Goal: Task Accomplishment & Management: Manage account settings

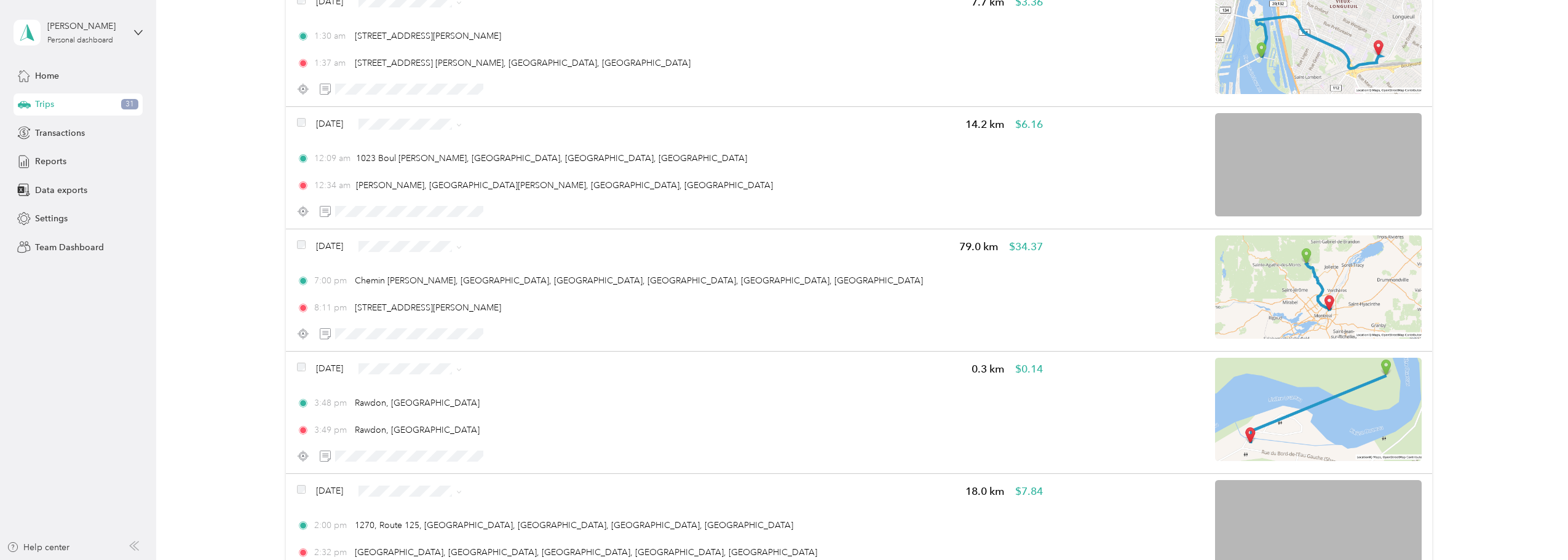
scroll to position [1086, 0]
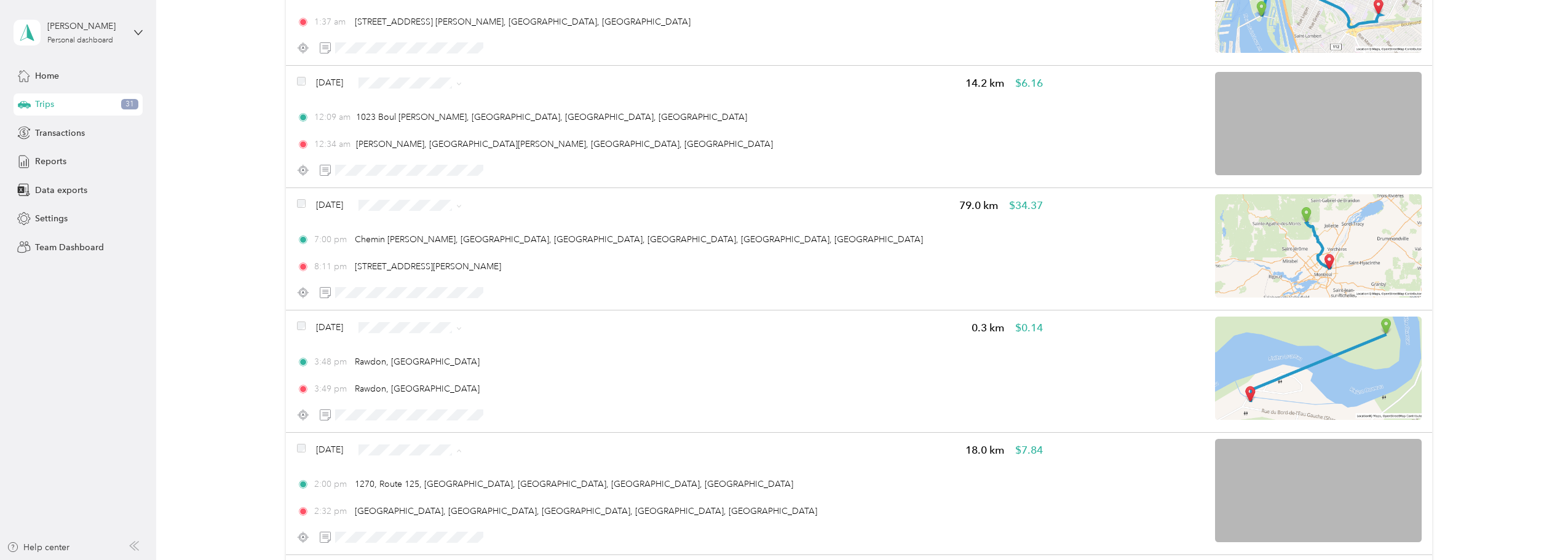
click at [415, 494] on span "Personal" at bounding box center [447, 494] width 73 height 13
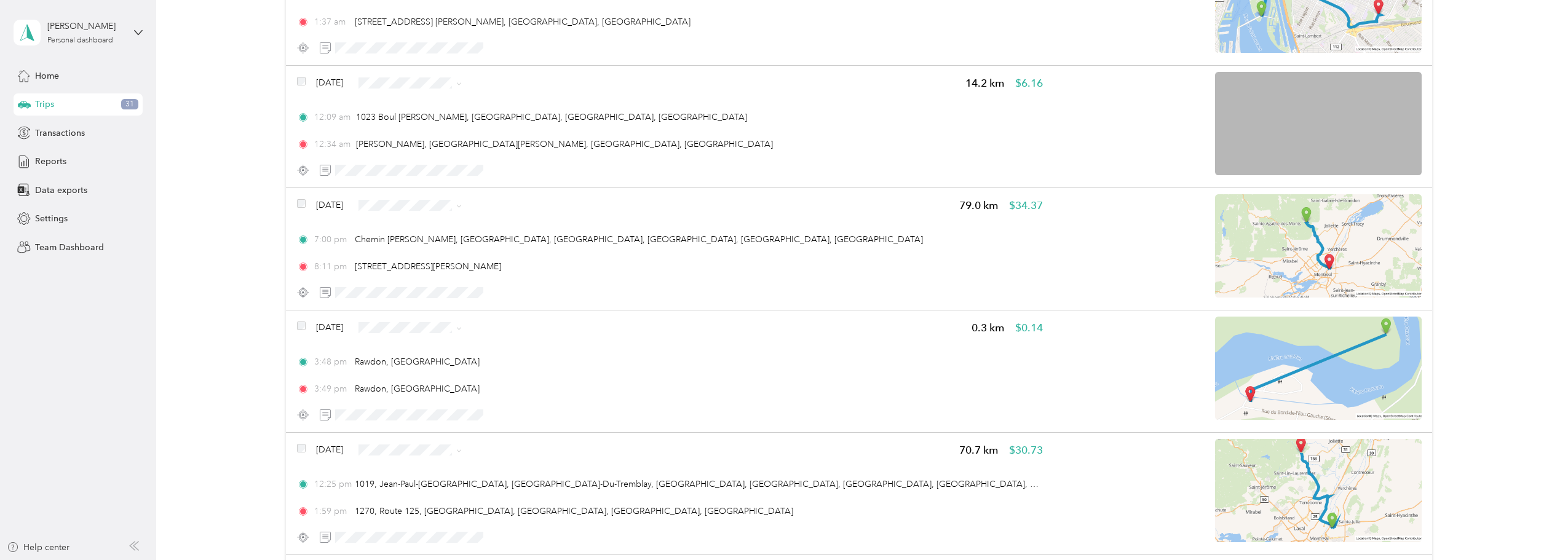
click at [423, 495] on span "Personal" at bounding box center [447, 494] width 73 height 13
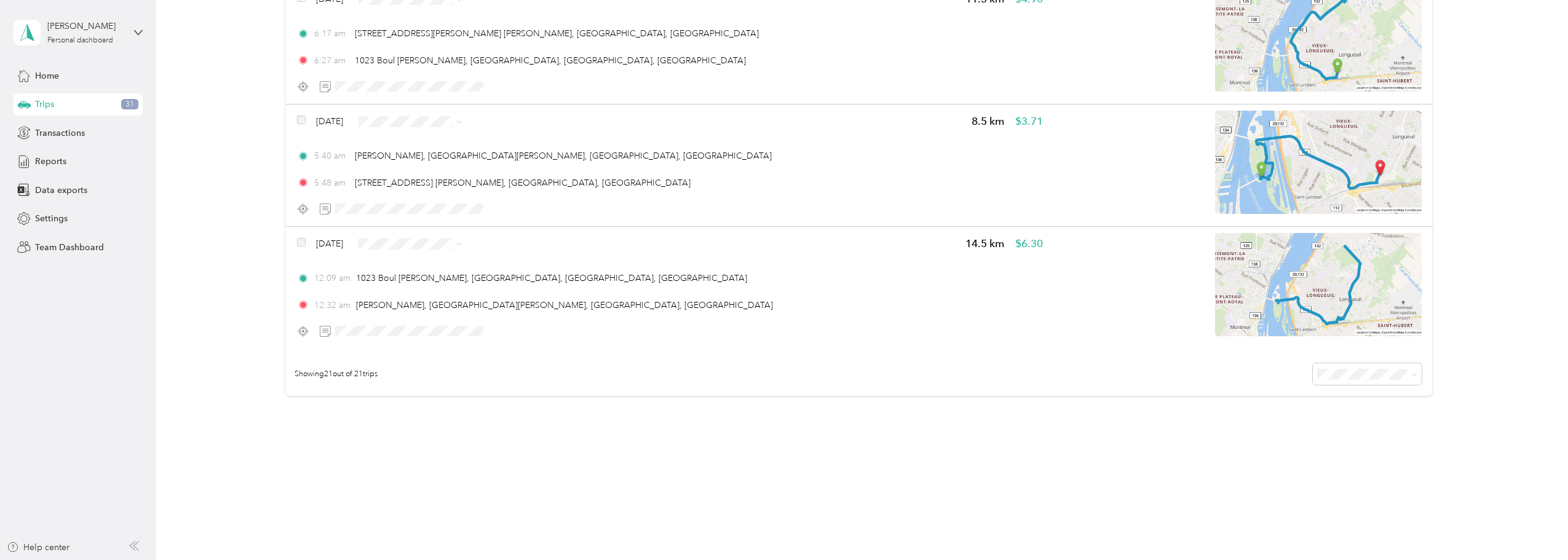
scroll to position [2399, 0]
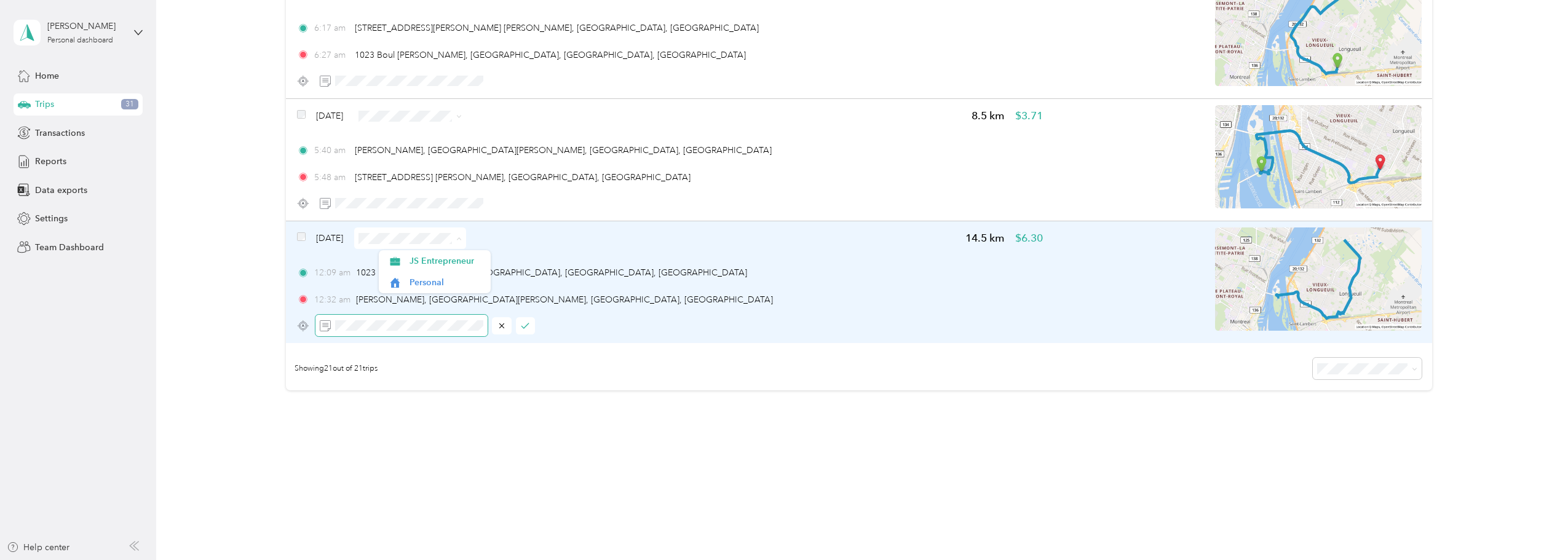
click at [318, 318] on span at bounding box center [402, 325] width 173 height 22
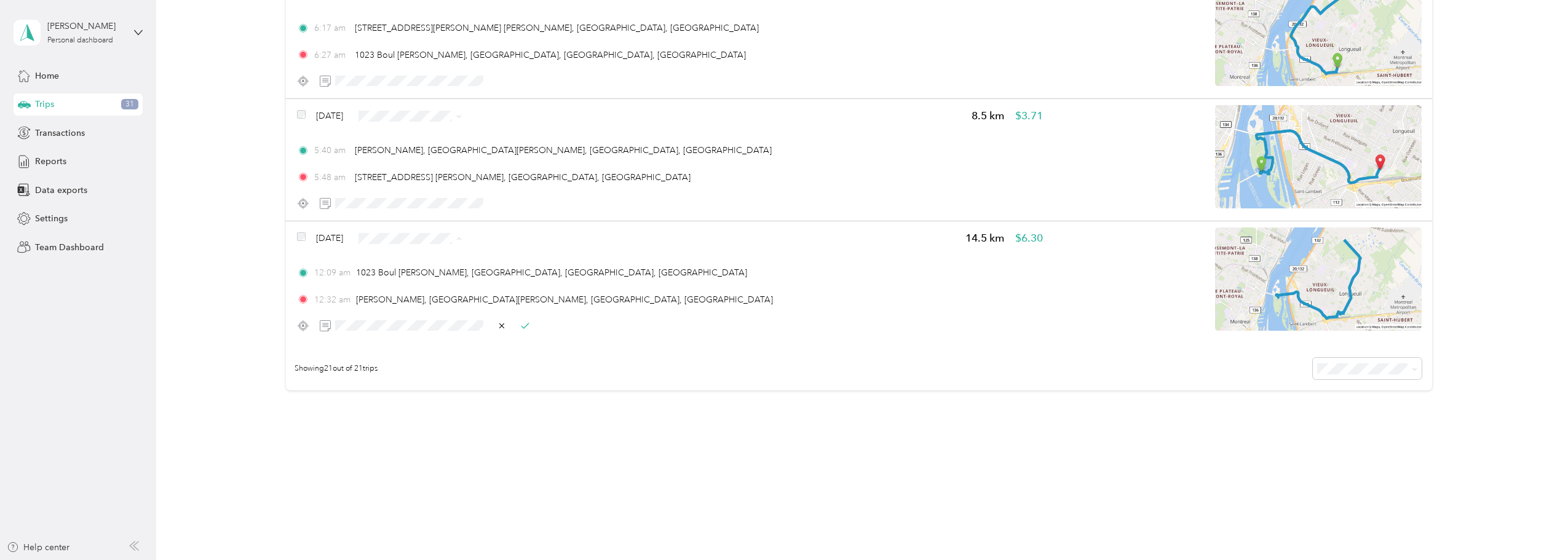
click at [411, 279] on span "Personal" at bounding box center [447, 283] width 73 height 13
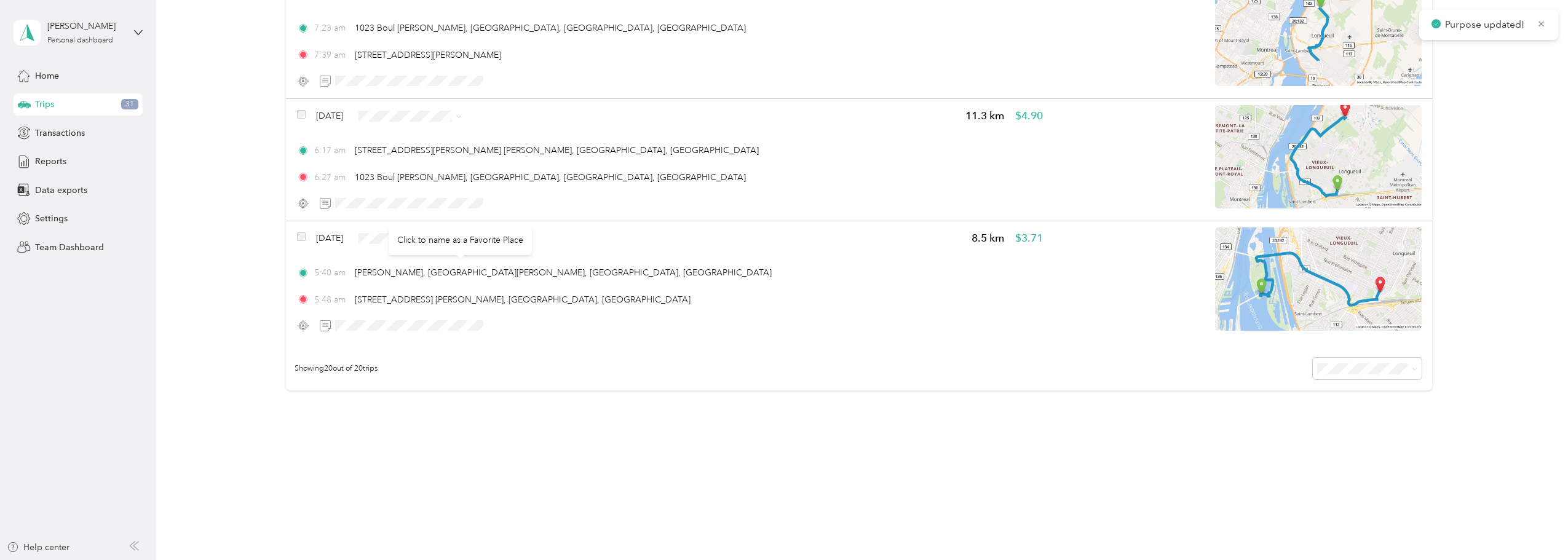
scroll to position [2277, 0]
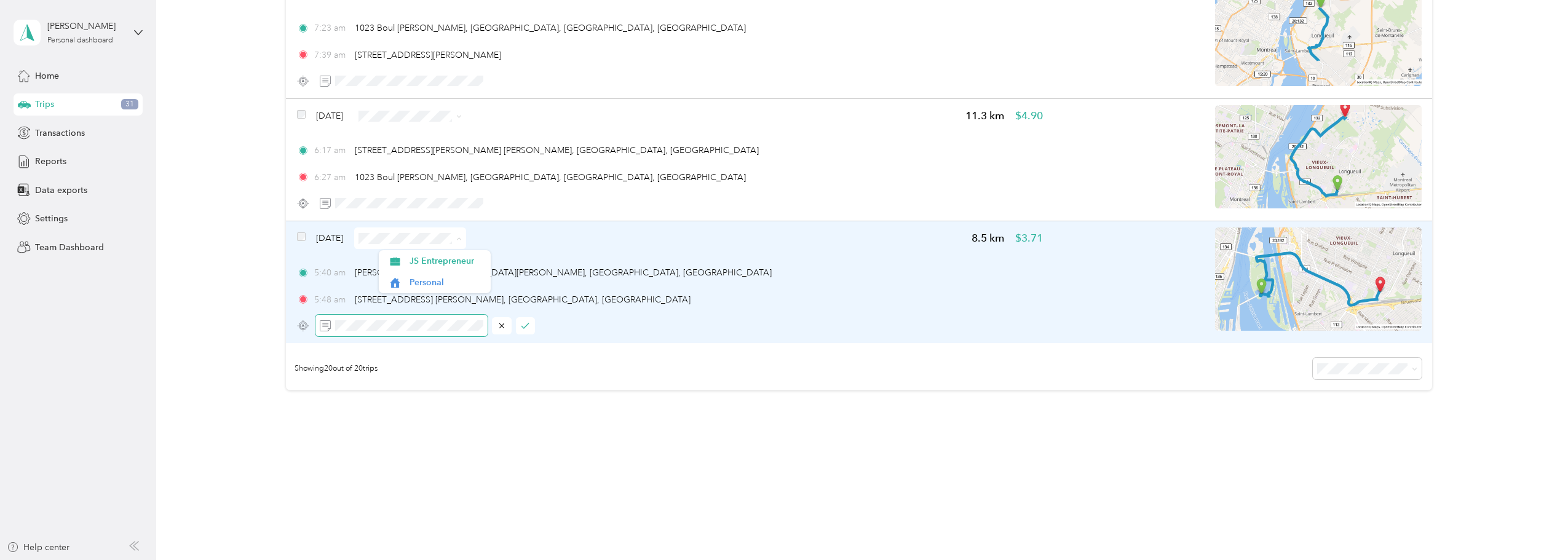
click at [331, 332] on span at bounding box center [402, 325] width 173 height 22
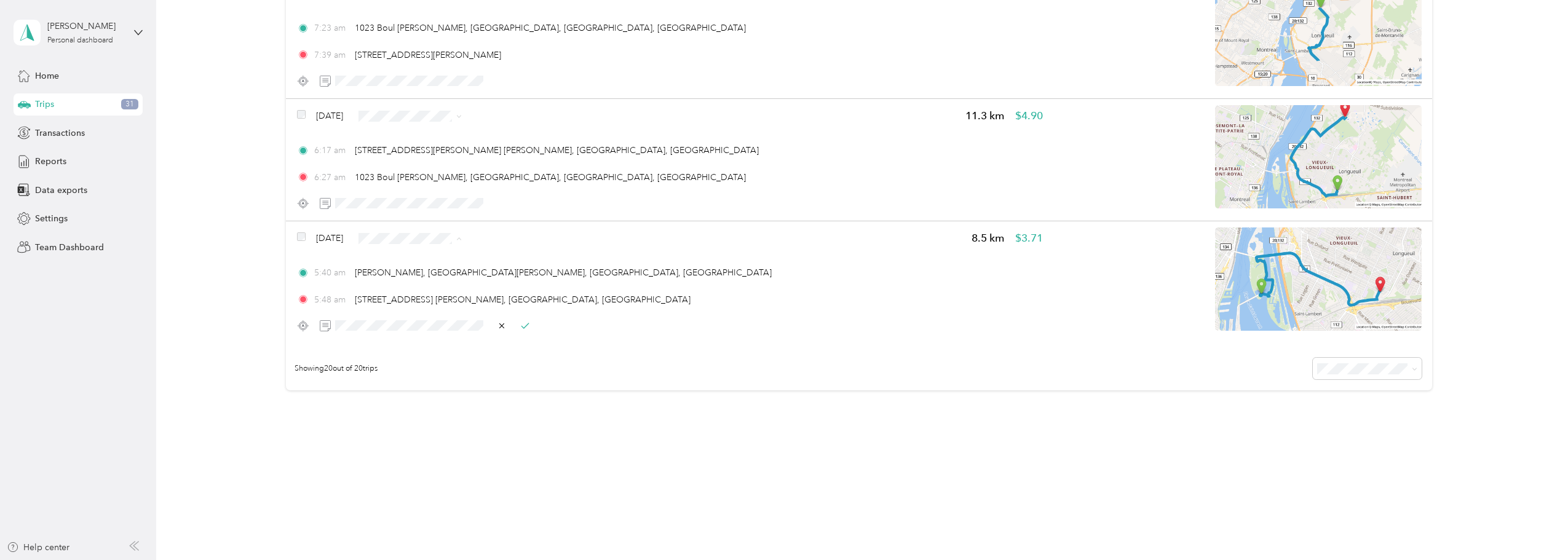
click at [424, 283] on span "Personal" at bounding box center [447, 283] width 73 height 13
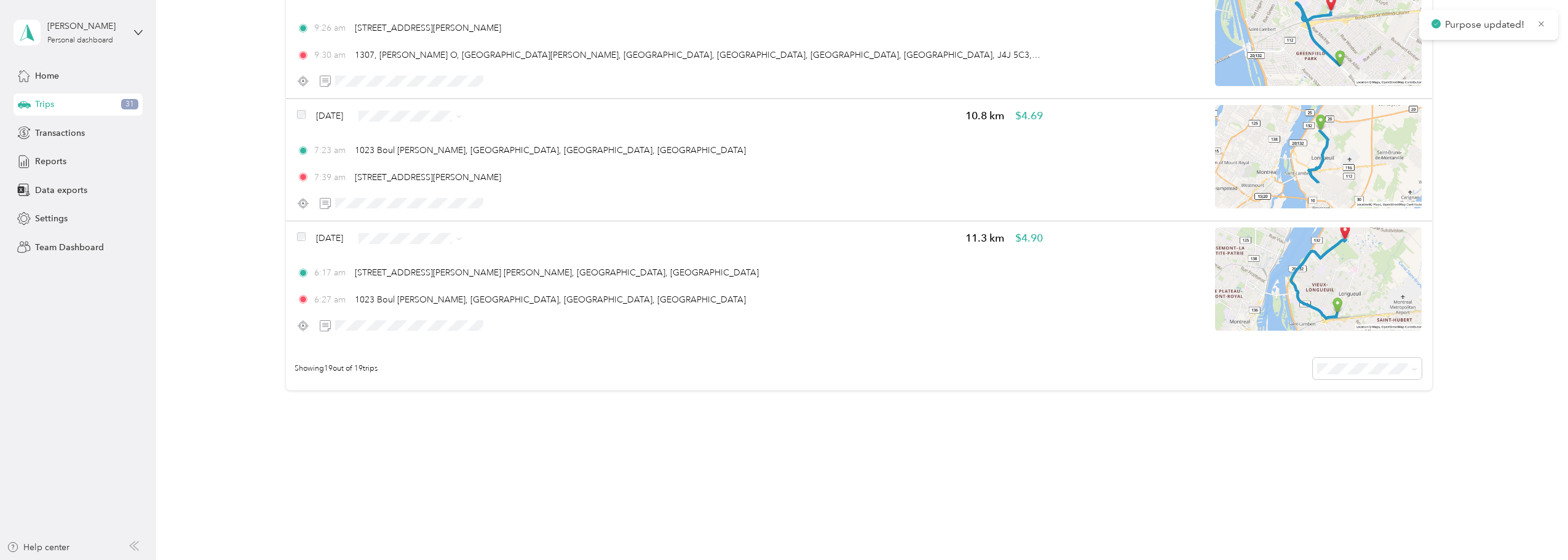
scroll to position [2155, 0]
click at [413, 280] on span "Personal" at bounding box center [447, 283] width 73 height 13
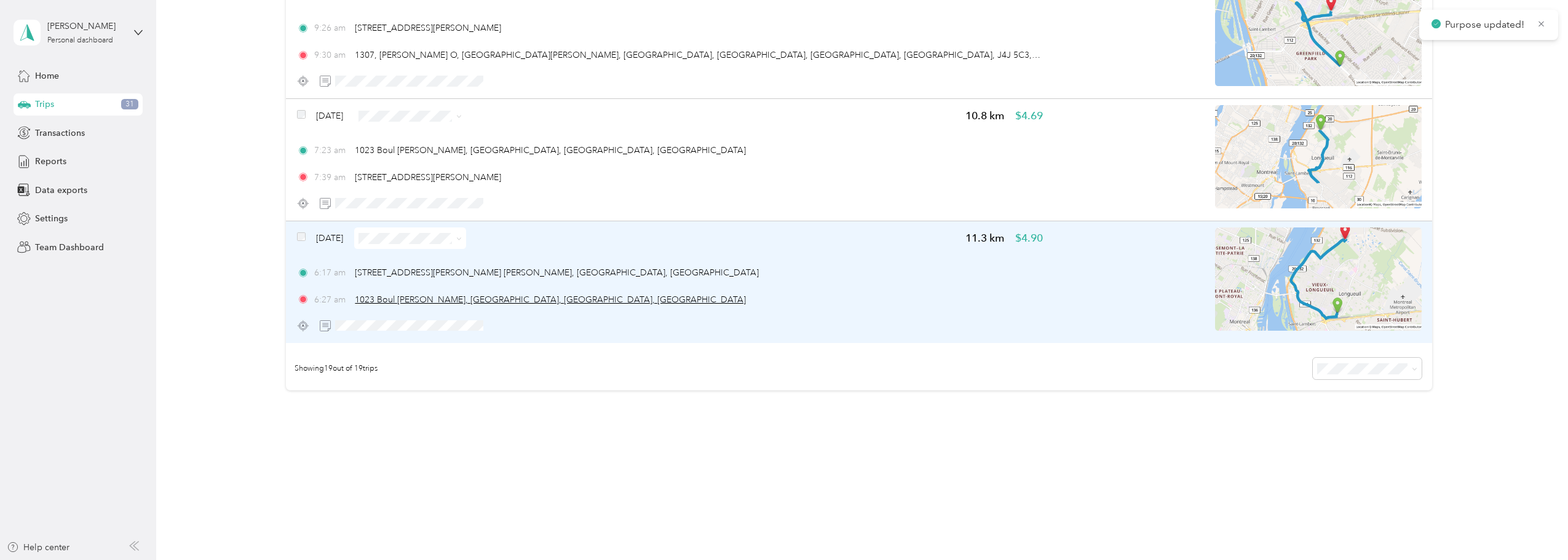
scroll to position [2032, 0]
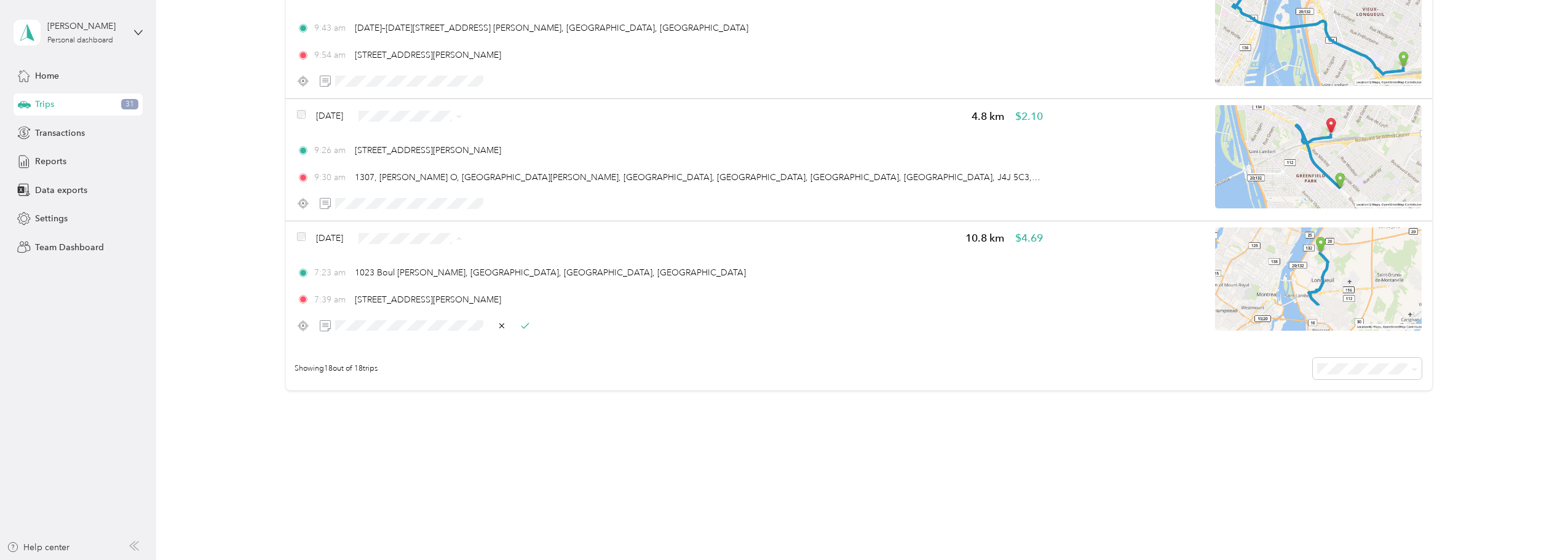
click at [431, 281] on span "Personal" at bounding box center [447, 283] width 73 height 13
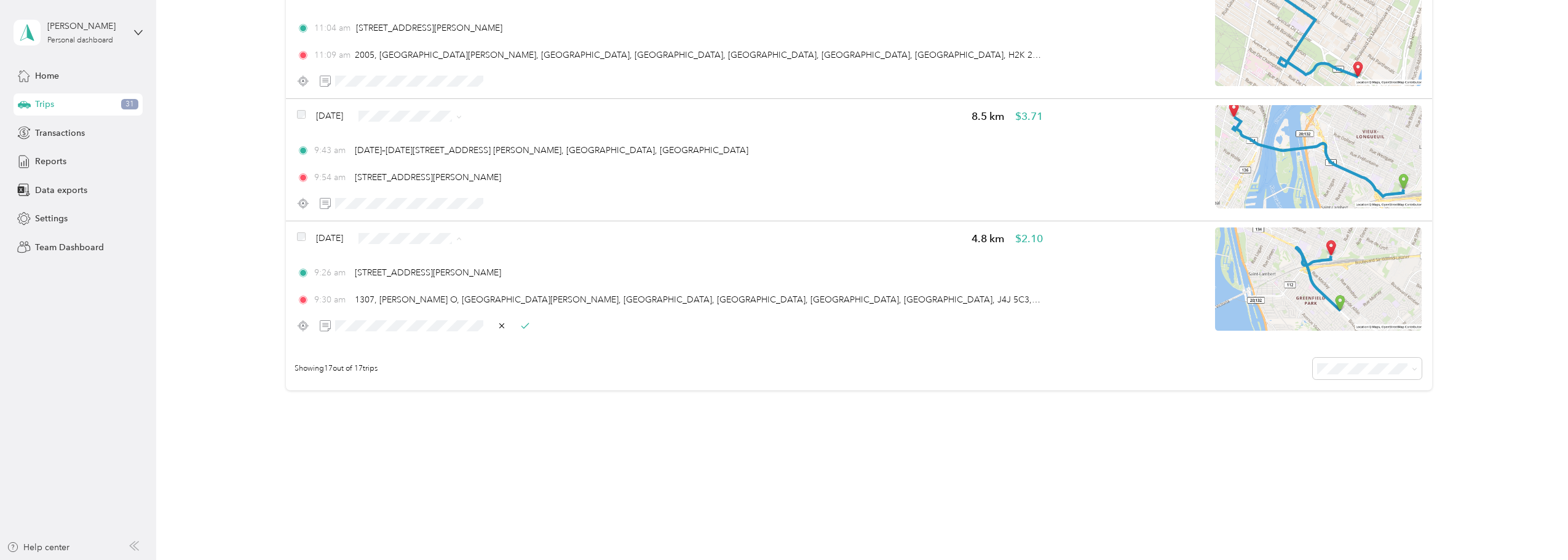
click at [400, 283] on icon at bounding box center [395, 283] width 15 height 10
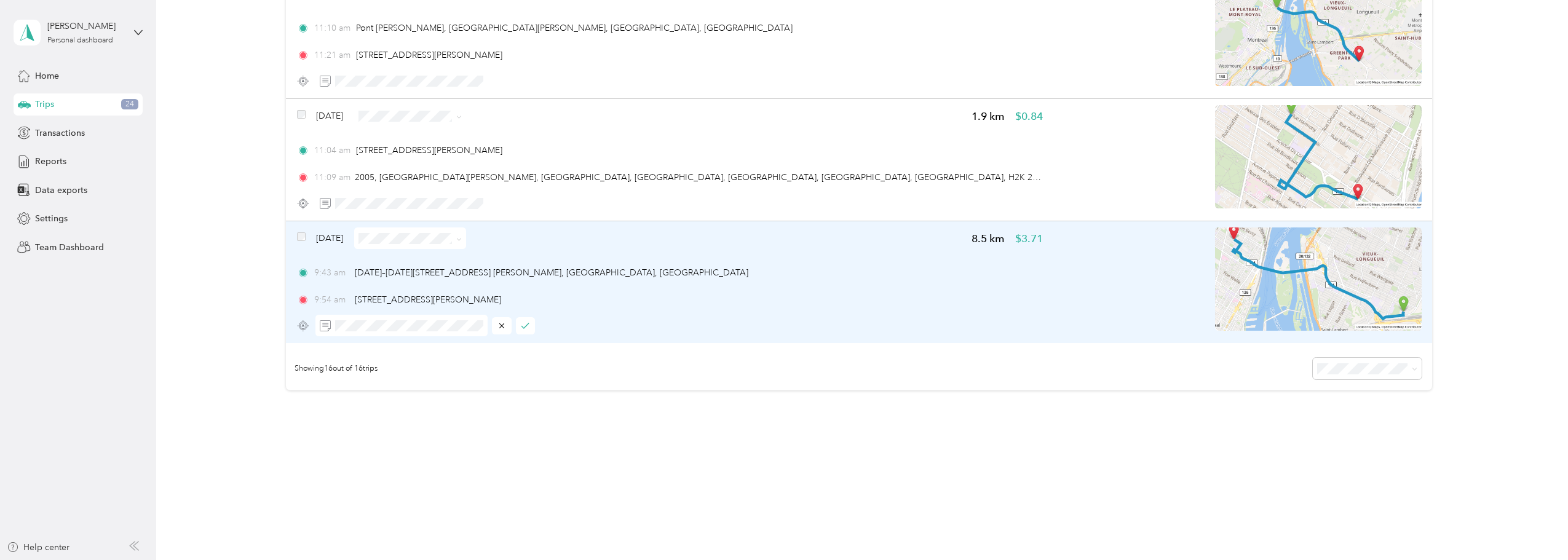
click at [451, 229] on span at bounding box center [410, 238] width 112 height 22
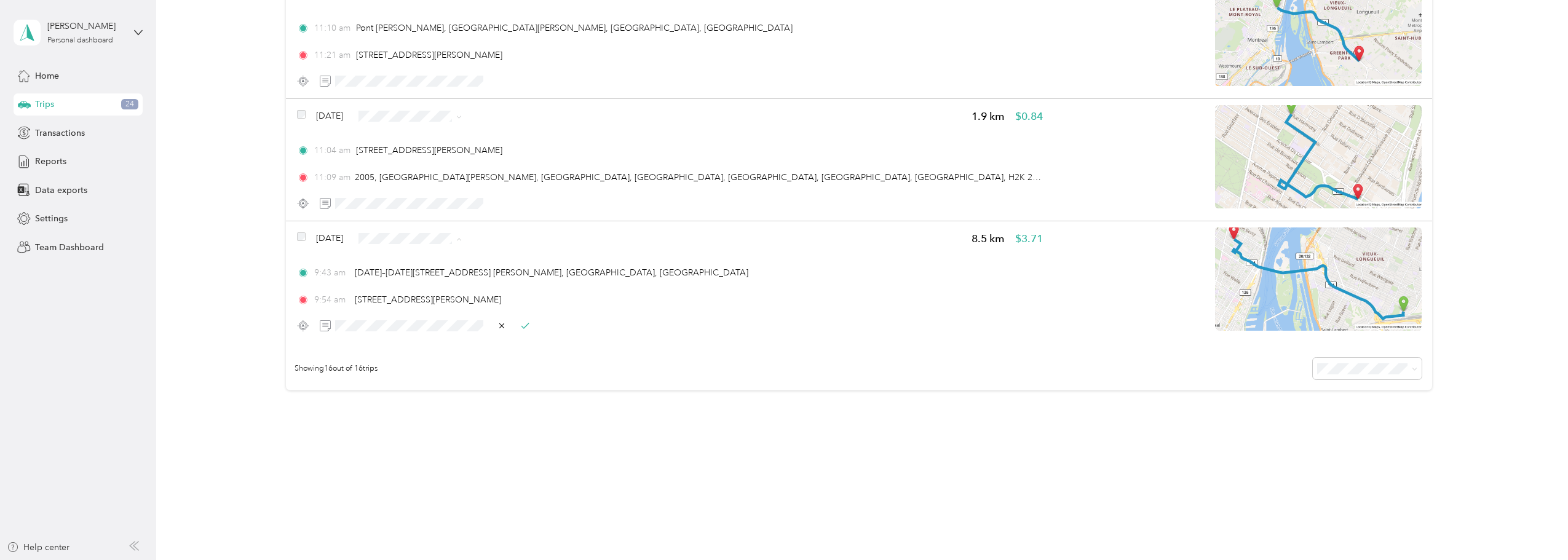
click at [442, 260] on span "JS Entrepreneur" at bounding box center [447, 261] width 73 height 13
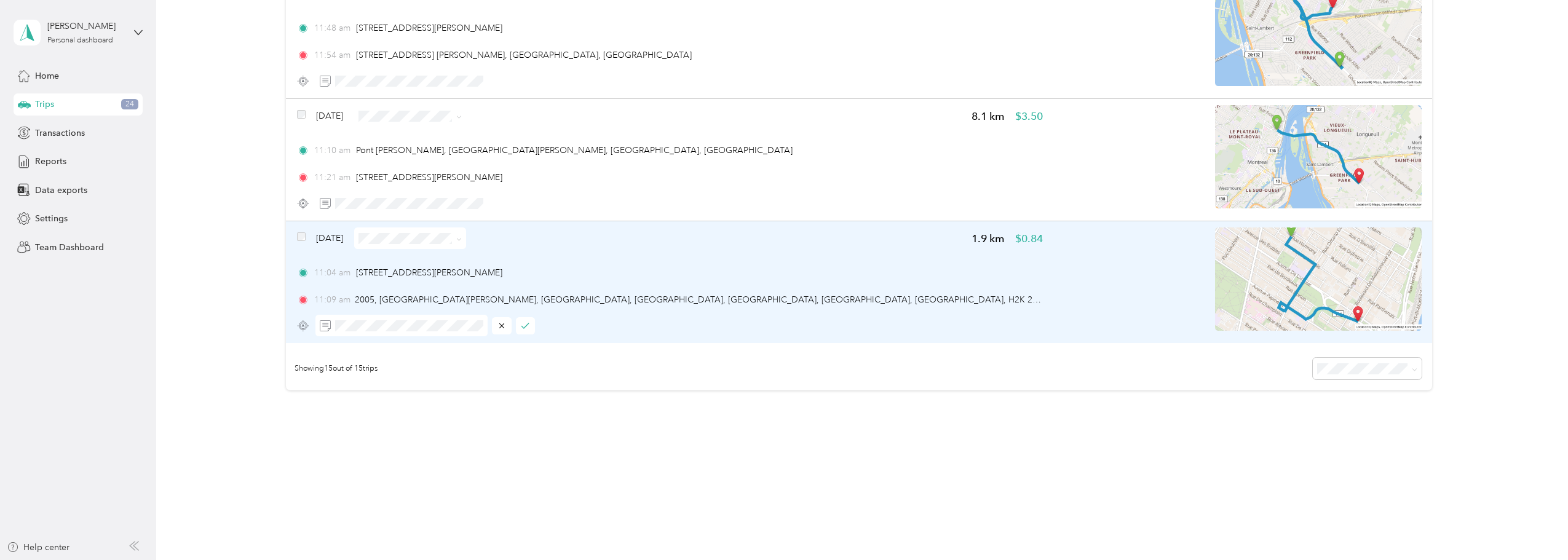
click at [403, 227] on div "[DATE] 1.9 km $0.84 11:04 am [GEOGRAPHIC_DATA][PERSON_NAME], [GEOGRAPHIC_DATA],…" at bounding box center [859, 282] width 1146 height 121
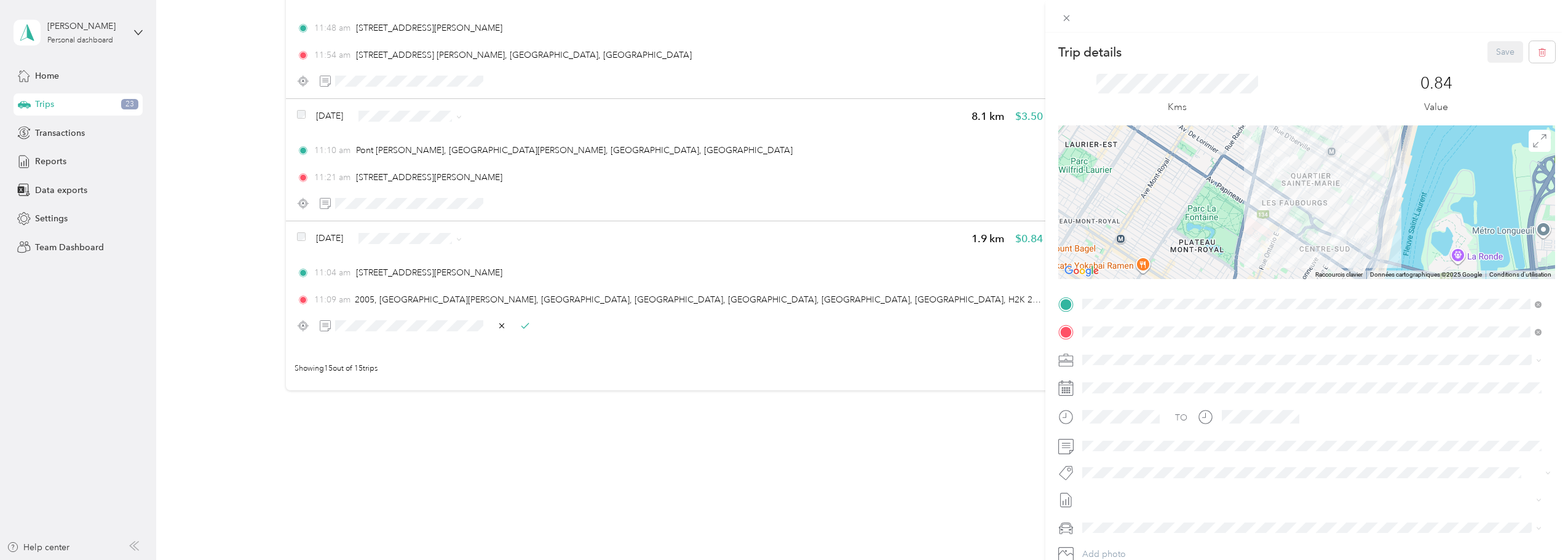
click at [407, 233] on div "Trip details Save This trip cannot be edited because it is either under review,…" at bounding box center [784, 280] width 1568 height 560
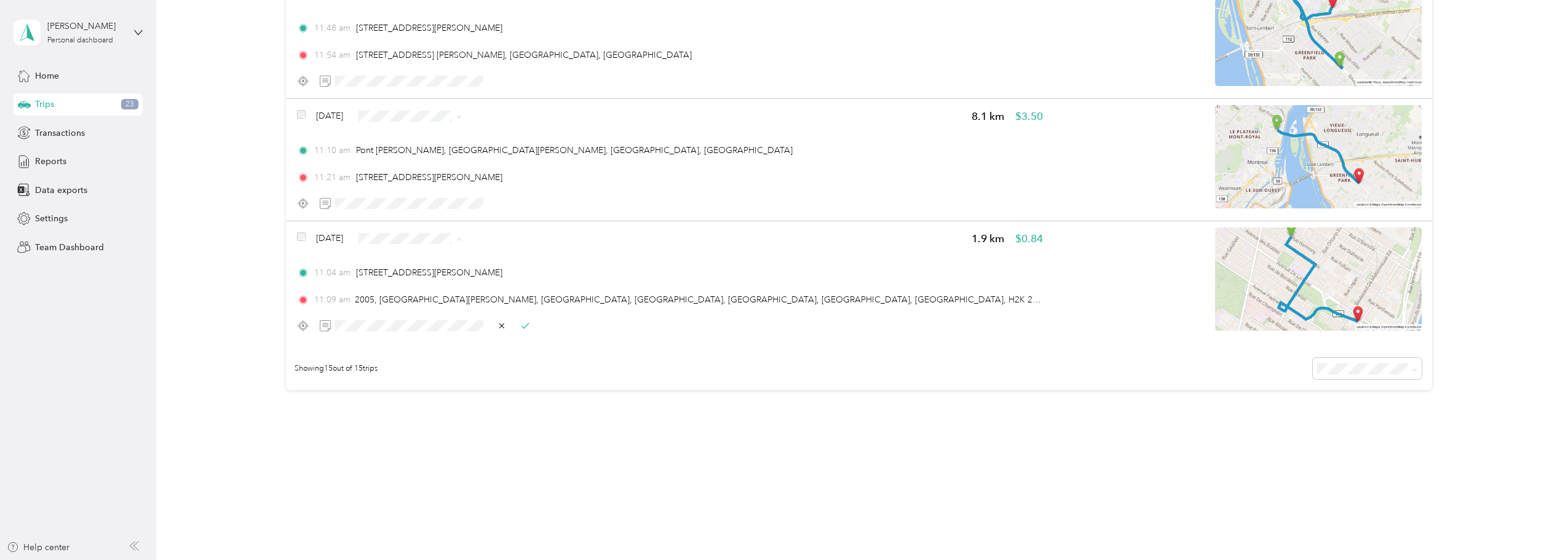
click at [426, 260] on span "JS Entrepreneur" at bounding box center [447, 261] width 73 height 13
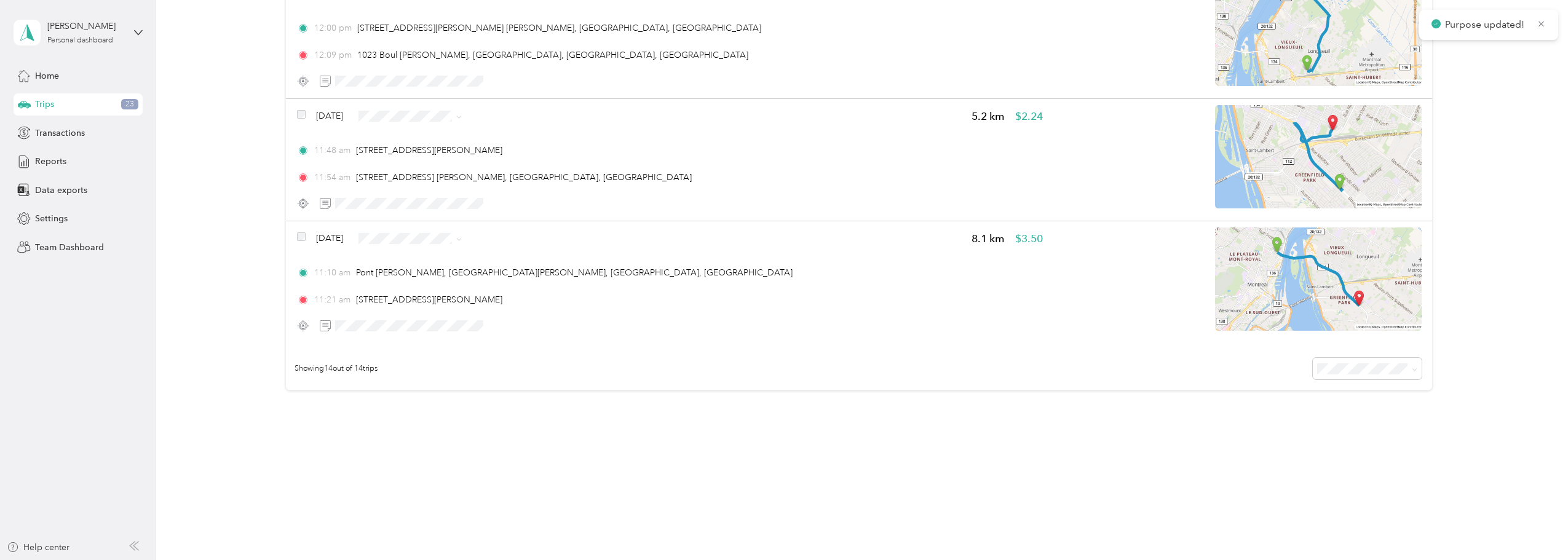
scroll to position [1543, 0]
click at [402, 239] on div "Click to name as a Favorite Place" at bounding box center [466, 247] width 143 height 30
click at [413, 280] on span "Personal" at bounding box center [447, 283] width 73 height 13
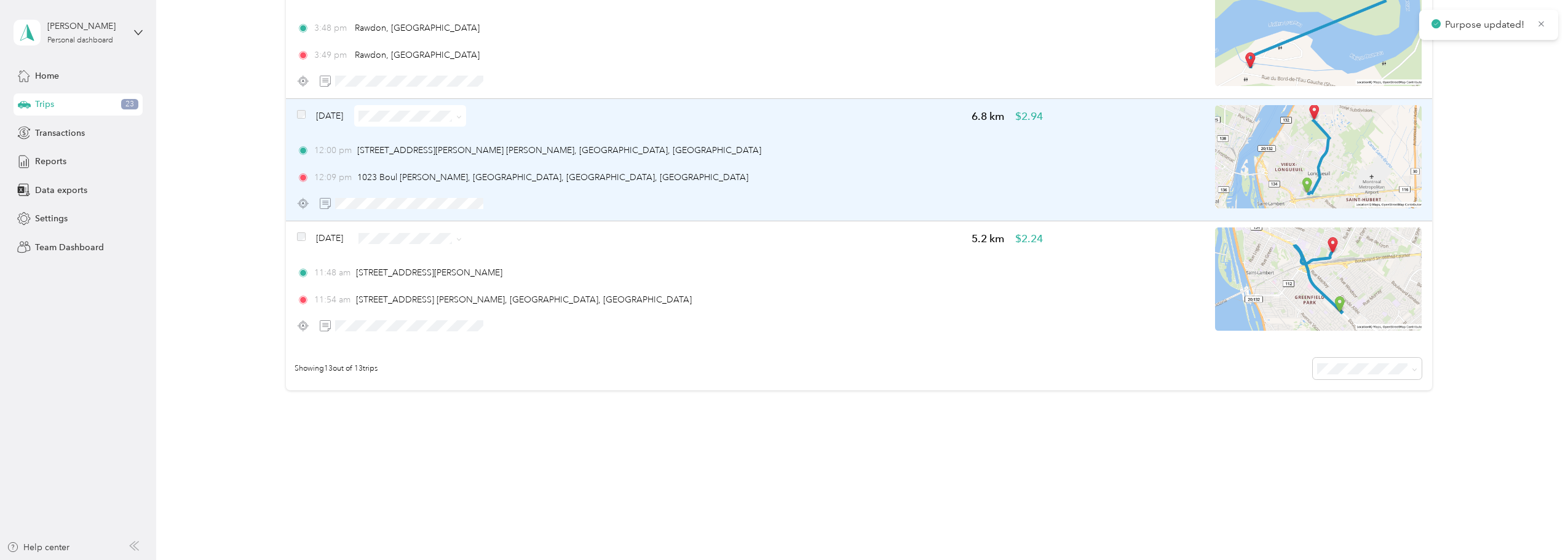
scroll to position [1420, 0]
click at [348, 209] on span at bounding box center [402, 203] width 173 height 22
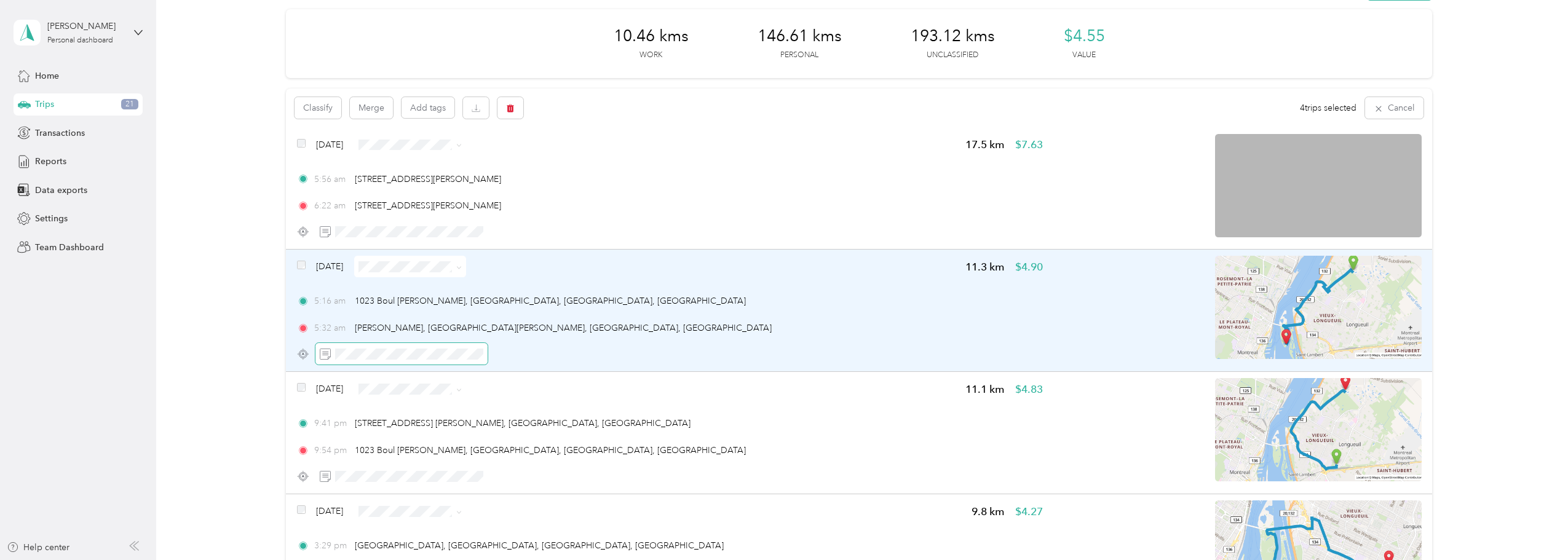
scroll to position [0, 0]
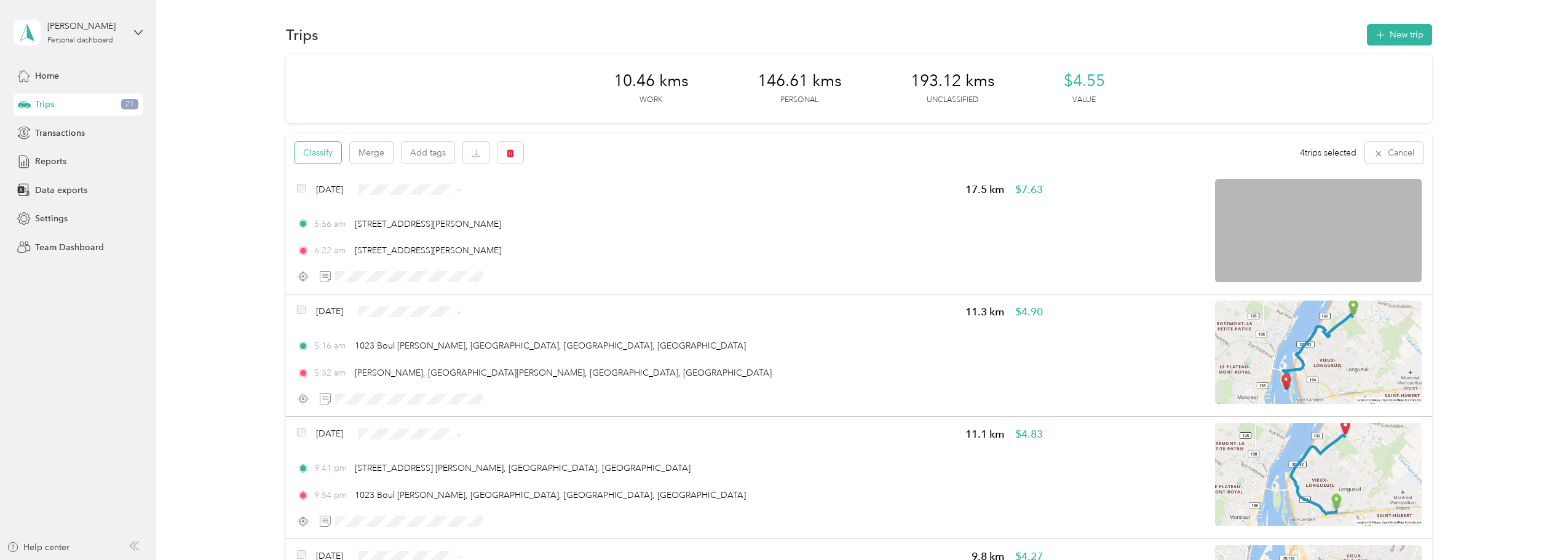
click at [311, 157] on button "Classify" at bounding box center [318, 153] width 46 height 22
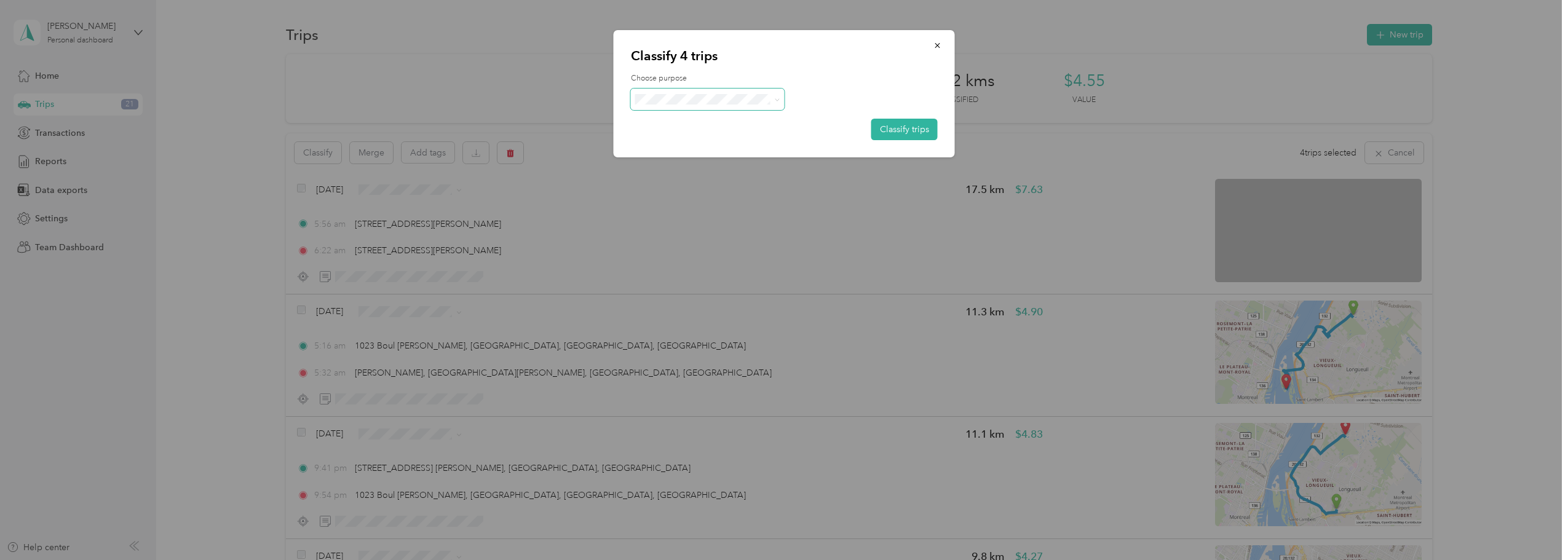
click at [775, 107] on span at bounding box center [708, 99] width 153 height 22
click at [778, 90] on span at bounding box center [708, 99] width 153 height 22
click at [941, 39] on button "button" at bounding box center [938, 45] width 26 height 22
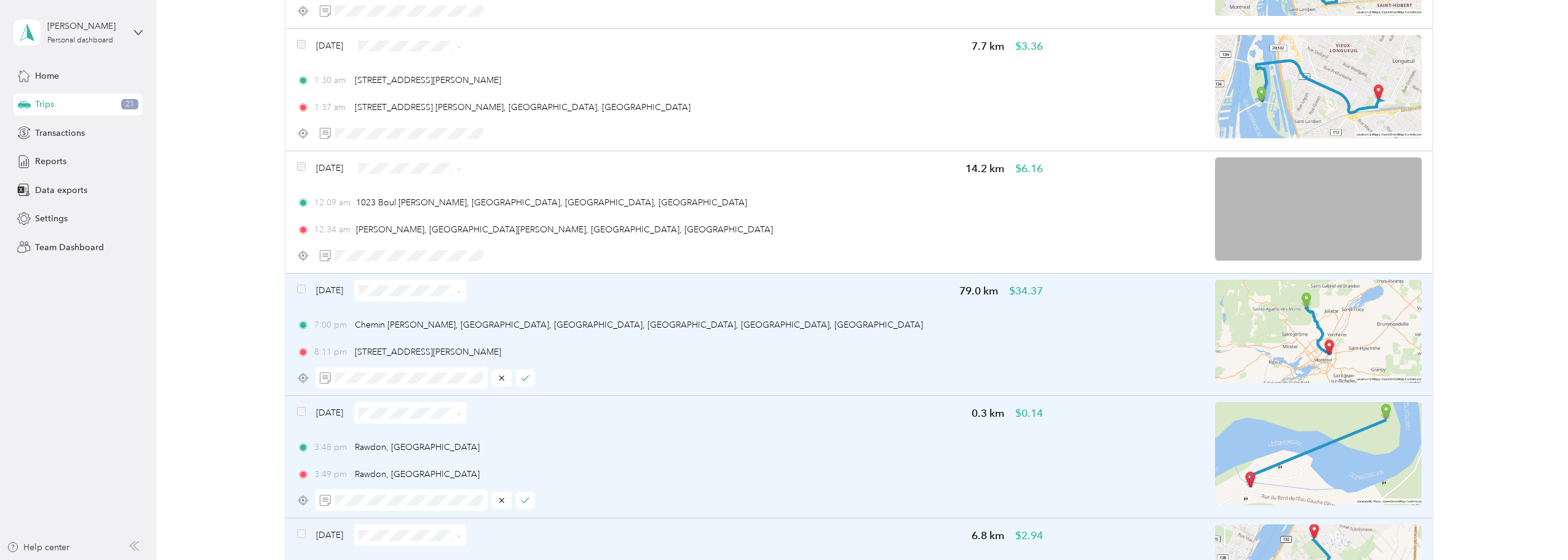
scroll to position [1004, 0]
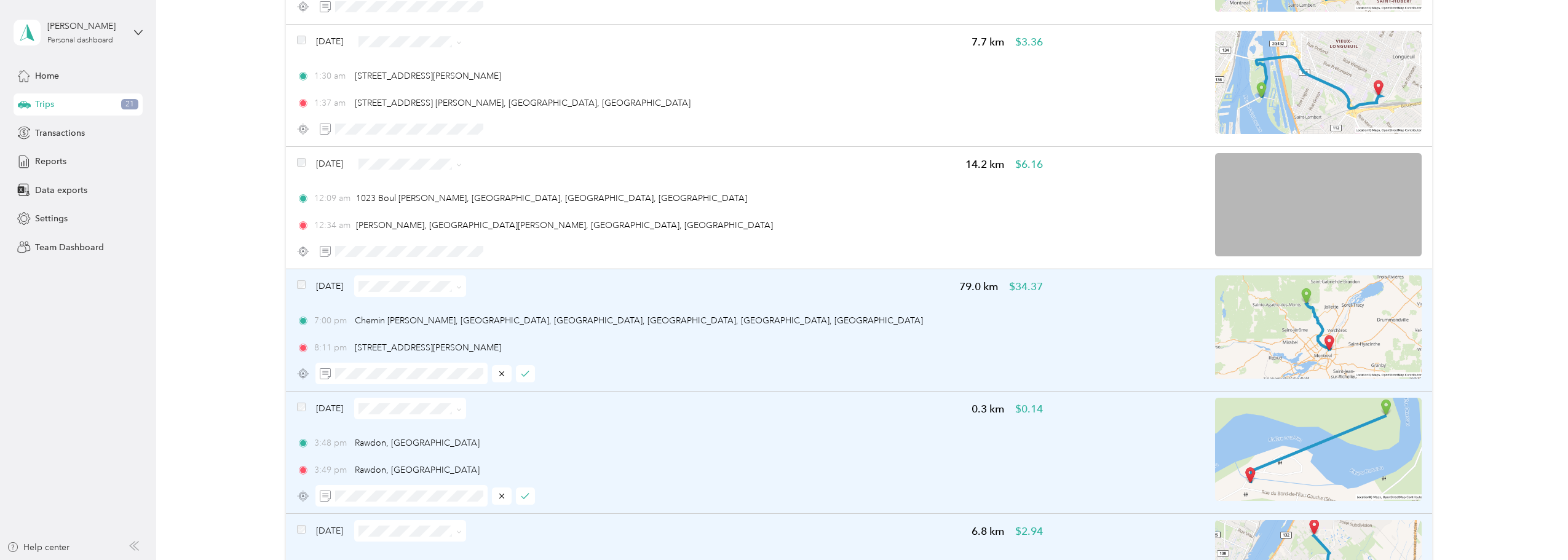
click at [420, 280] on span at bounding box center [410, 286] width 112 height 22
click at [427, 328] on span "Personal" at bounding box center [447, 331] width 73 height 13
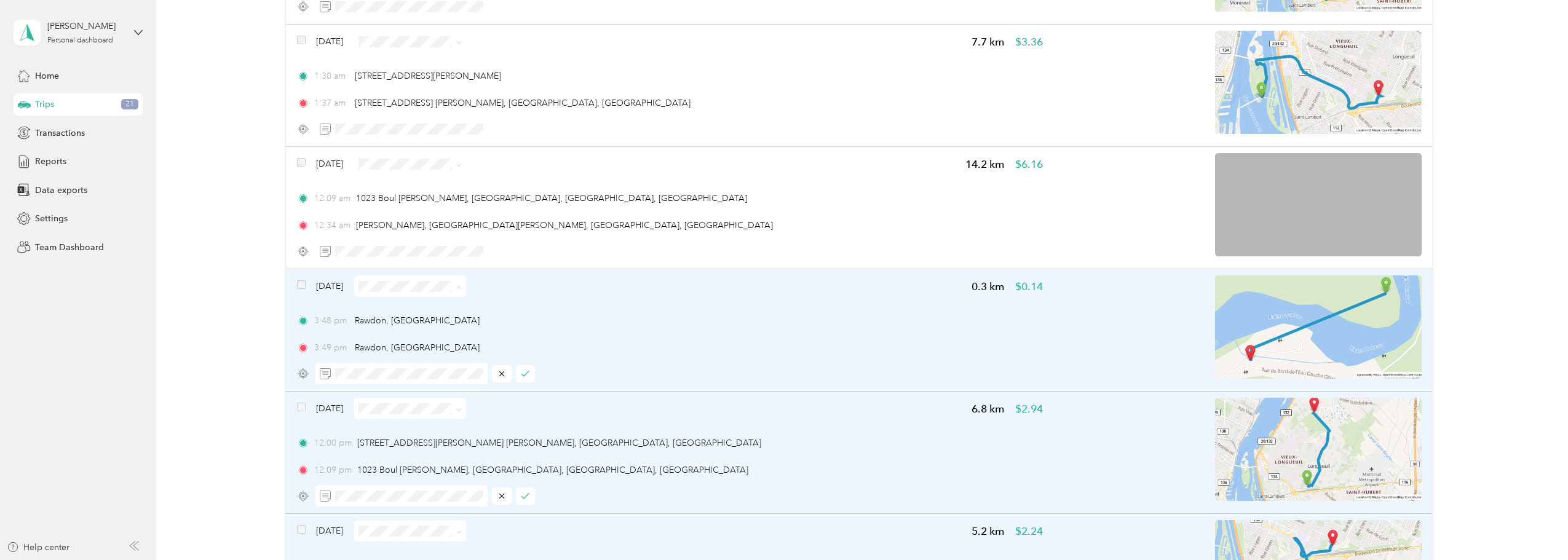
click at [418, 326] on span "Personal" at bounding box center [447, 331] width 73 height 13
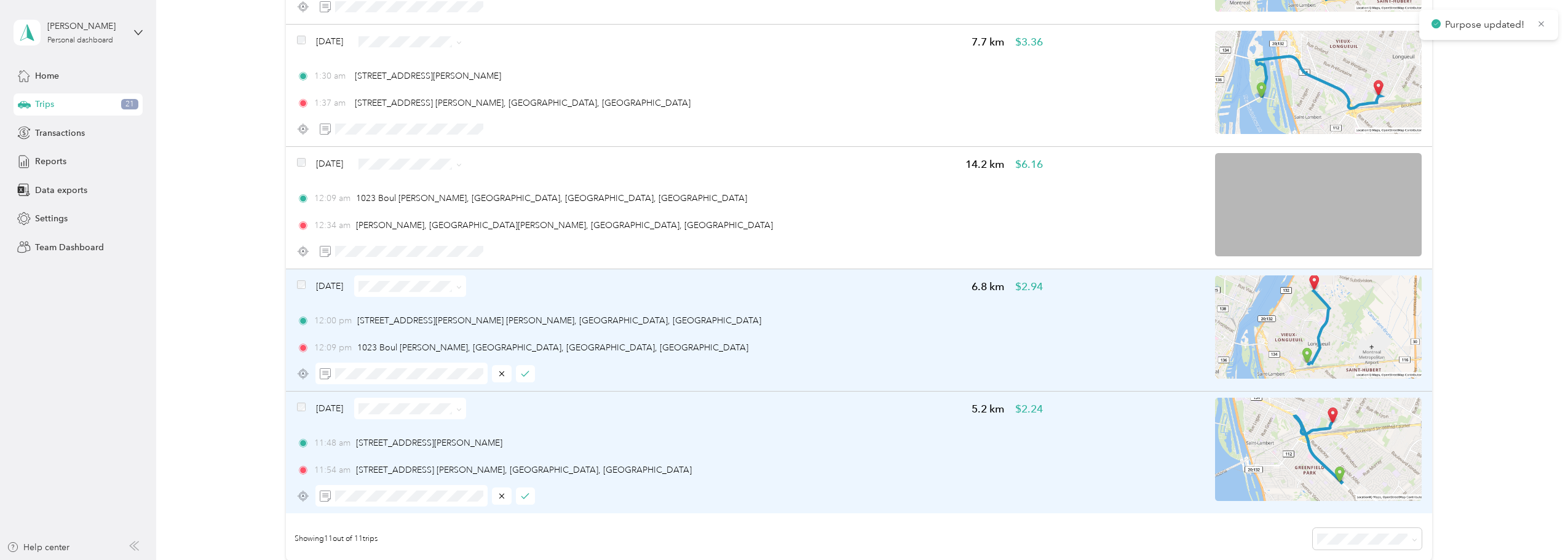
click at [413, 324] on li "Personal" at bounding box center [435, 327] width 112 height 22
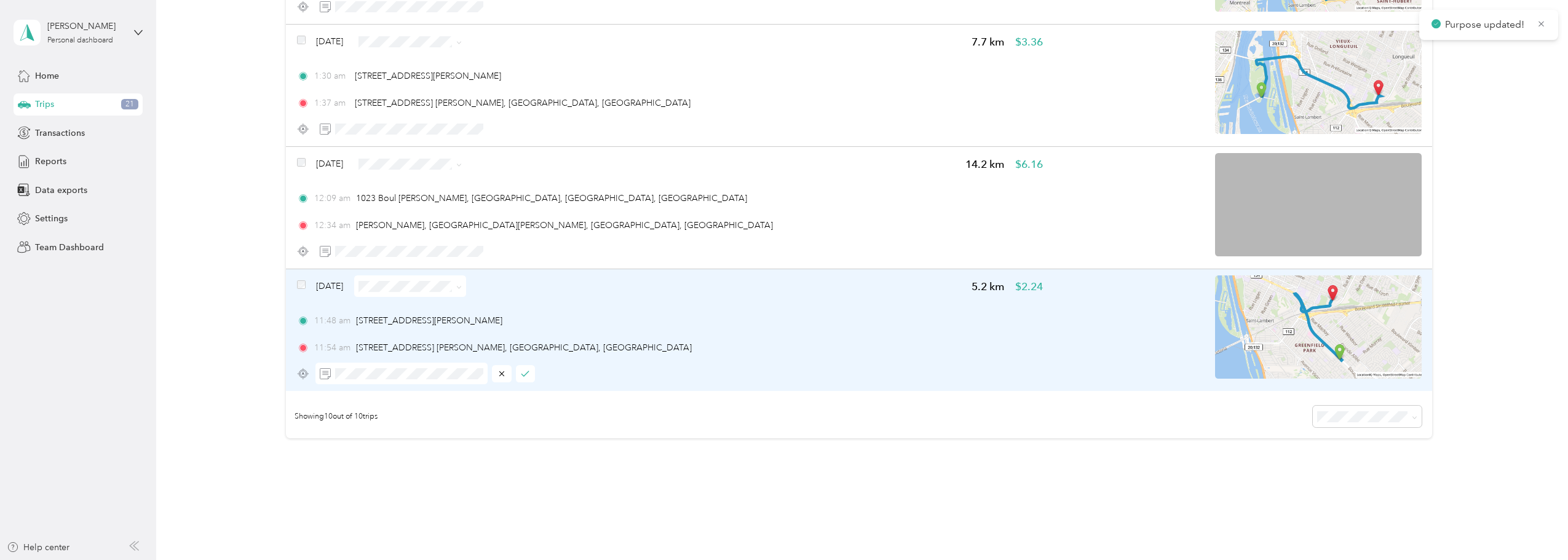
click at [410, 324] on span "Personal" at bounding box center [447, 331] width 73 height 13
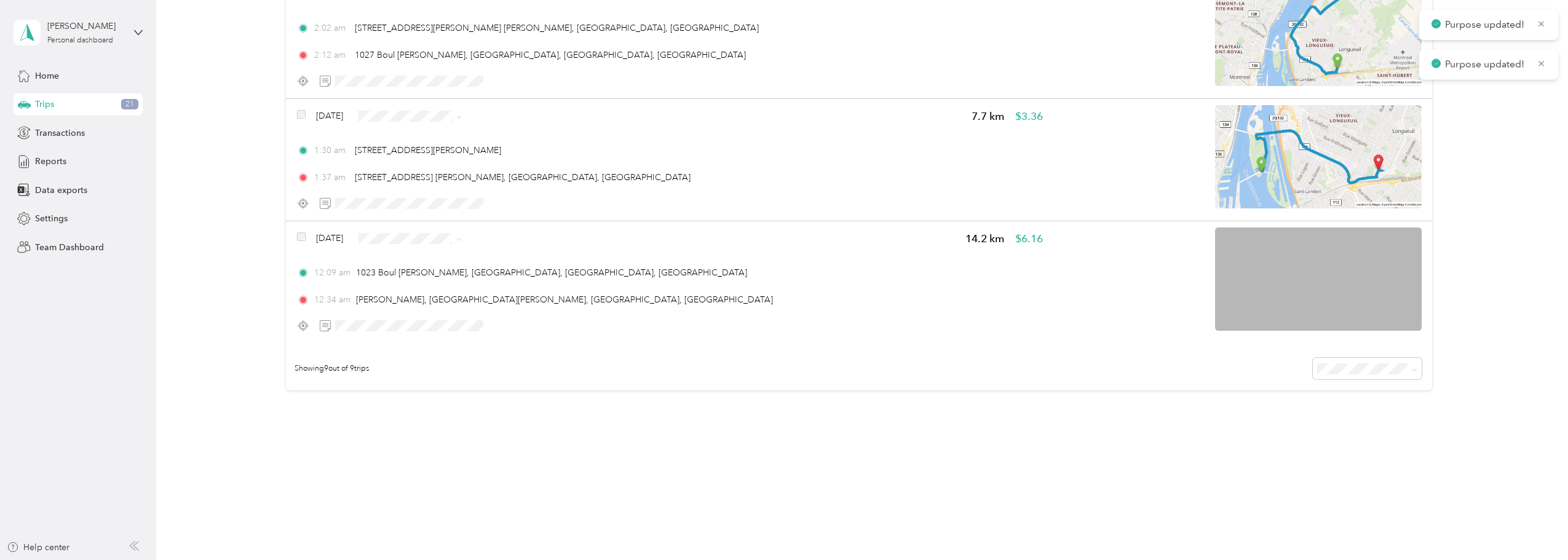
scroll to position [930, 0]
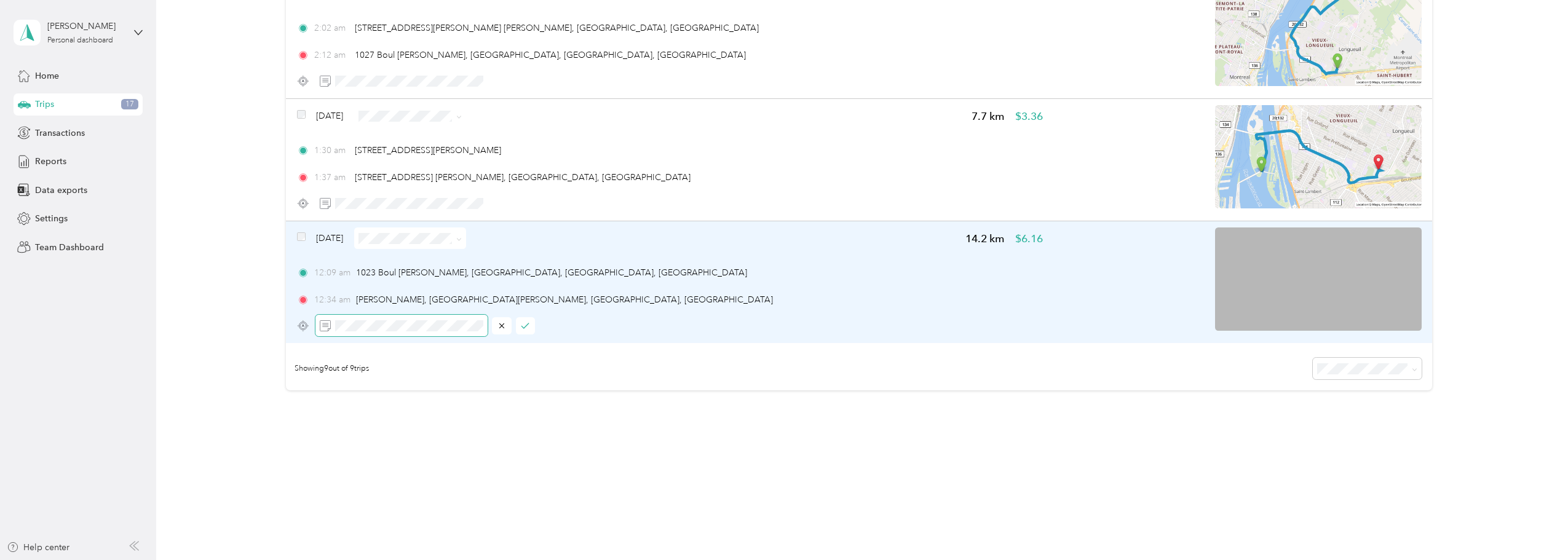
click at [331, 331] on span at bounding box center [402, 325] width 173 height 22
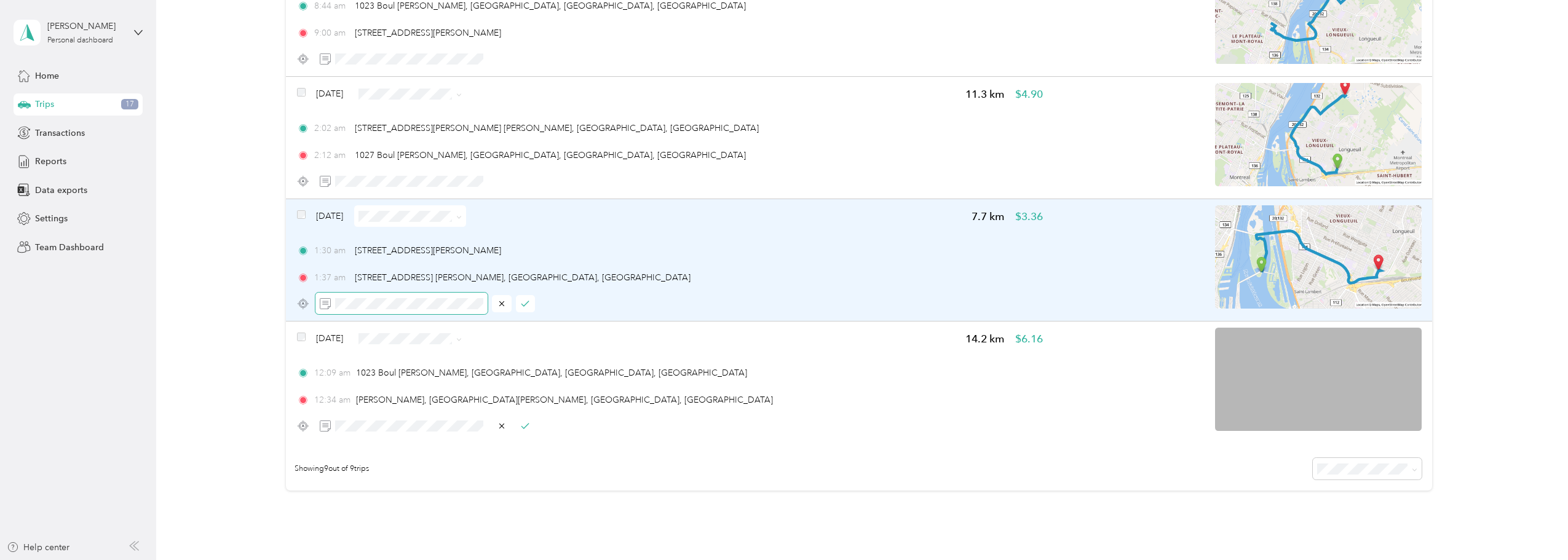
scroll to position [807, 0]
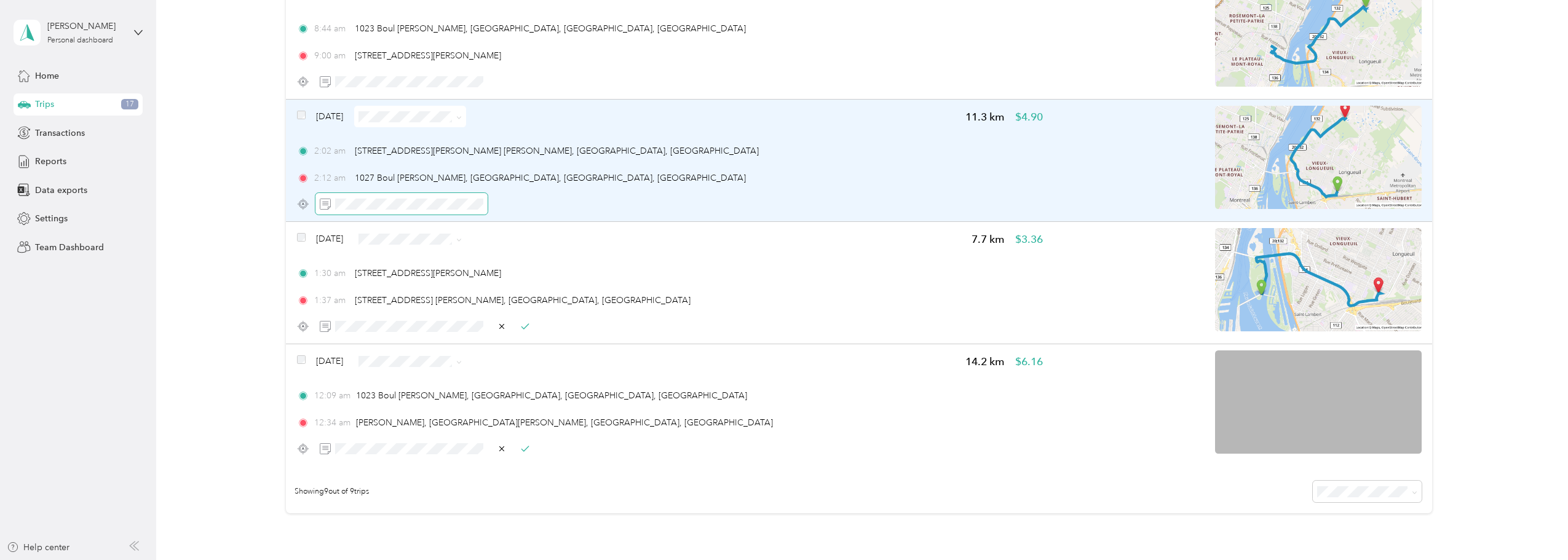
click at [372, 197] on span at bounding box center [402, 204] width 173 height 22
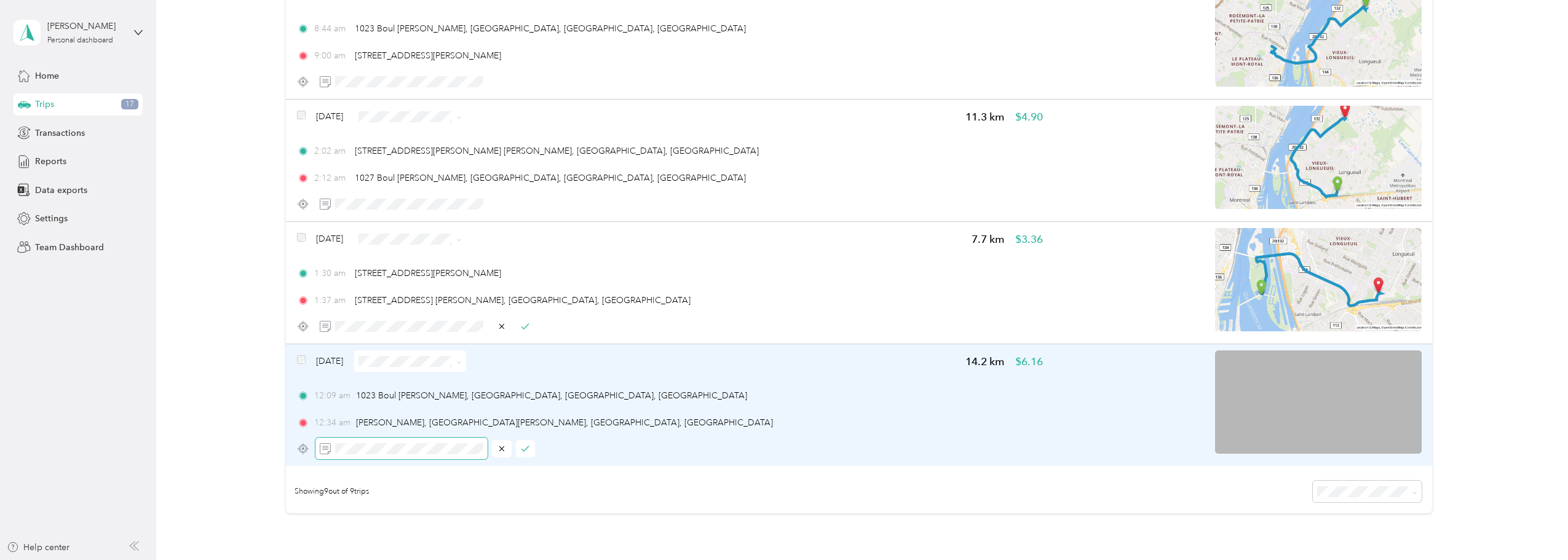
click at [330, 451] on span at bounding box center [402, 448] width 173 height 22
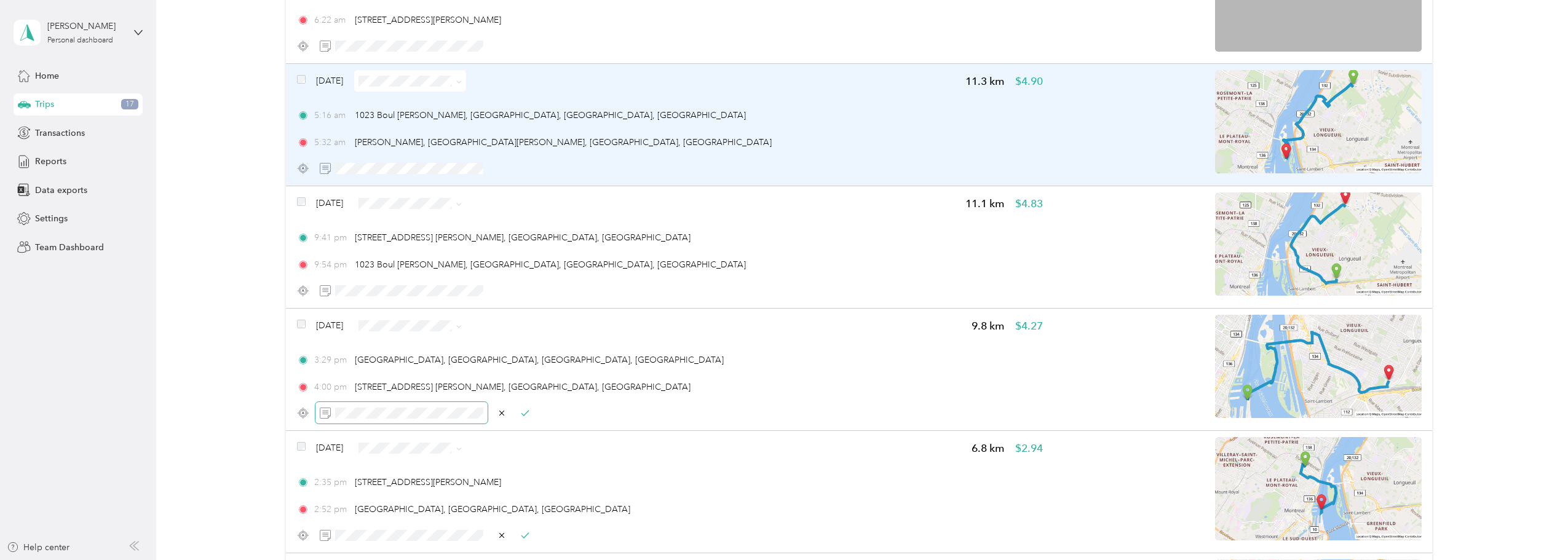
scroll to position [192, 0]
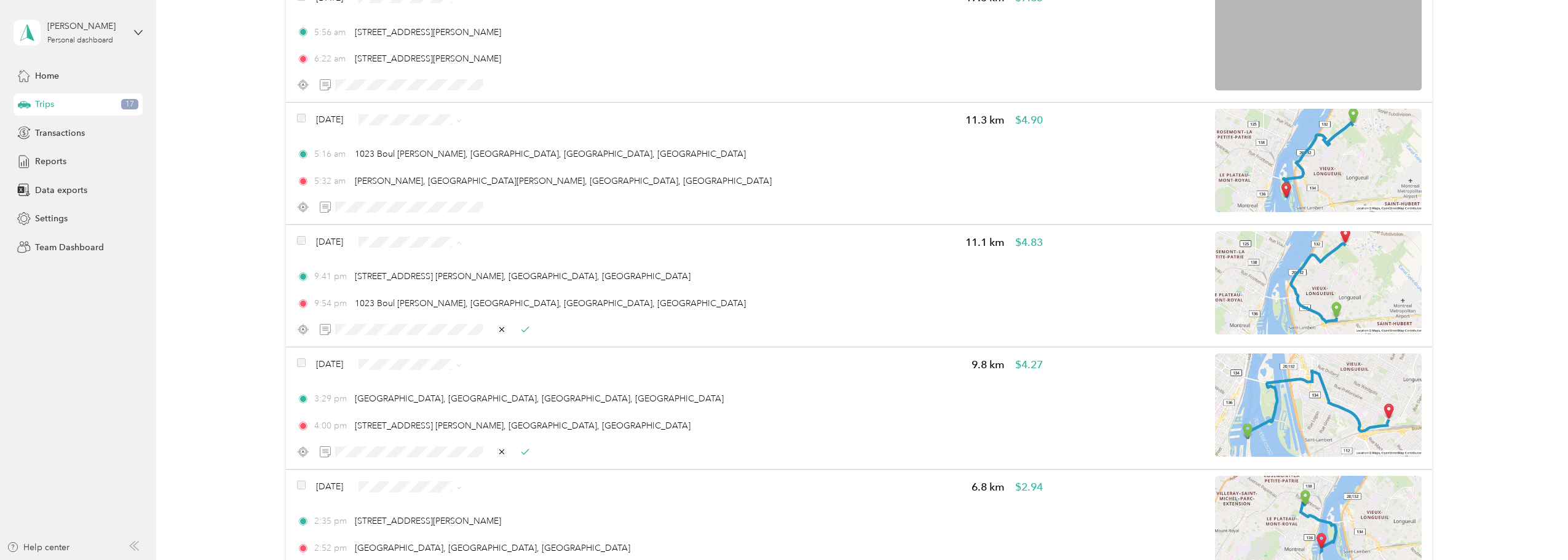
click at [417, 289] on span "Personal" at bounding box center [440, 286] width 73 height 13
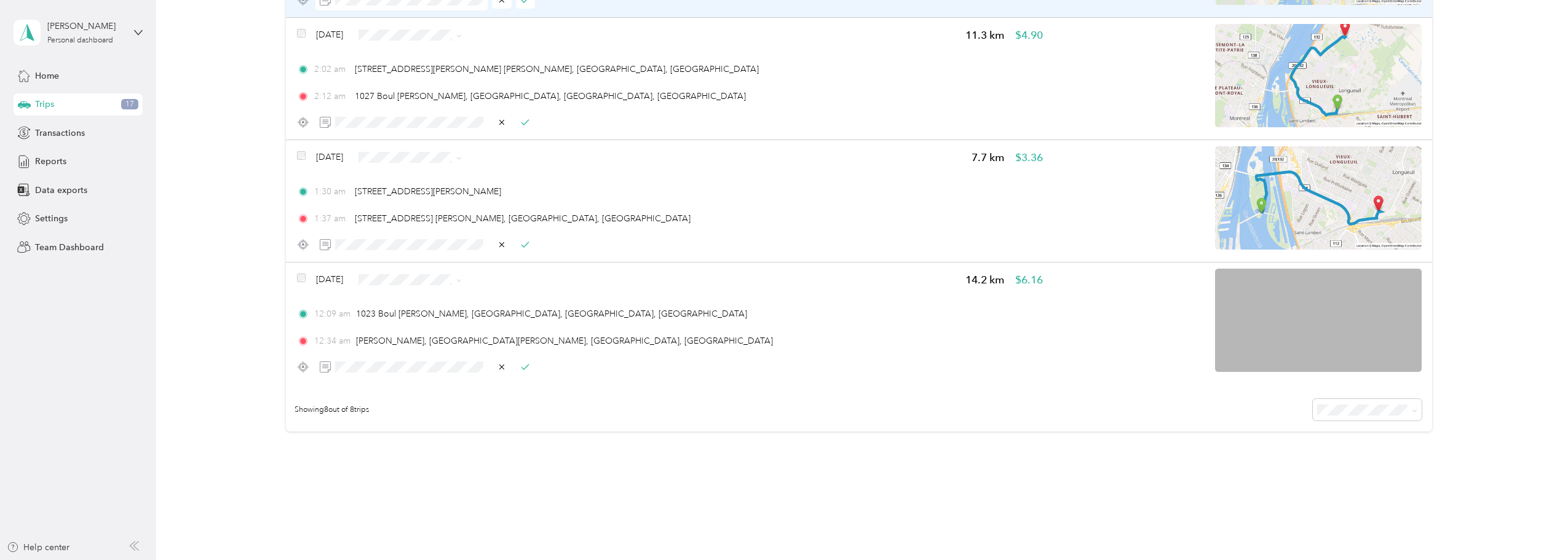
scroll to position [786, 0]
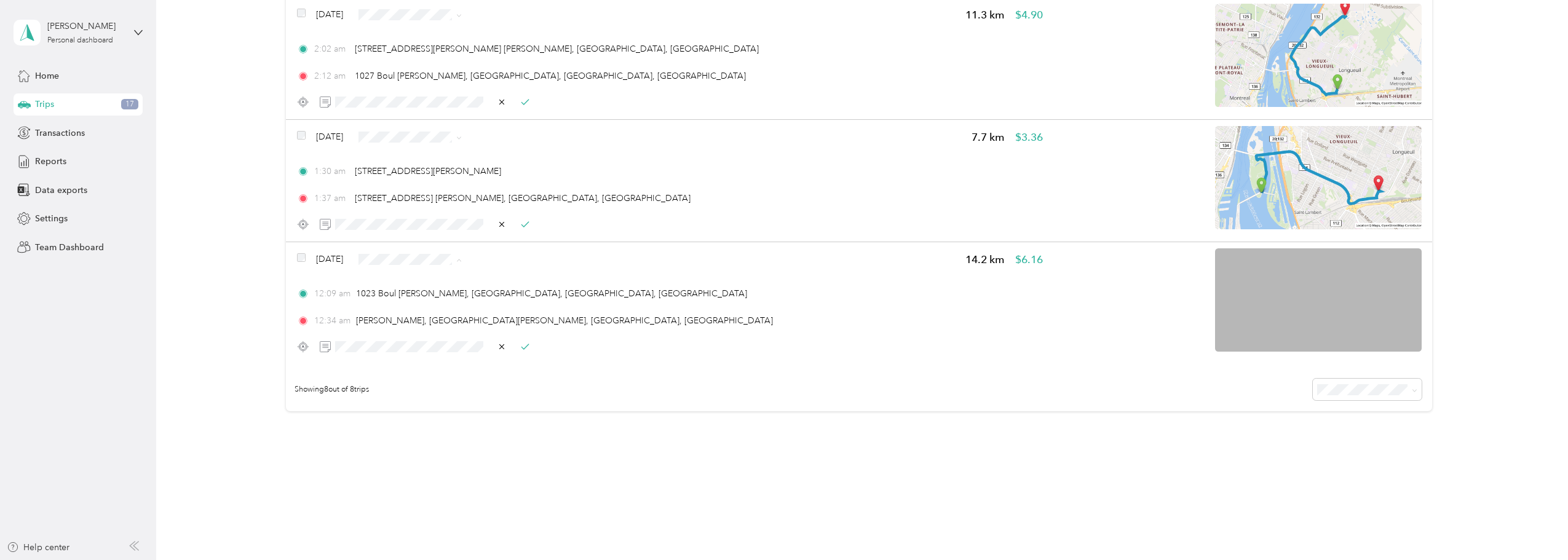
click at [399, 306] on span "Personal" at bounding box center [428, 304] width 95 height 13
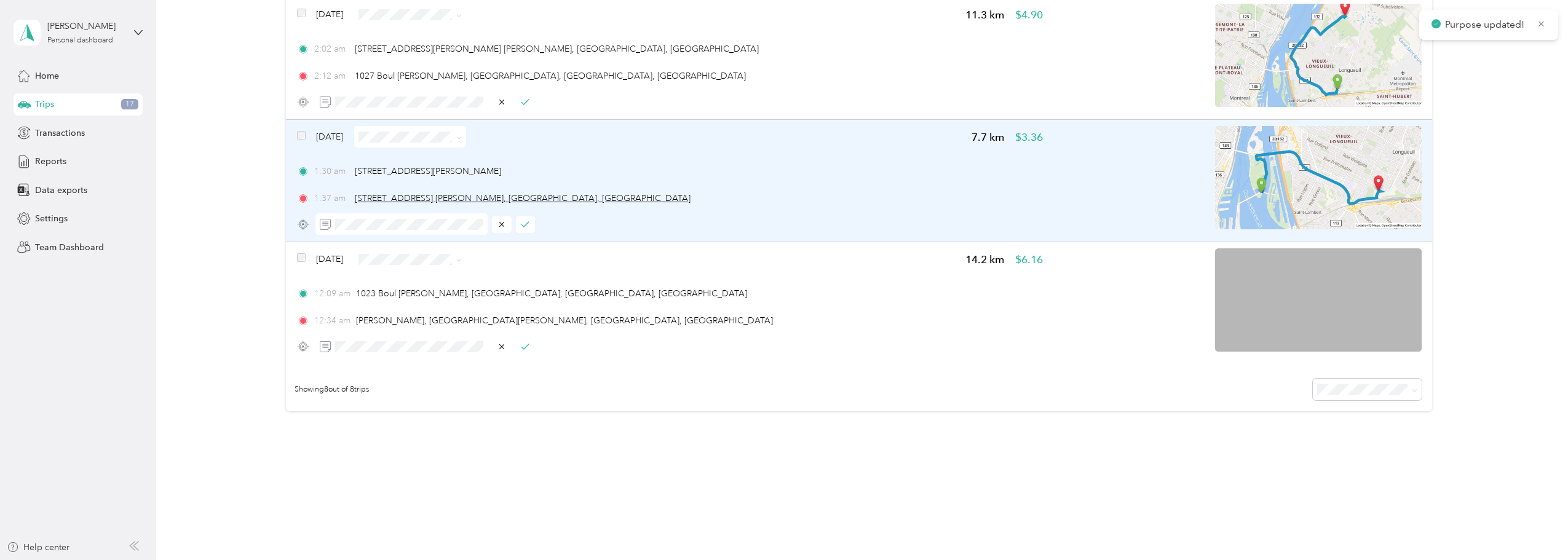
scroll to position [685, 0]
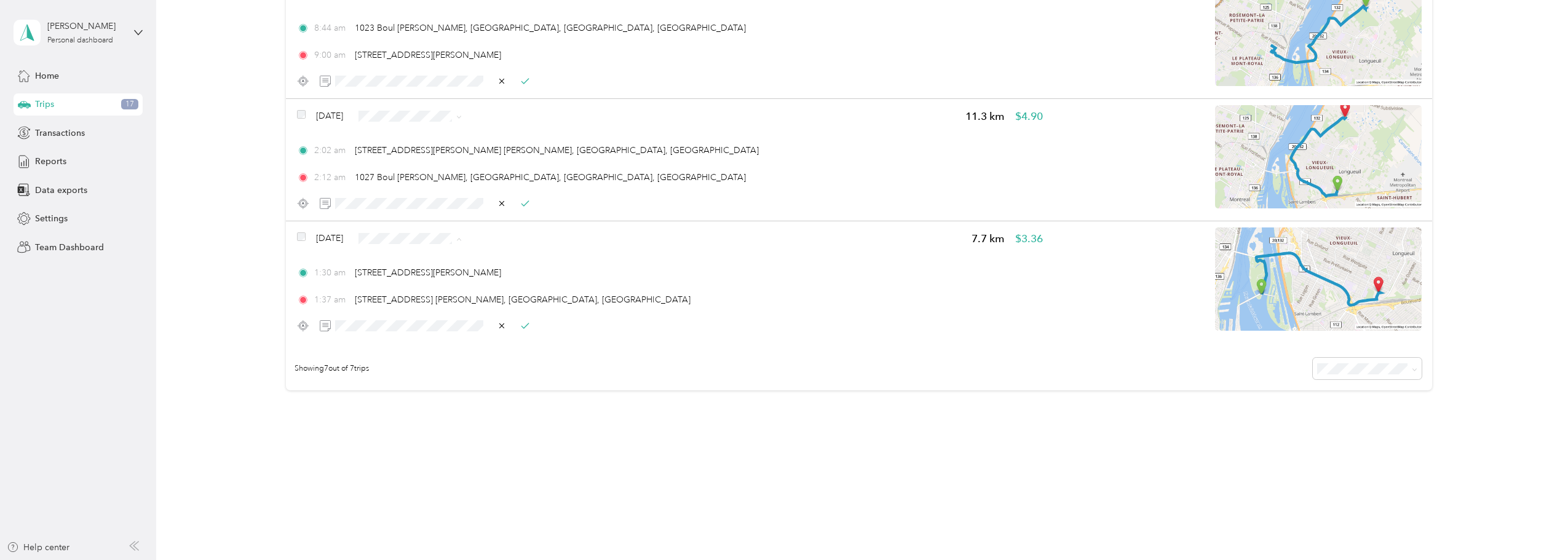
click at [420, 276] on li "Personal" at bounding box center [428, 282] width 112 height 22
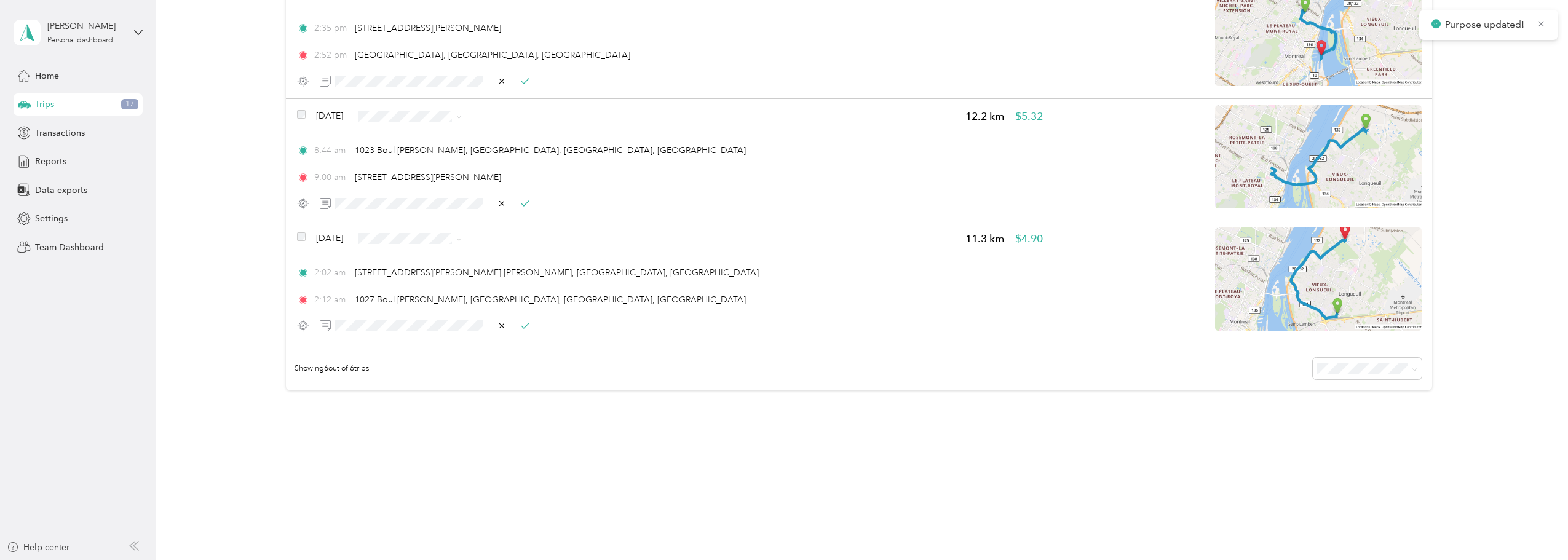
scroll to position [562, 0]
click at [417, 279] on span "Personal" at bounding box center [440, 282] width 73 height 13
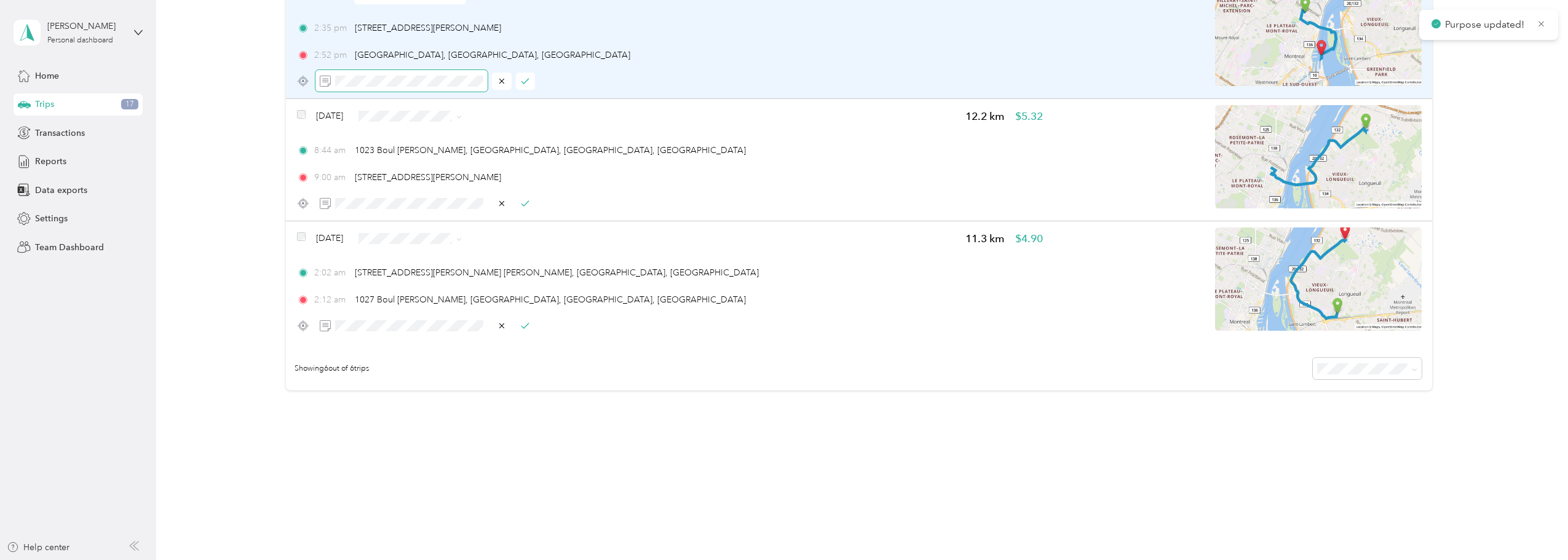
scroll to position [440, 0]
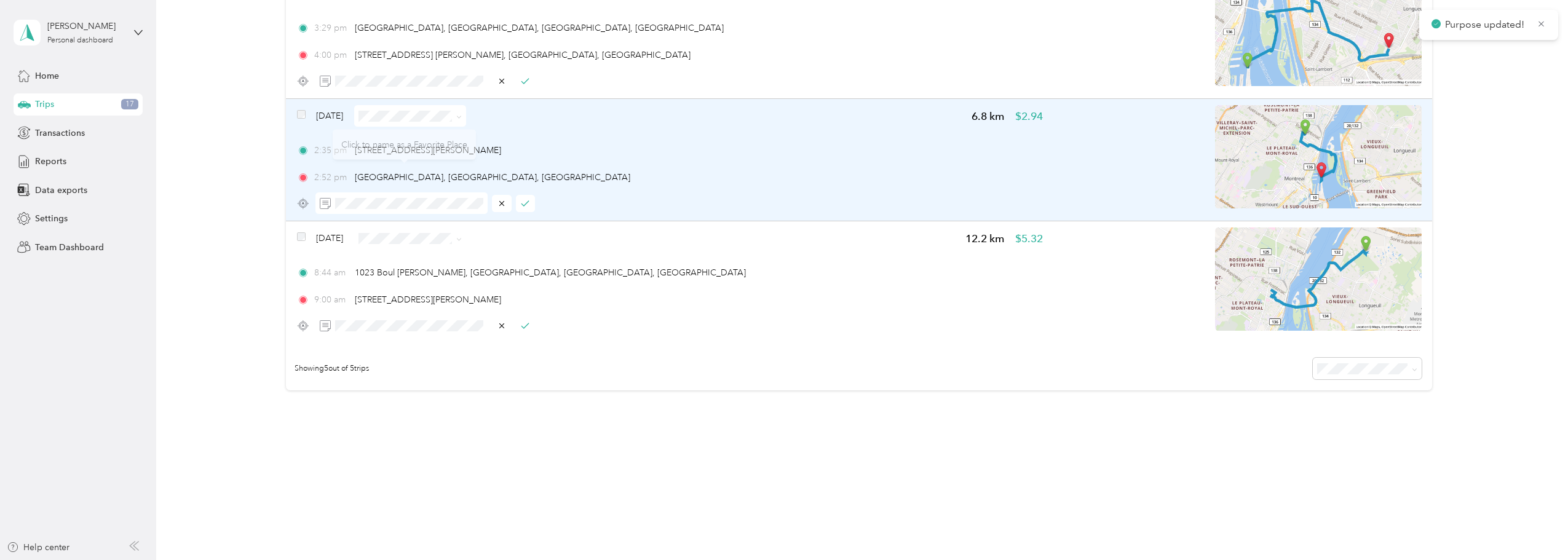
click at [418, 109] on span at bounding box center [410, 116] width 112 height 22
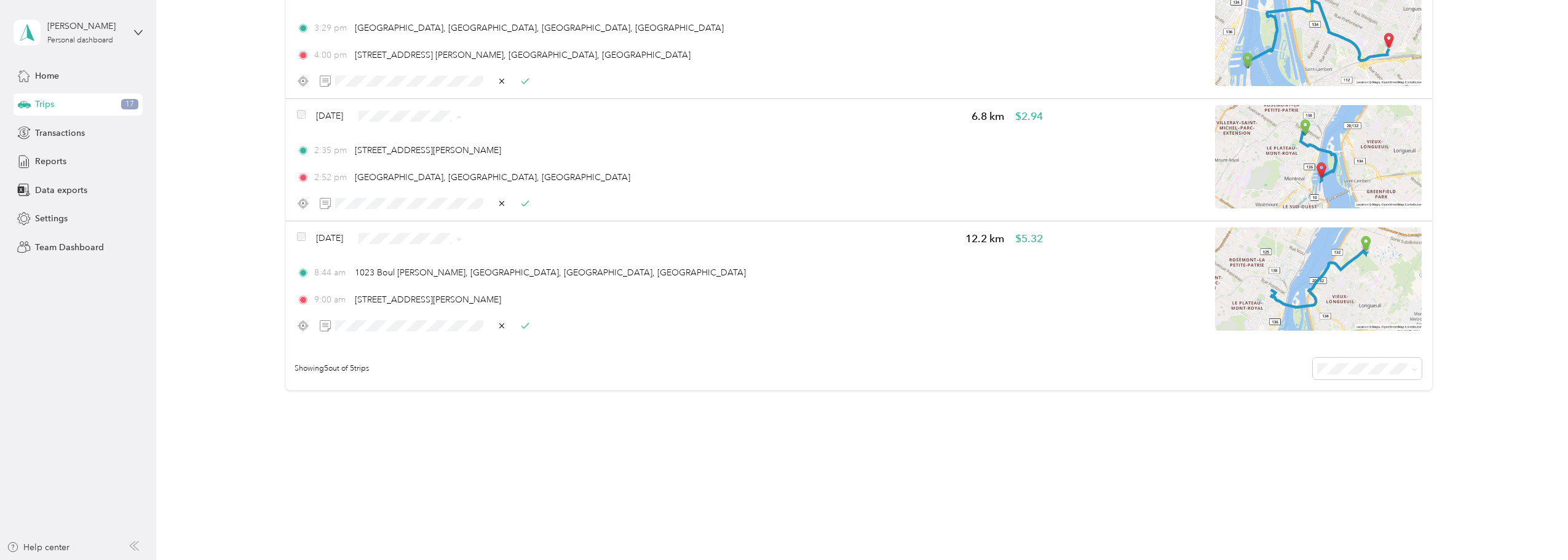
click at [419, 145] on li "JS Entrepreneur" at bounding box center [428, 138] width 112 height 22
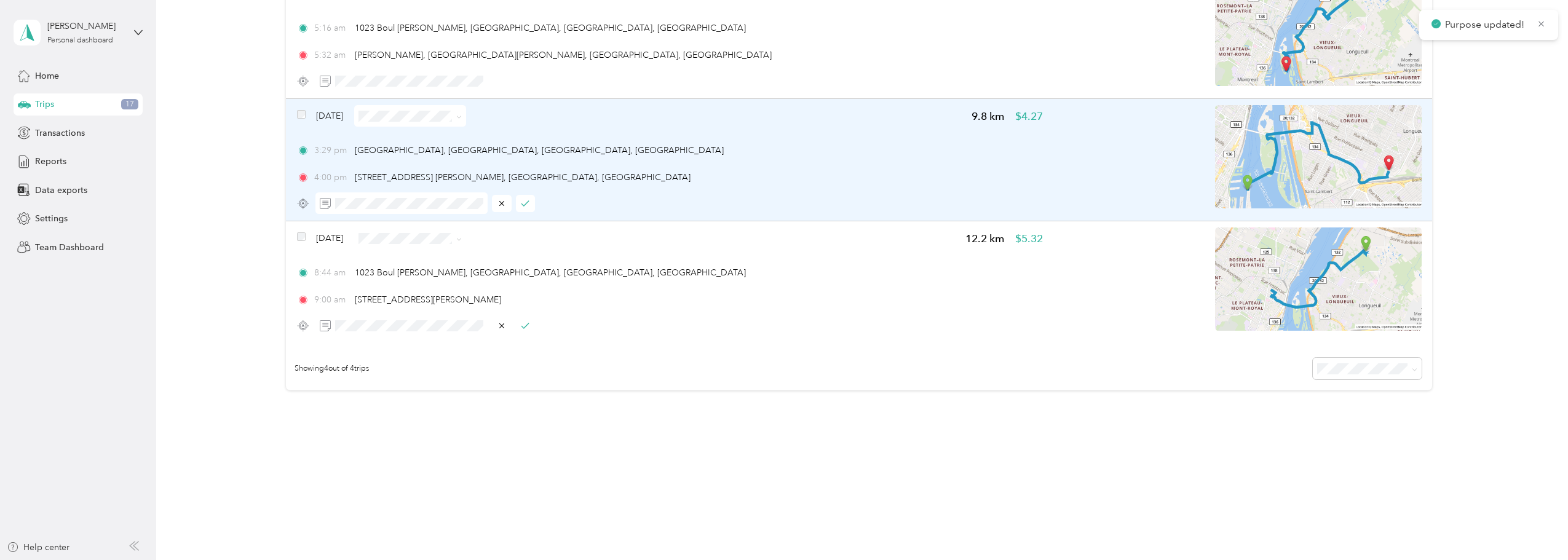
scroll to position [318, 0]
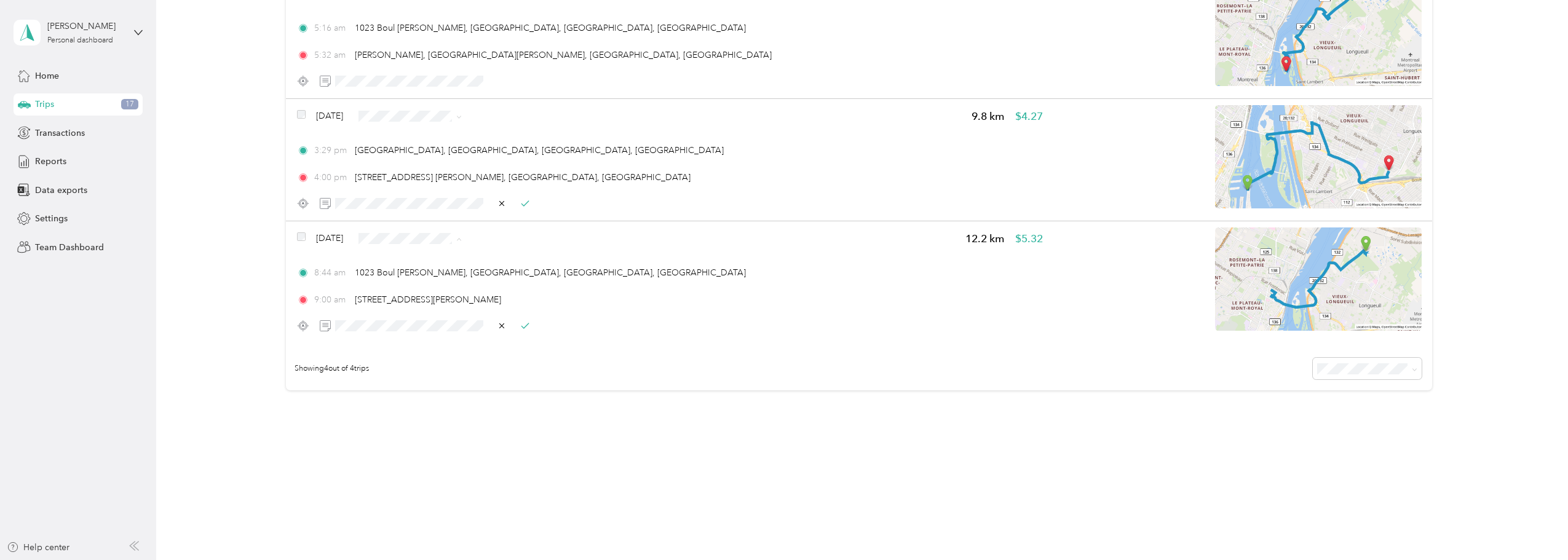
click at [412, 253] on li "JS Entrepreneur" at bounding box center [428, 260] width 112 height 22
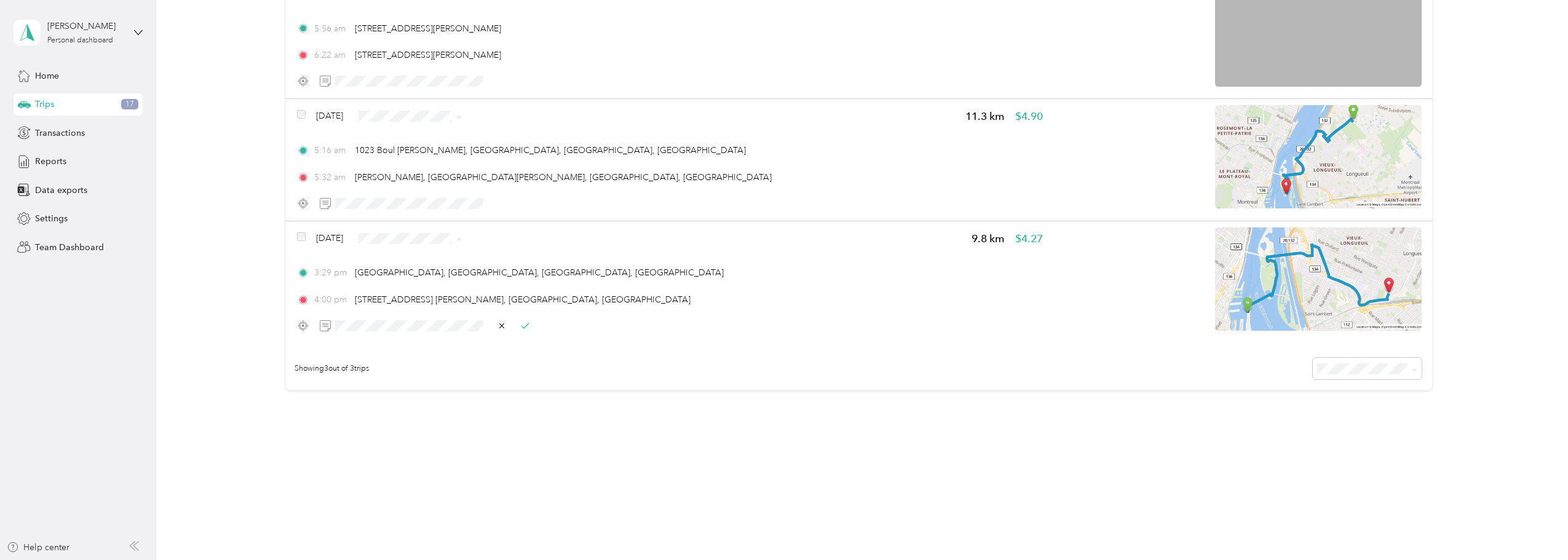
click at [436, 263] on span "JS Entrepreneur" at bounding box center [440, 261] width 73 height 13
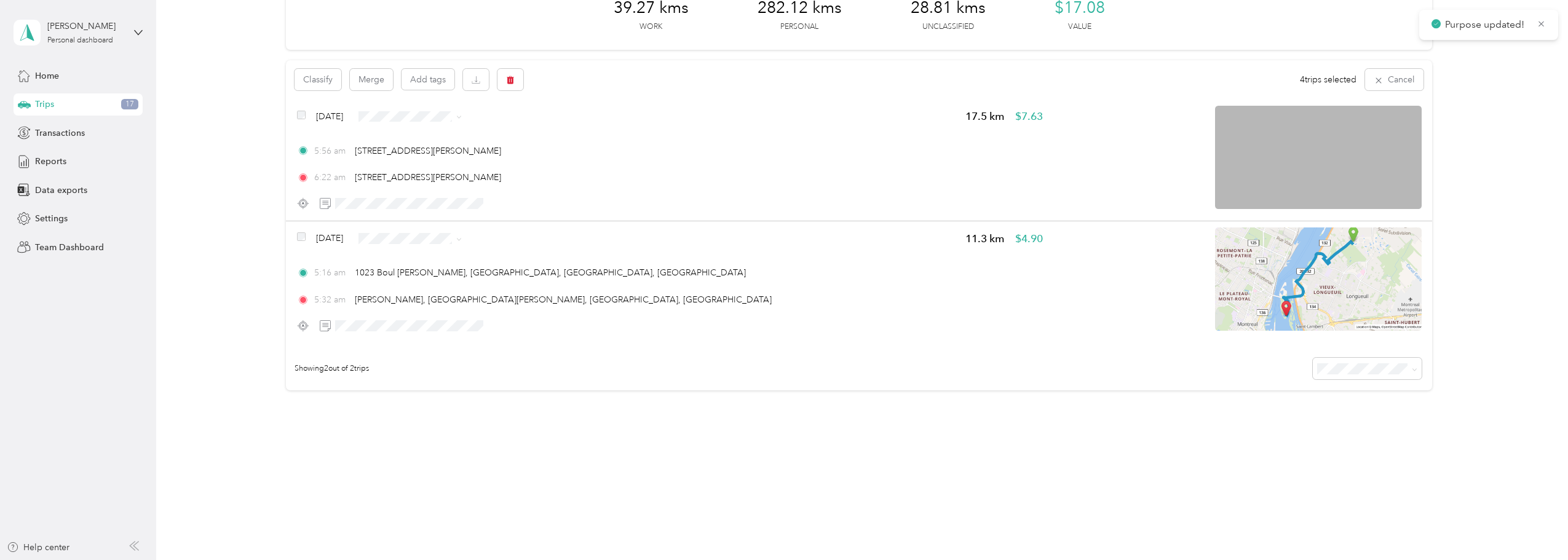
scroll to position [73, 0]
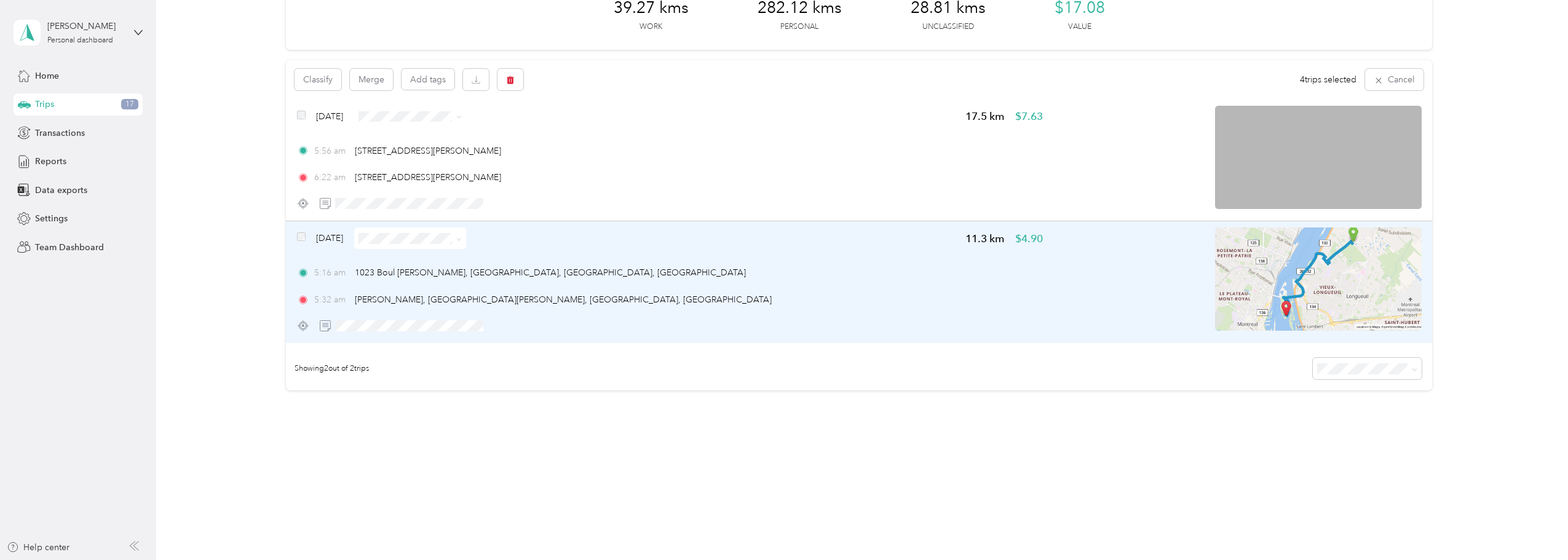
click at [411, 231] on span at bounding box center [410, 238] width 112 height 22
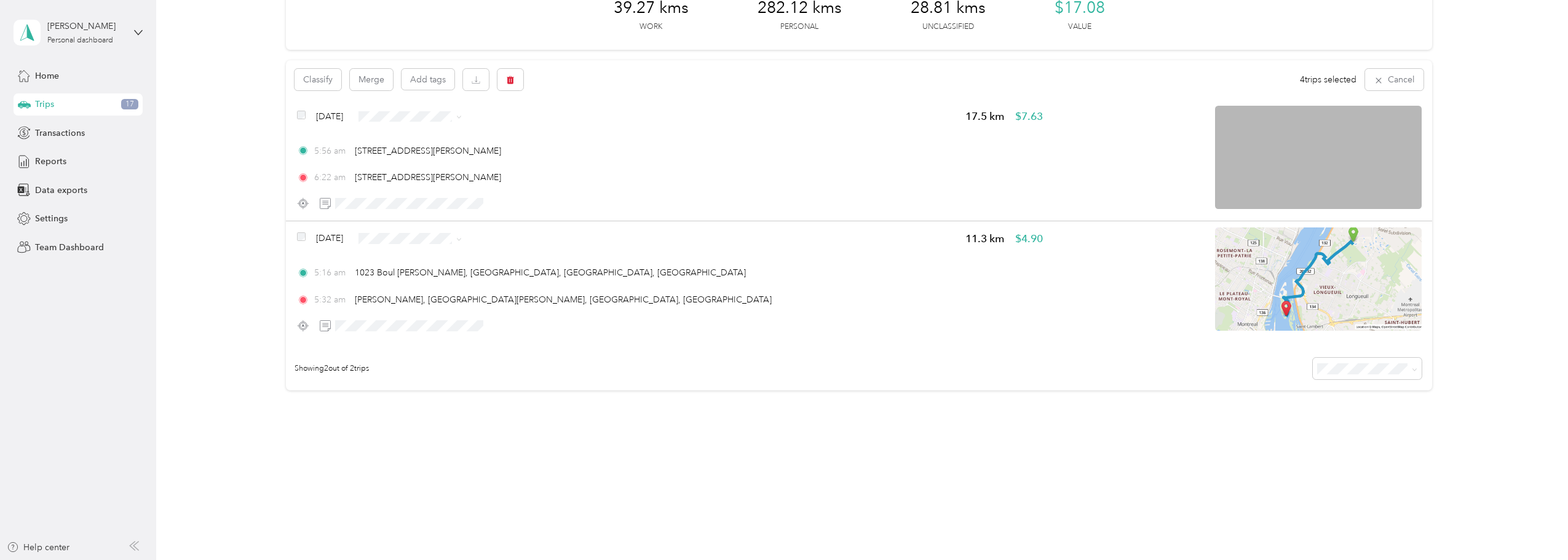
scroll to position [0, 0]
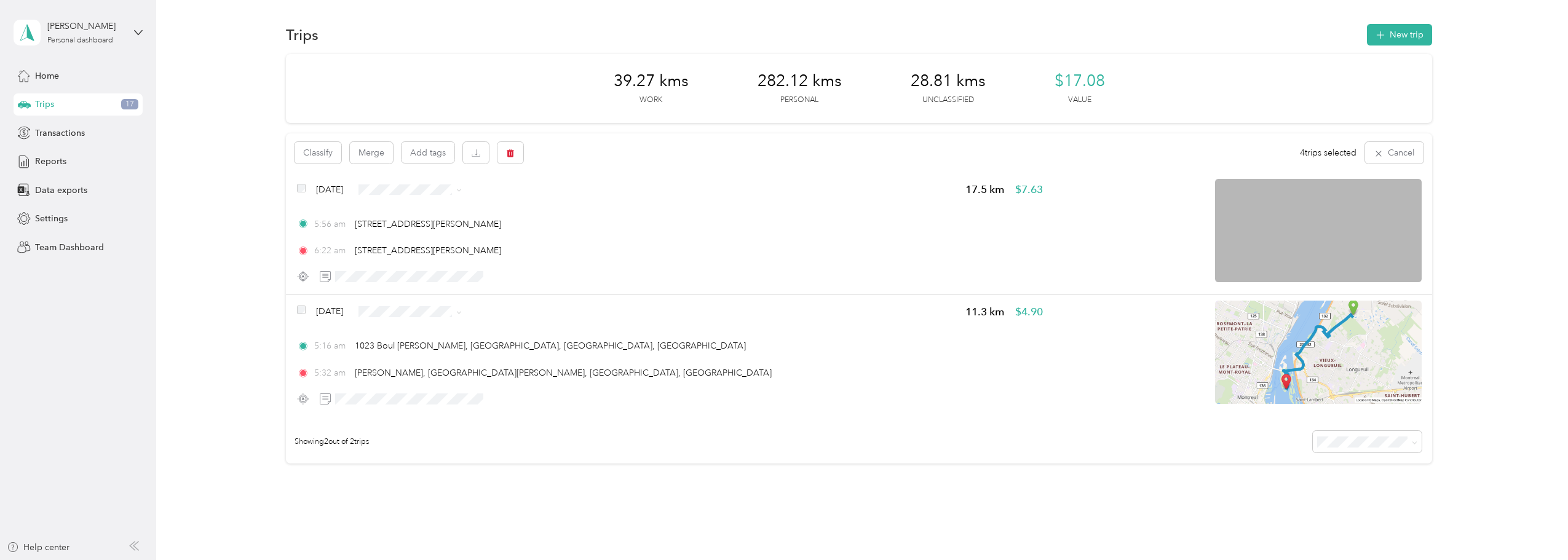
click at [797, 101] on p "Personal" at bounding box center [800, 101] width 38 height 11
click at [641, 102] on p "Work" at bounding box center [650, 101] width 22 height 11
click at [60, 159] on span "Reports" at bounding box center [50, 161] width 31 height 13
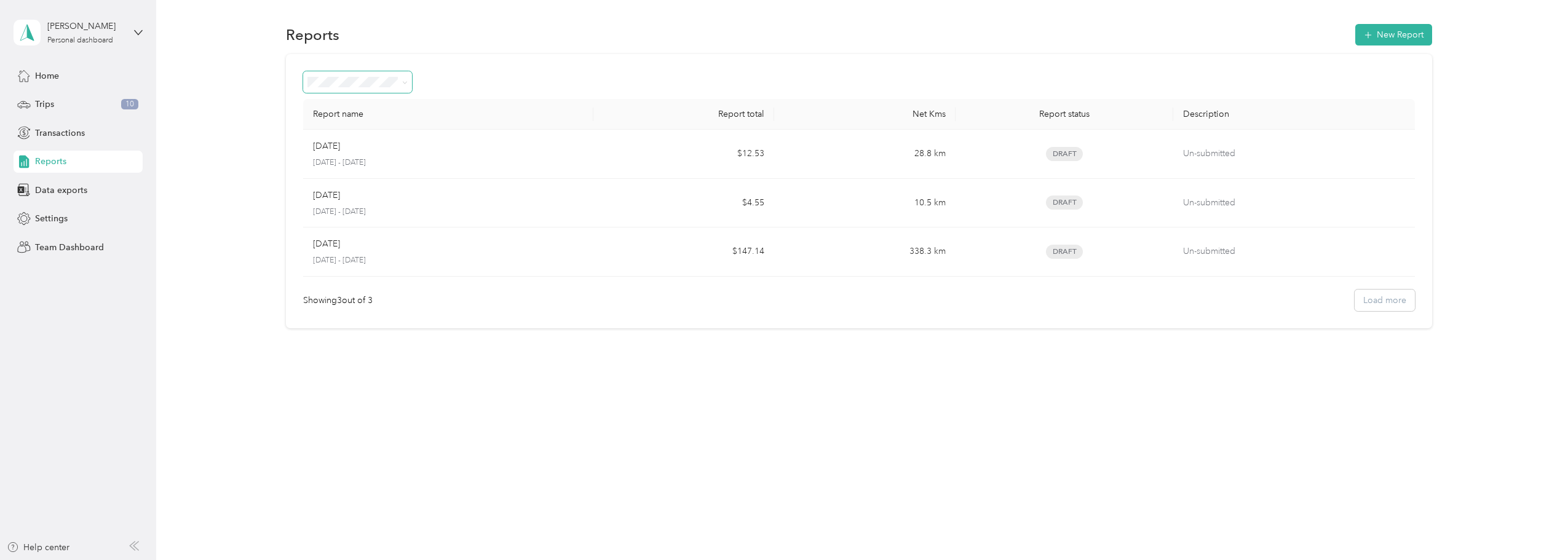
click at [407, 80] on icon at bounding box center [404, 82] width 6 height 6
click at [344, 105] on span "All Reports" at bounding box center [333, 103] width 42 height 10
click at [55, 197] on div "Data exports" at bounding box center [78, 190] width 129 height 22
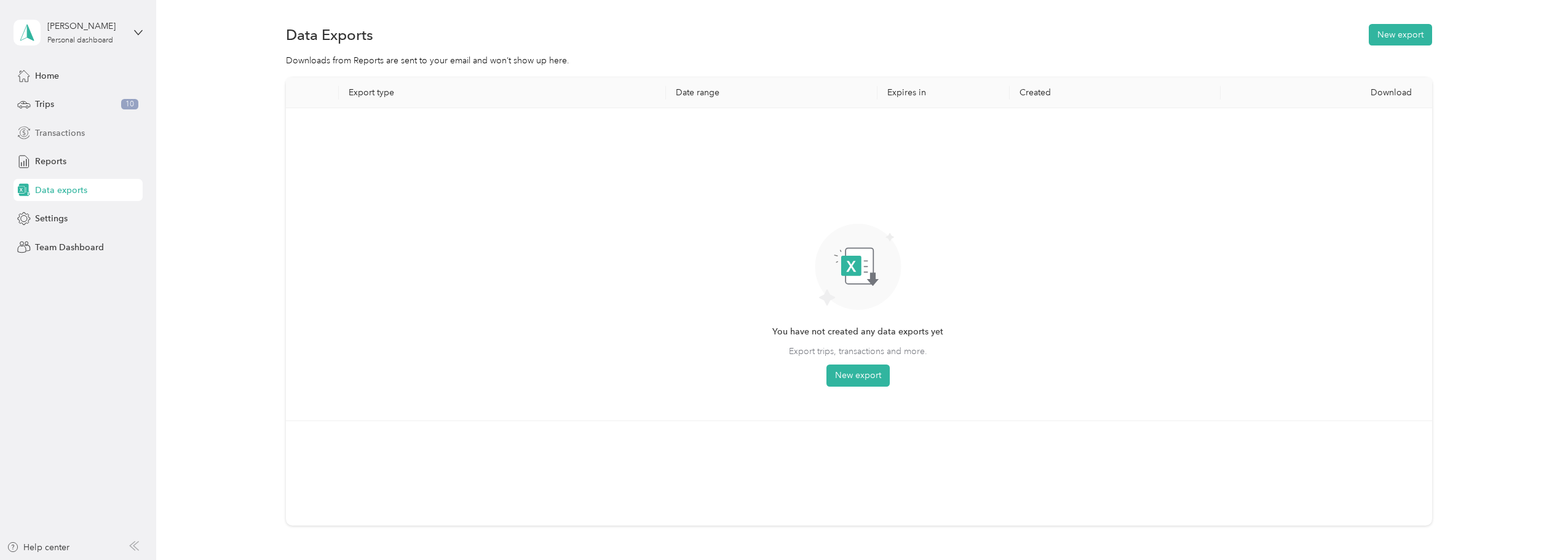
click at [58, 129] on span "Transactions" at bounding box center [60, 133] width 50 height 13
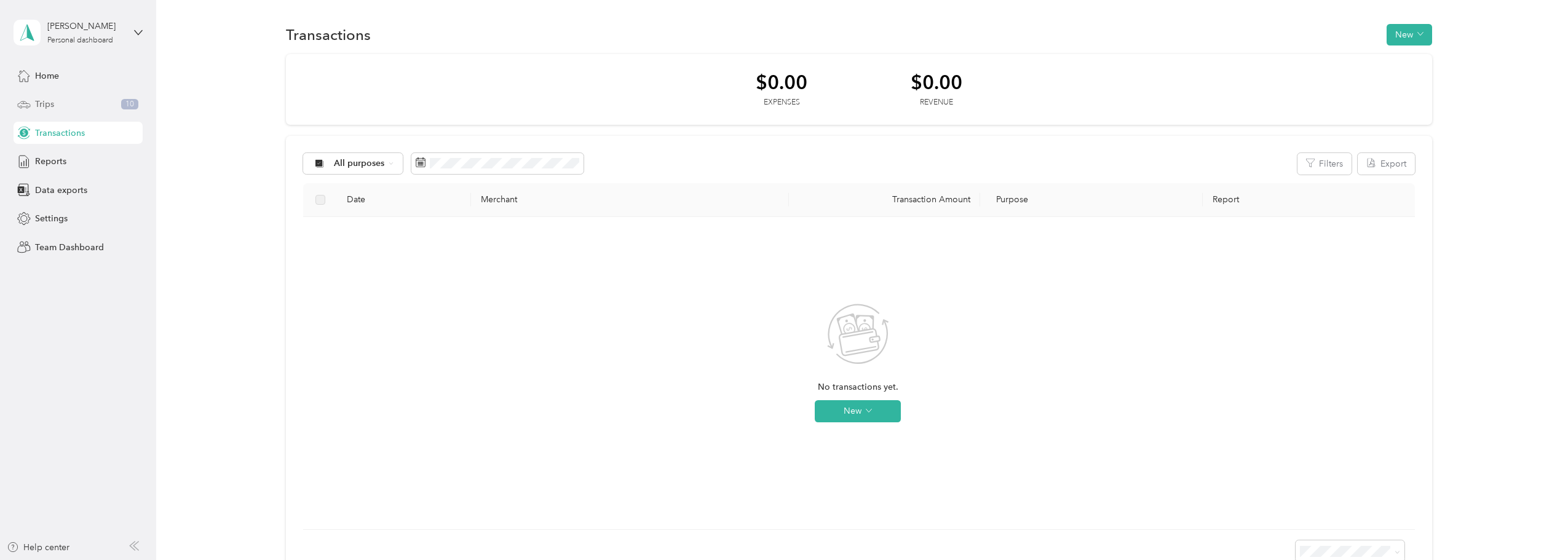
click at [28, 109] on icon at bounding box center [24, 104] width 14 height 14
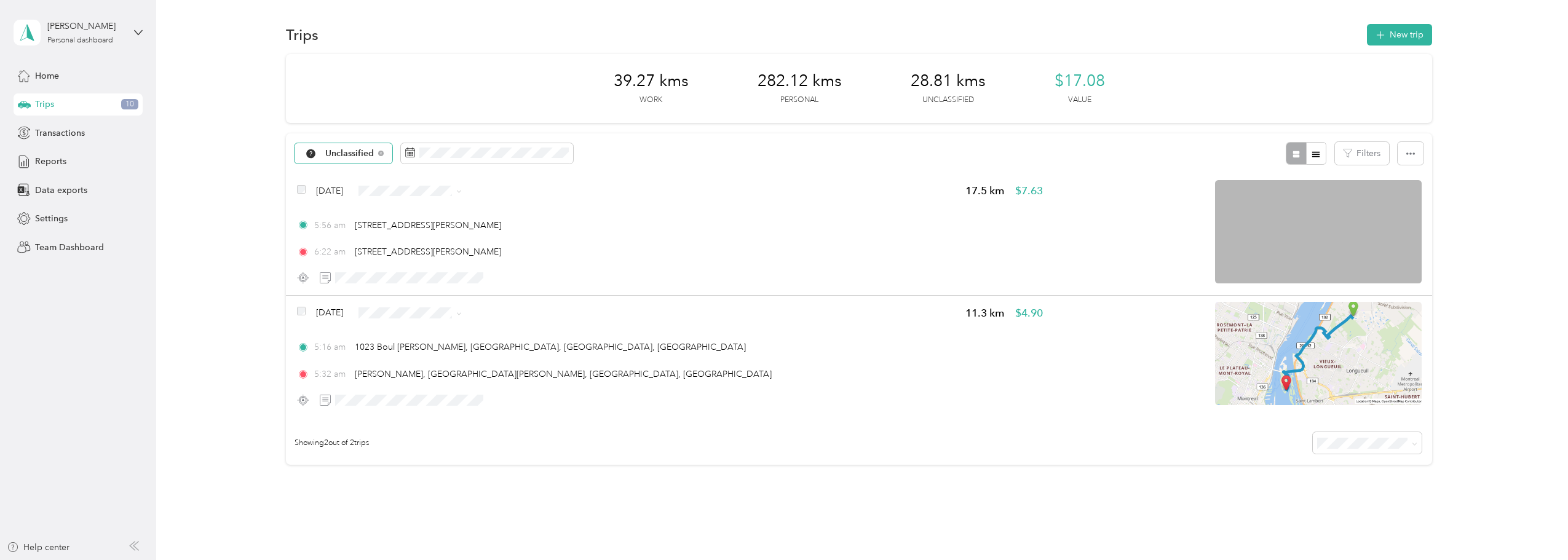
click at [351, 151] on span "Unclassified" at bounding box center [350, 153] width 50 height 9
click at [351, 177] on span "All purposes" at bounding box center [356, 176] width 65 height 13
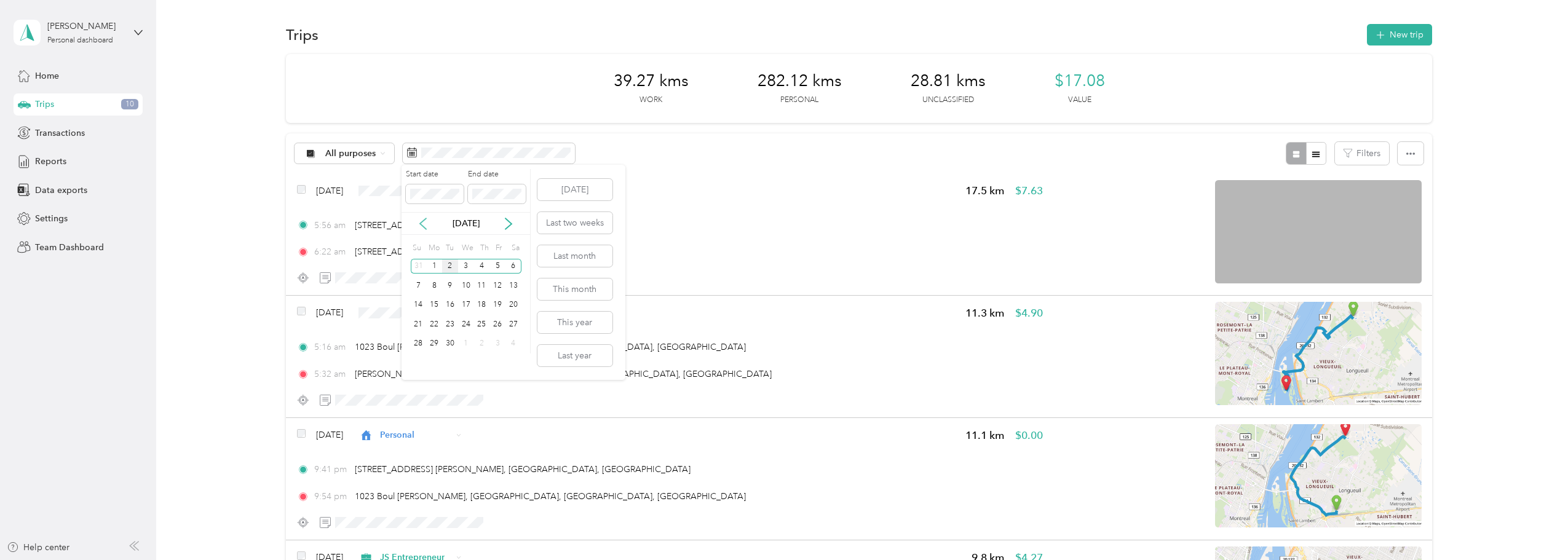
click at [419, 225] on icon at bounding box center [423, 223] width 12 height 12
click at [495, 266] on div "1" at bounding box center [498, 266] width 16 height 15
click at [510, 221] on icon at bounding box center [508, 223] width 12 height 12
click at [451, 339] on div "30" at bounding box center [450, 344] width 16 height 15
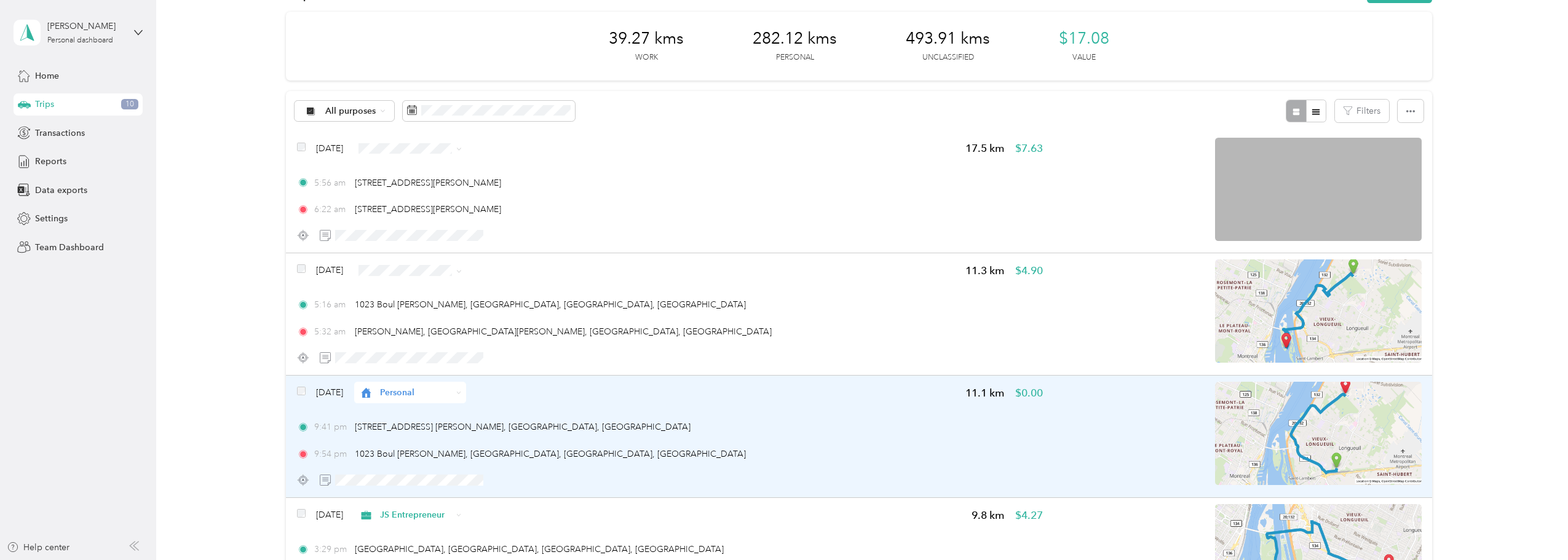
scroll to position [42, 0]
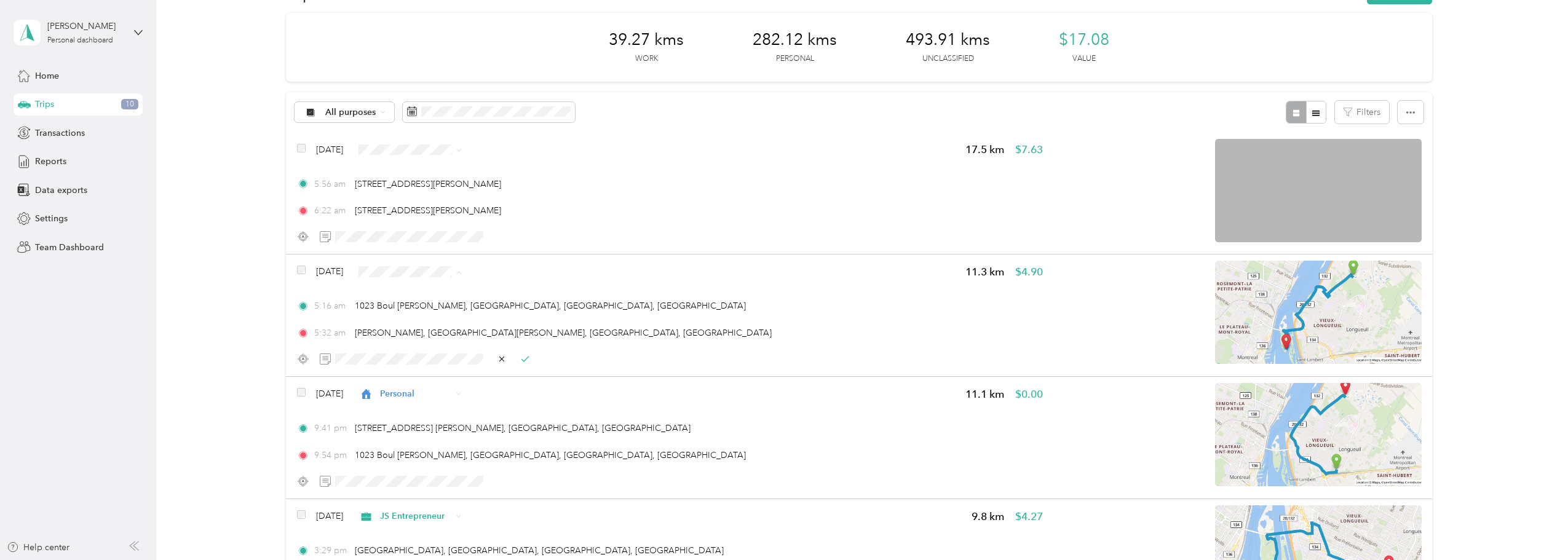
click at [431, 324] on li "Personal" at bounding box center [428, 316] width 112 height 22
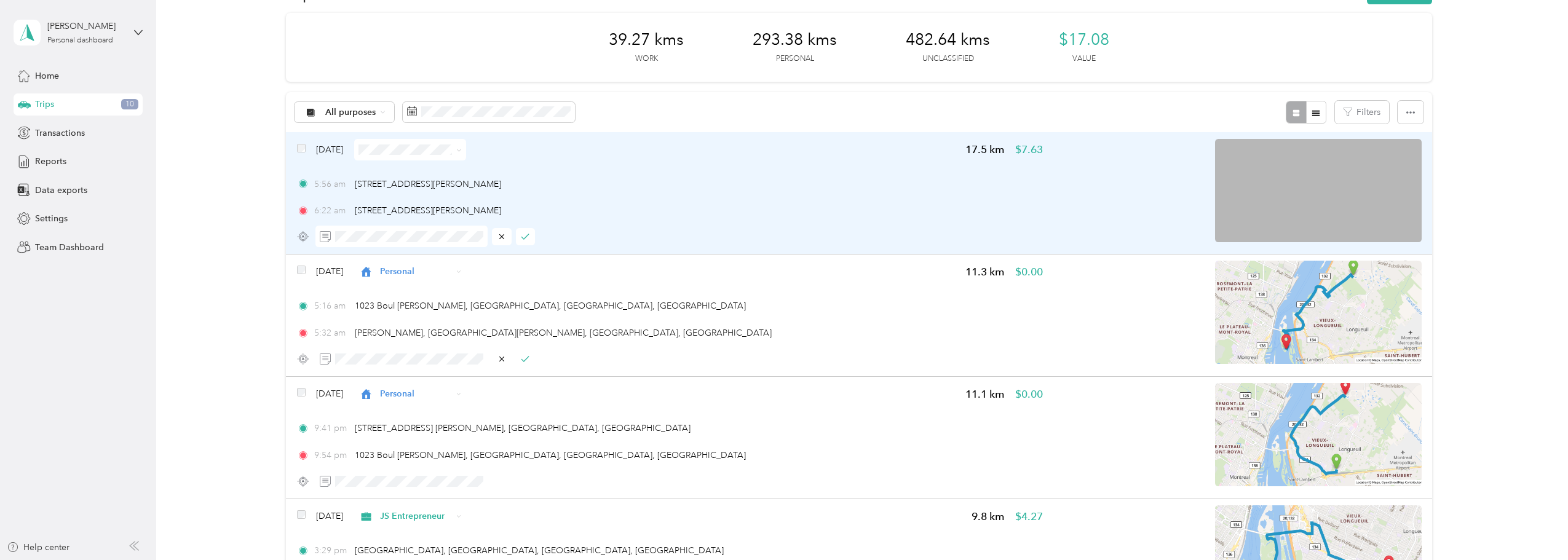
click at [433, 143] on span at bounding box center [410, 149] width 112 height 22
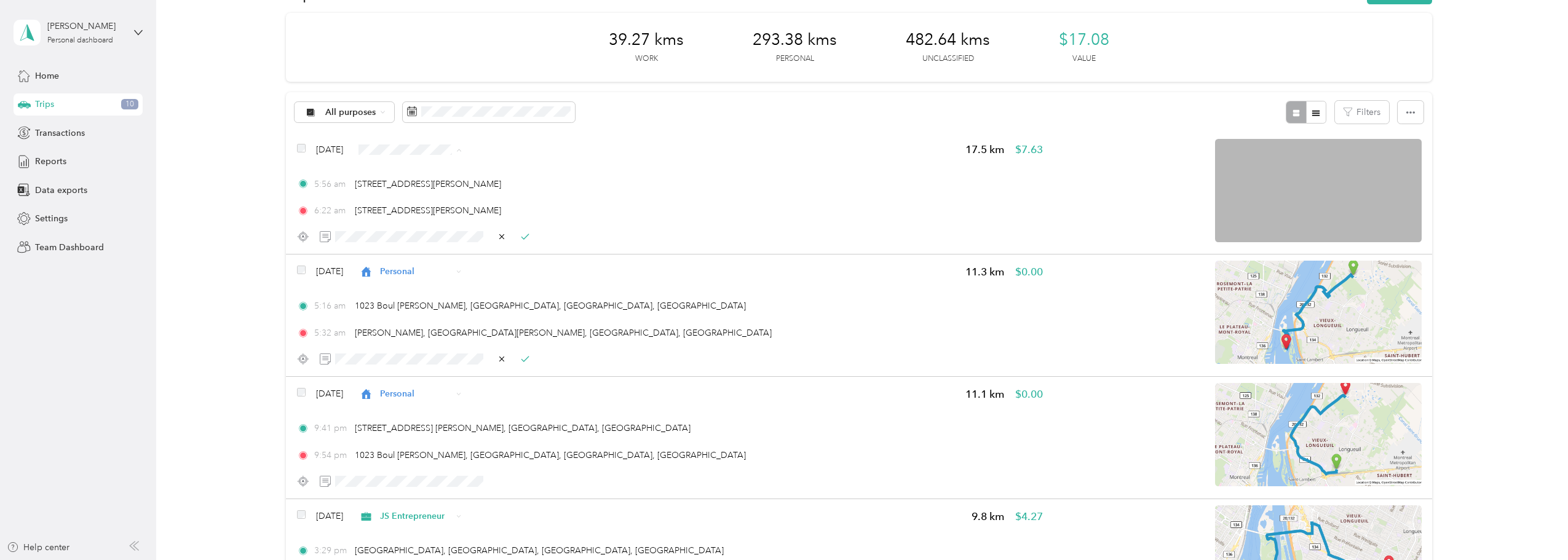
click at [422, 169] on span "JS Entrepreneur" at bounding box center [440, 173] width 73 height 13
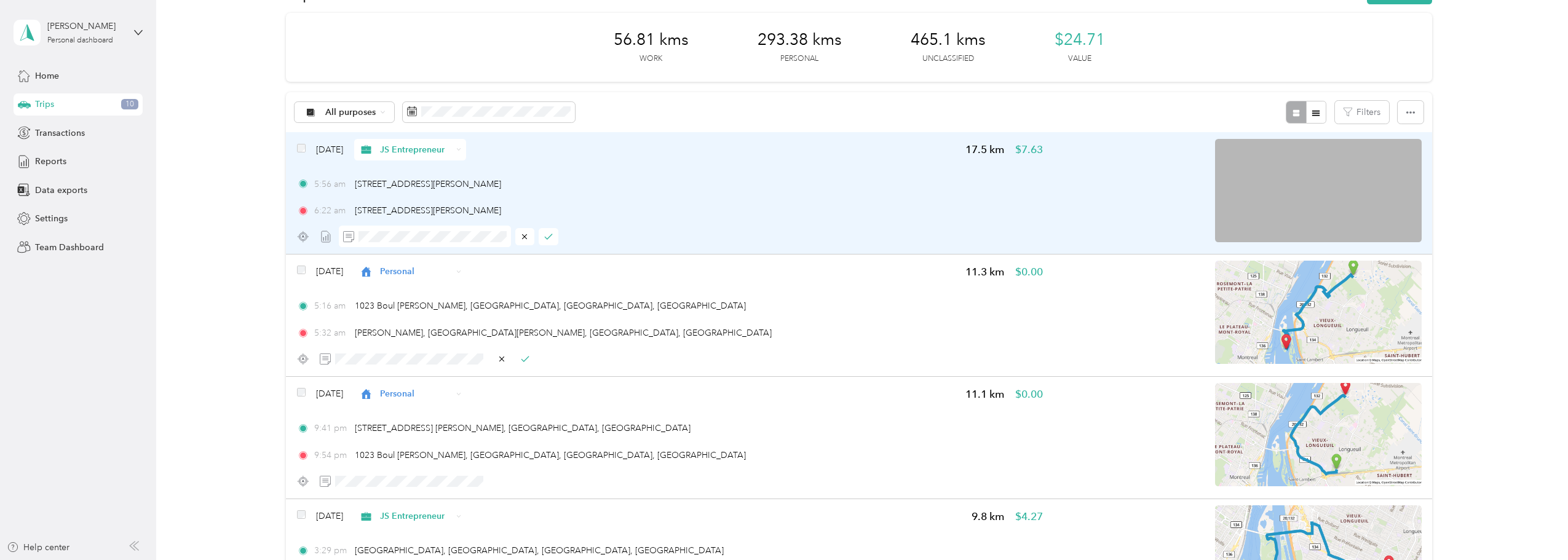
click at [461, 149] on icon at bounding box center [458, 149] width 5 height 5
click at [58, 212] on div "Settings" at bounding box center [78, 219] width 129 height 22
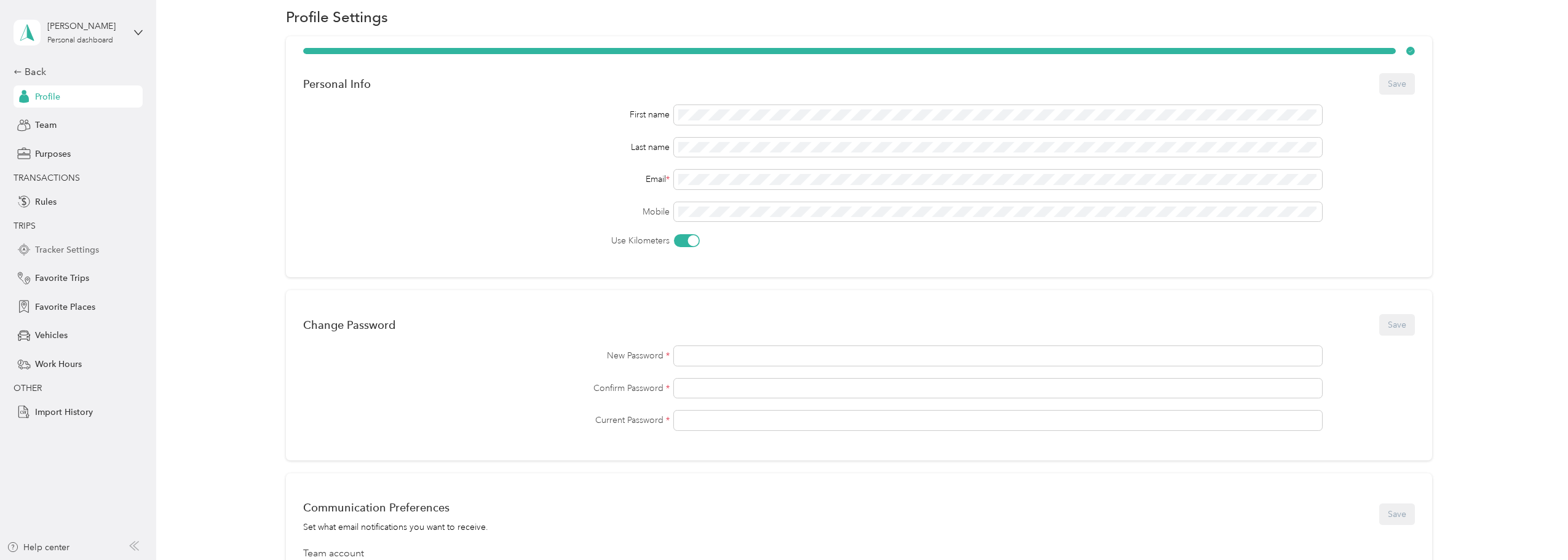
click at [58, 252] on span "Tracker Settings" at bounding box center [67, 250] width 64 height 13
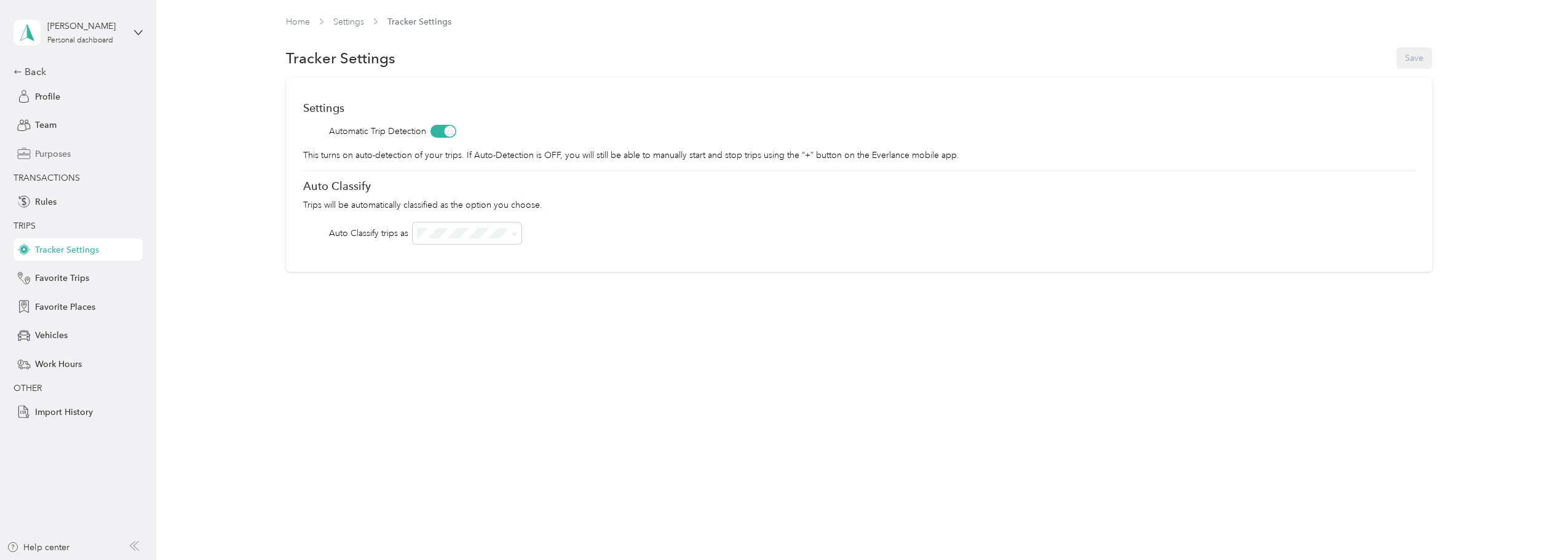
click at [38, 159] on span "Purposes" at bounding box center [53, 154] width 36 height 13
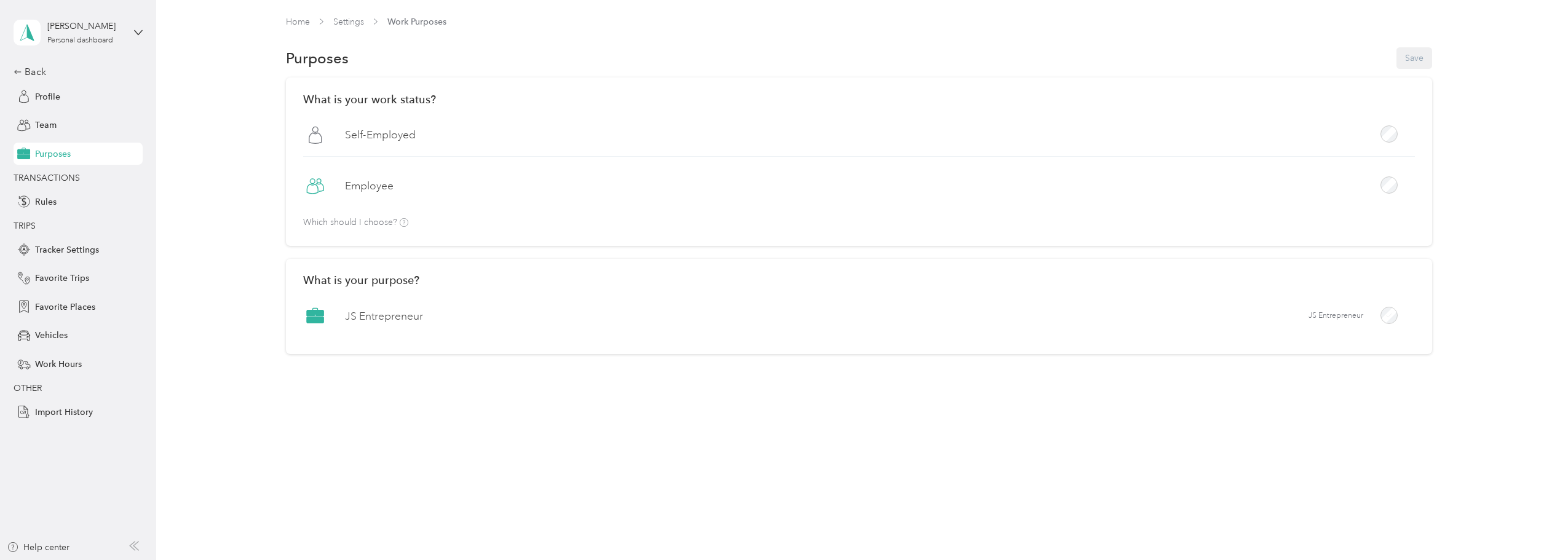
click at [378, 315] on label "JS Entrepreneur" at bounding box center [384, 316] width 78 height 15
click at [234, 394] on div "Home Settings Work Purposes Purposes Save What is your work status? [DEMOGRAPHI…" at bounding box center [858, 216] width 1405 height 434
click at [79, 304] on span "Favorite Places" at bounding box center [65, 307] width 60 height 13
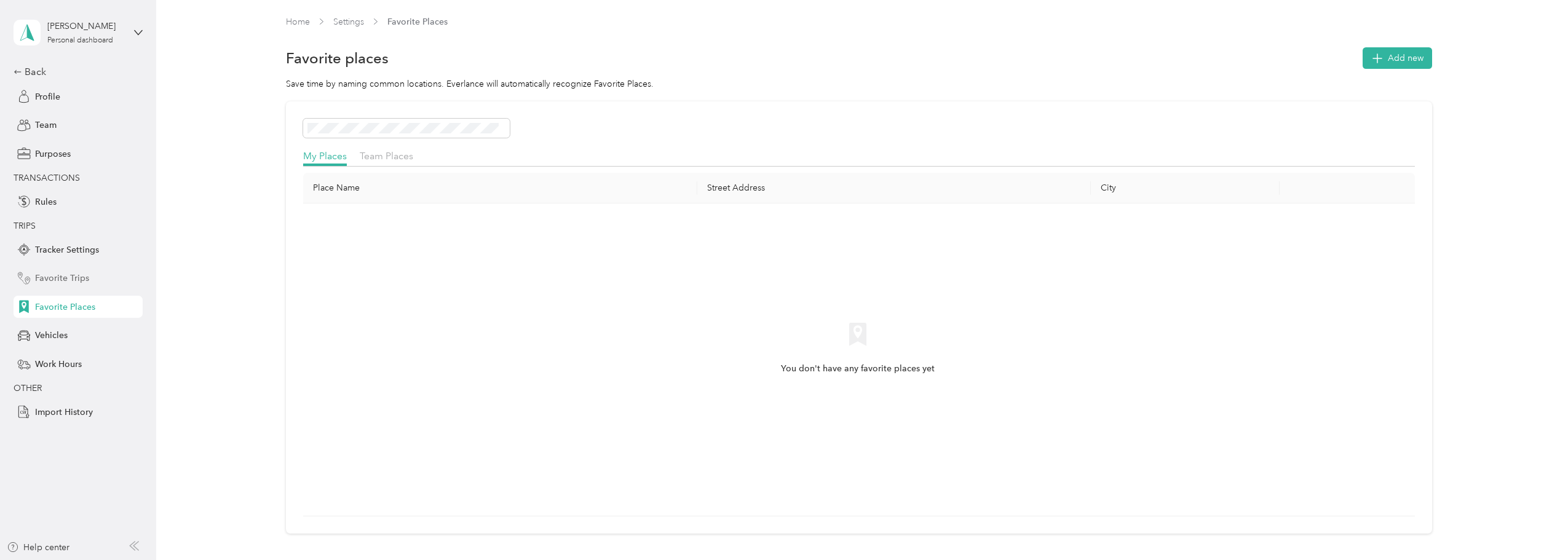
click at [34, 276] on div "Favorite Trips" at bounding box center [78, 279] width 129 height 22
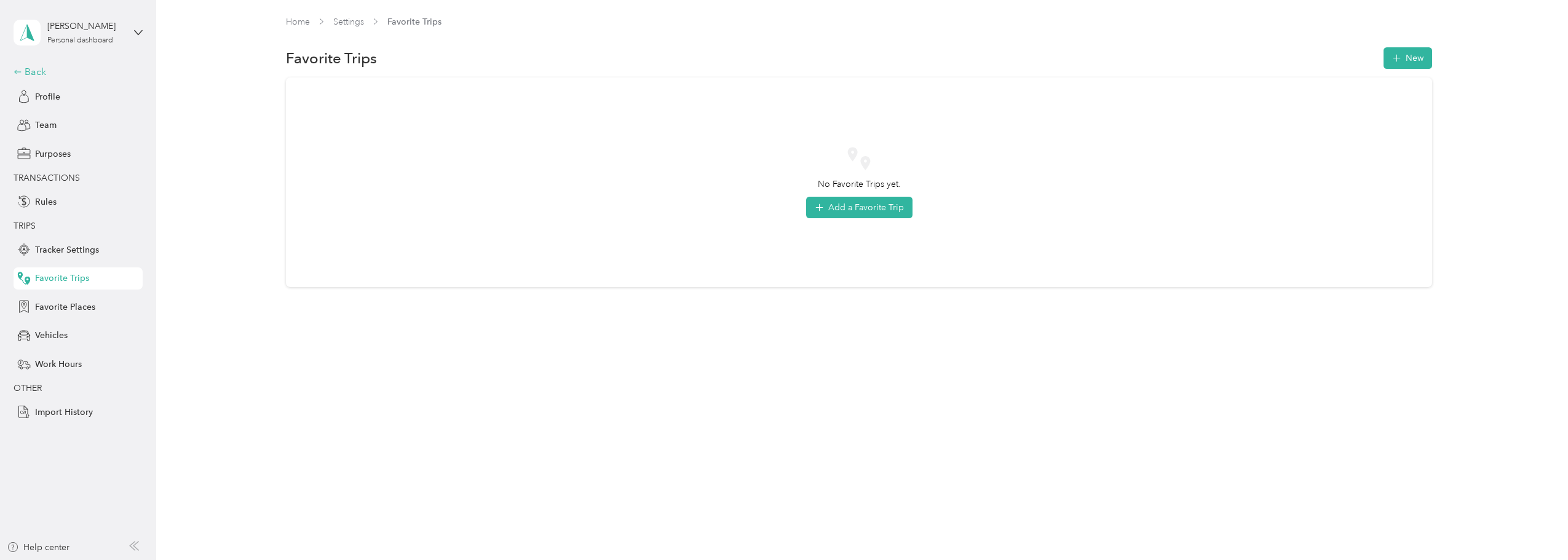
click at [41, 70] on div "Back" at bounding box center [75, 72] width 123 height 14
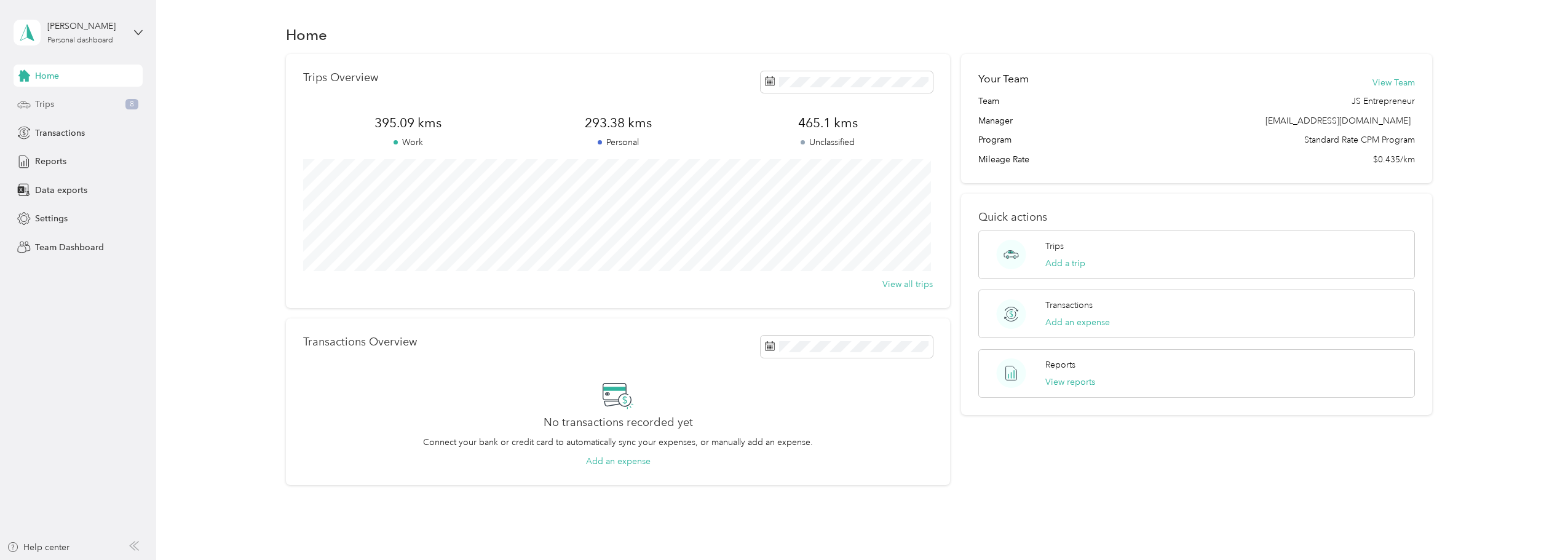
click at [62, 105] on div "Trips 8" at bounding box center [78, 105] width 129 height 22
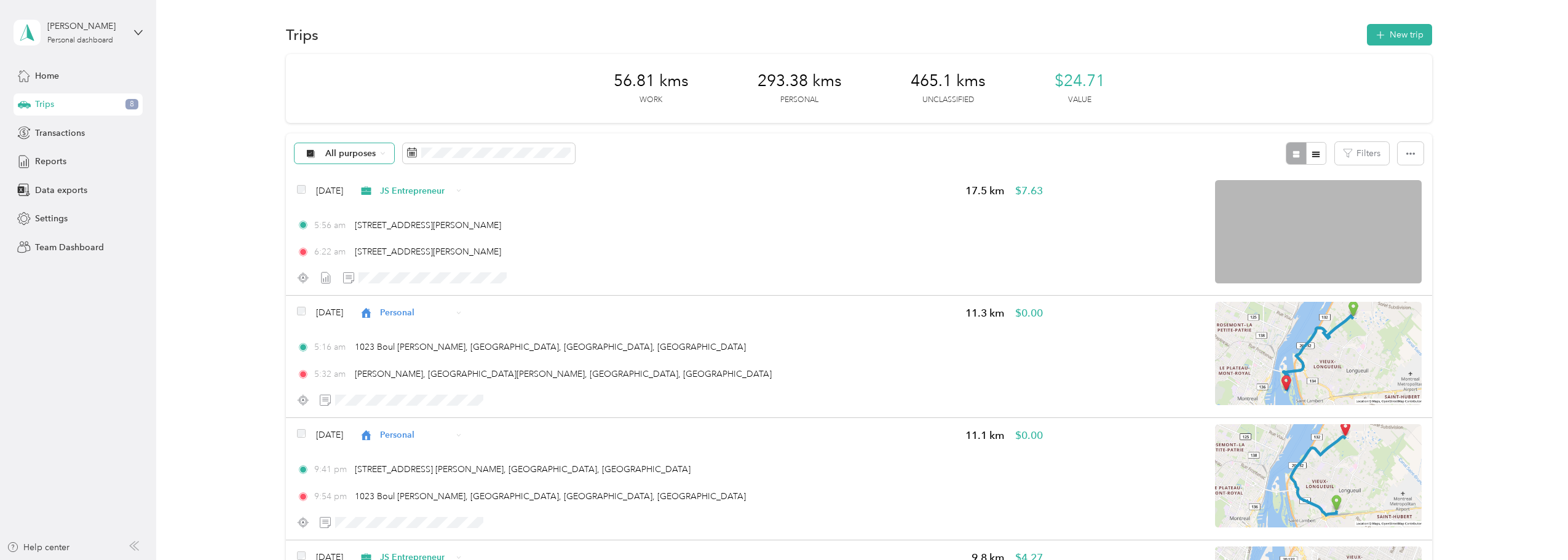
click at [359, 156] on span "All purposes" at bounding box center [351, 153] width 51 height 9
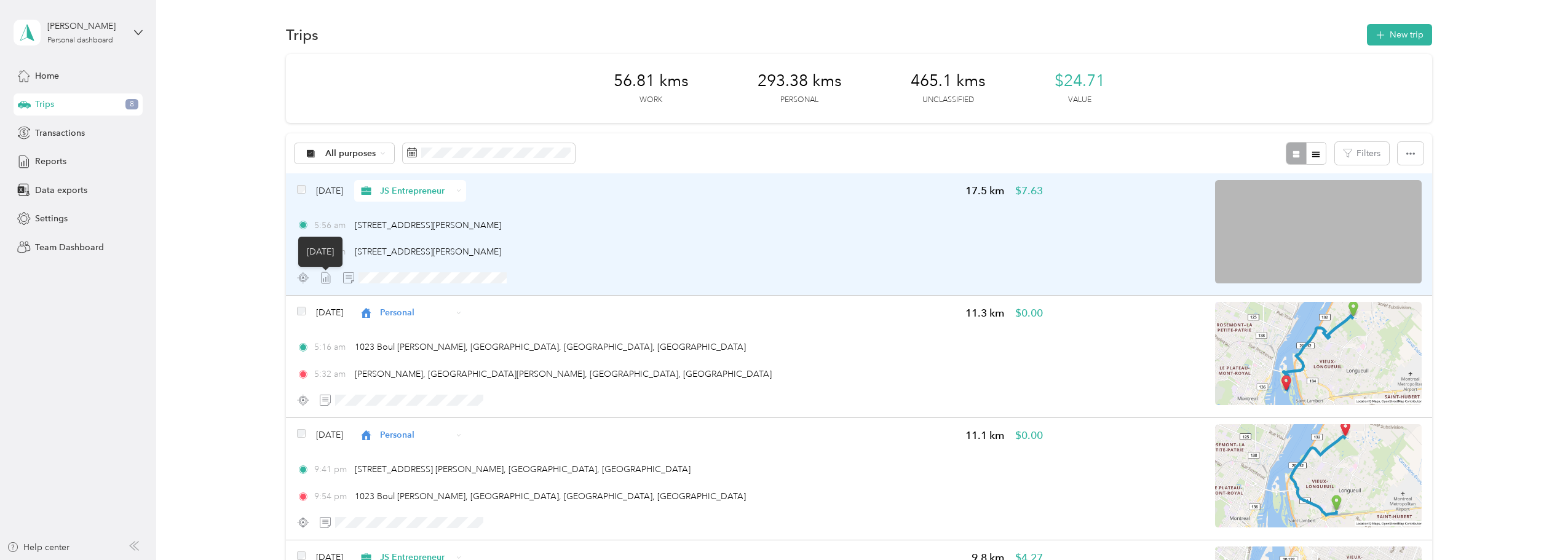
click at [322, 277] on icon at bounding box center [325, 277] width 12 height 12
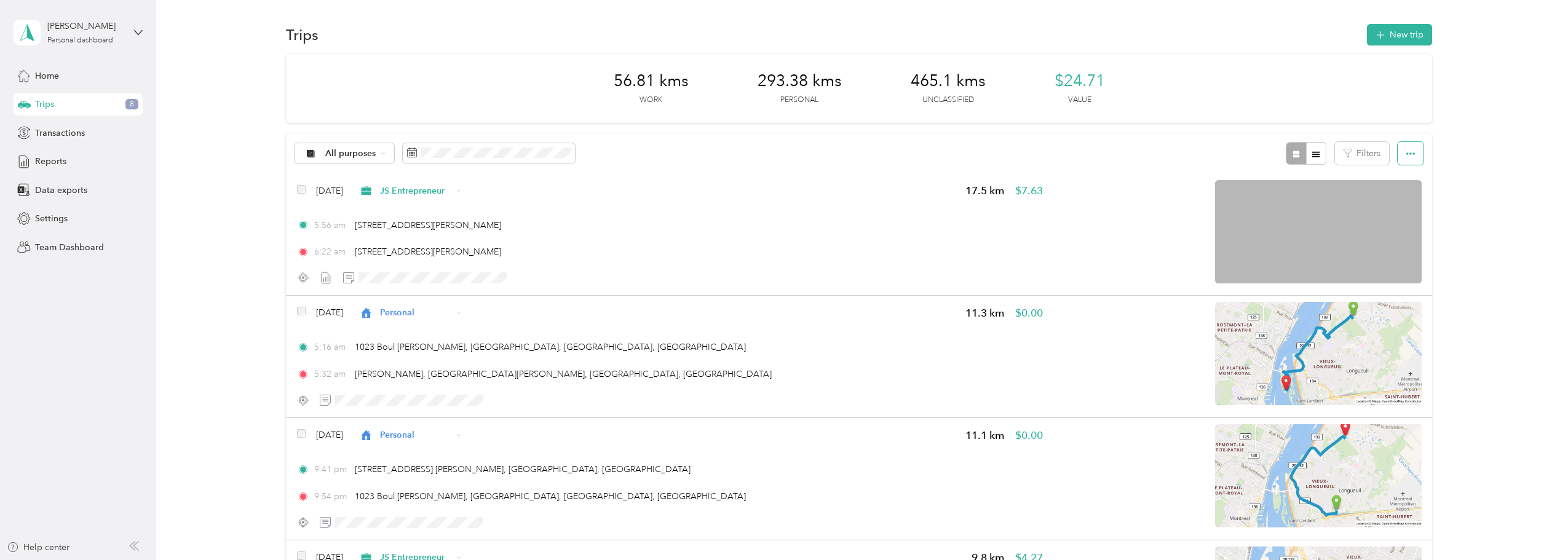
click at [1407, 153] on icon "button" at bounding box center [1410, 153] width 9 height 9
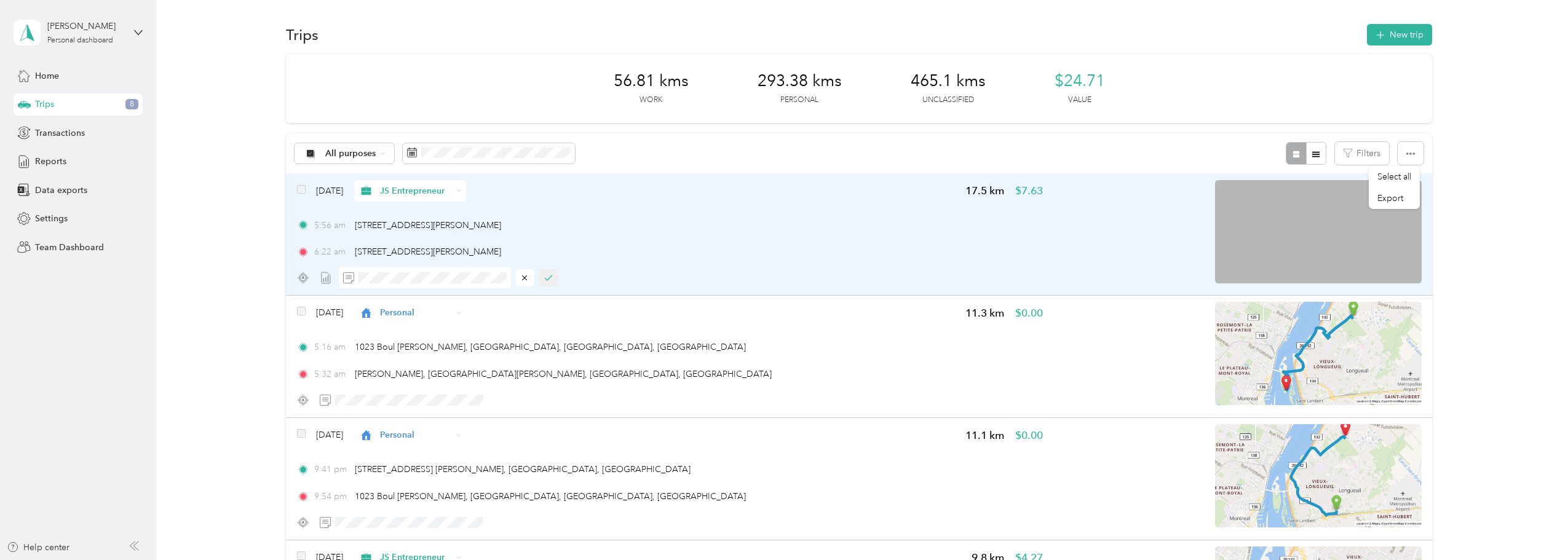
click at [549, 276] on icon "button" at bounding box center [548, 278] width 9 height 9
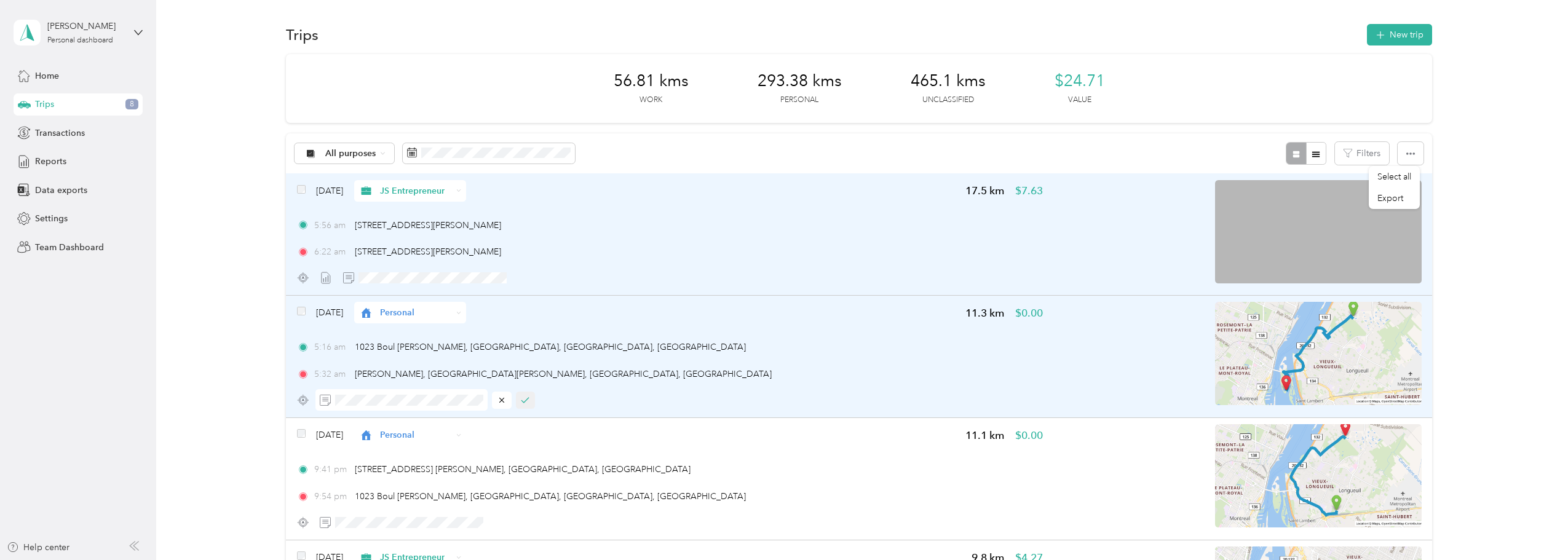
click at [527, 404] on icon "button" at bounding box center [525, 400] width 9 height 9
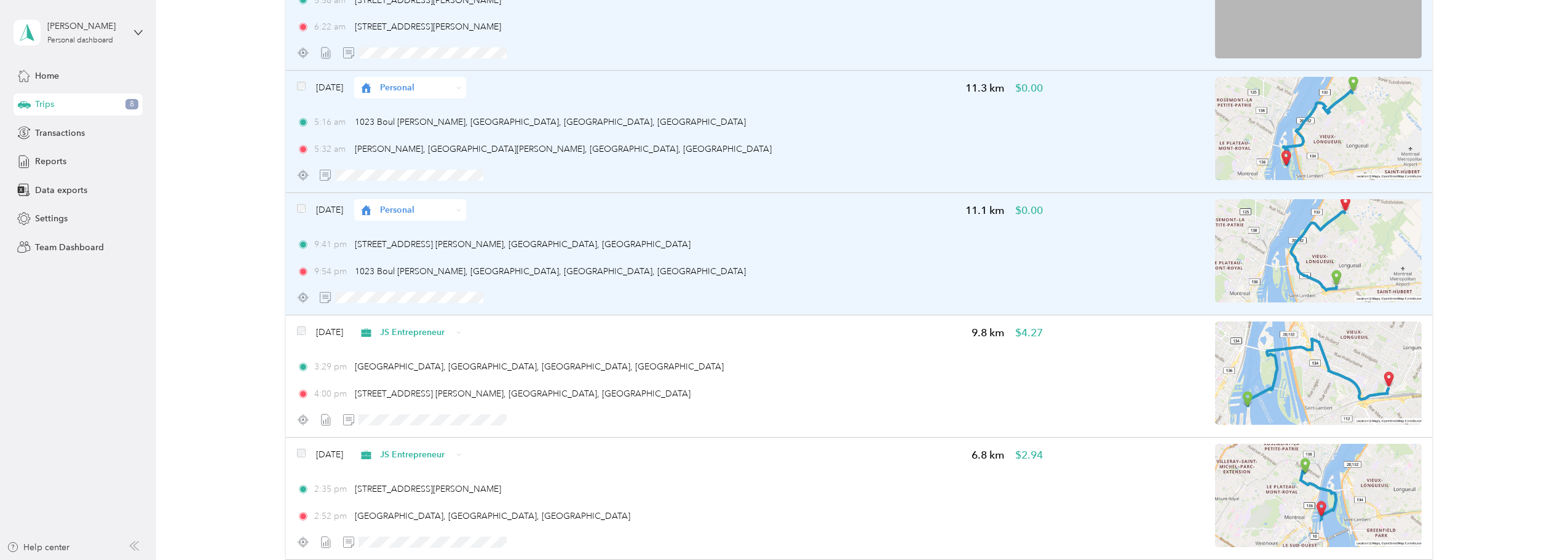
scroll to position [225, 0]
click at [530, 296] on button "button" at bounding box center [526, 297] width 20 height 18
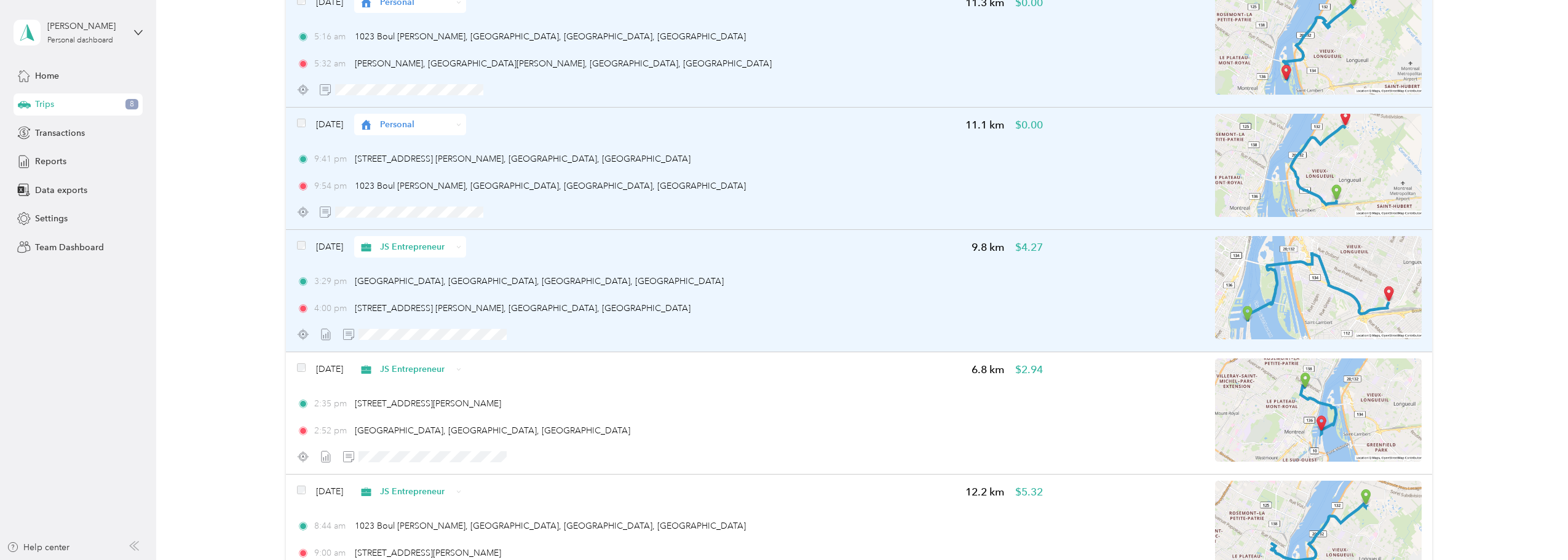
scroll to position [328, 0]
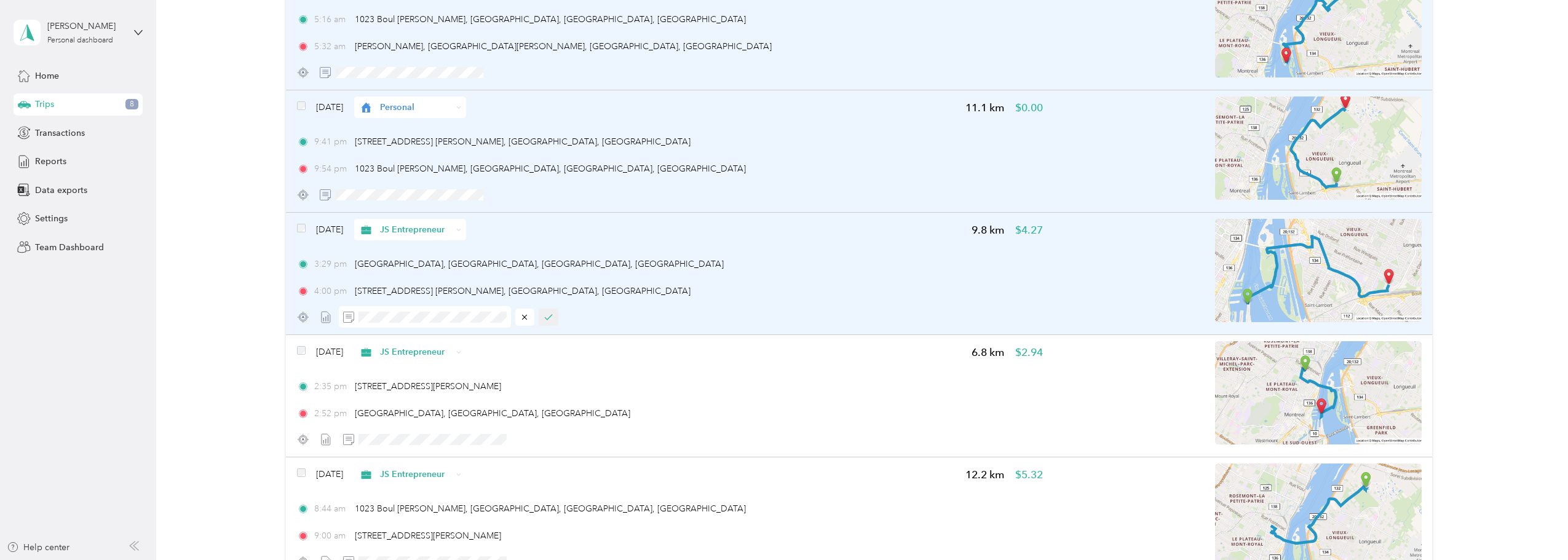
click at [551, 319] on icon "button" at bounding box center [548, 317] width 9 height 9
click at [538, 316] on button "button" at bounding box center [548, 317] width 20 height 18
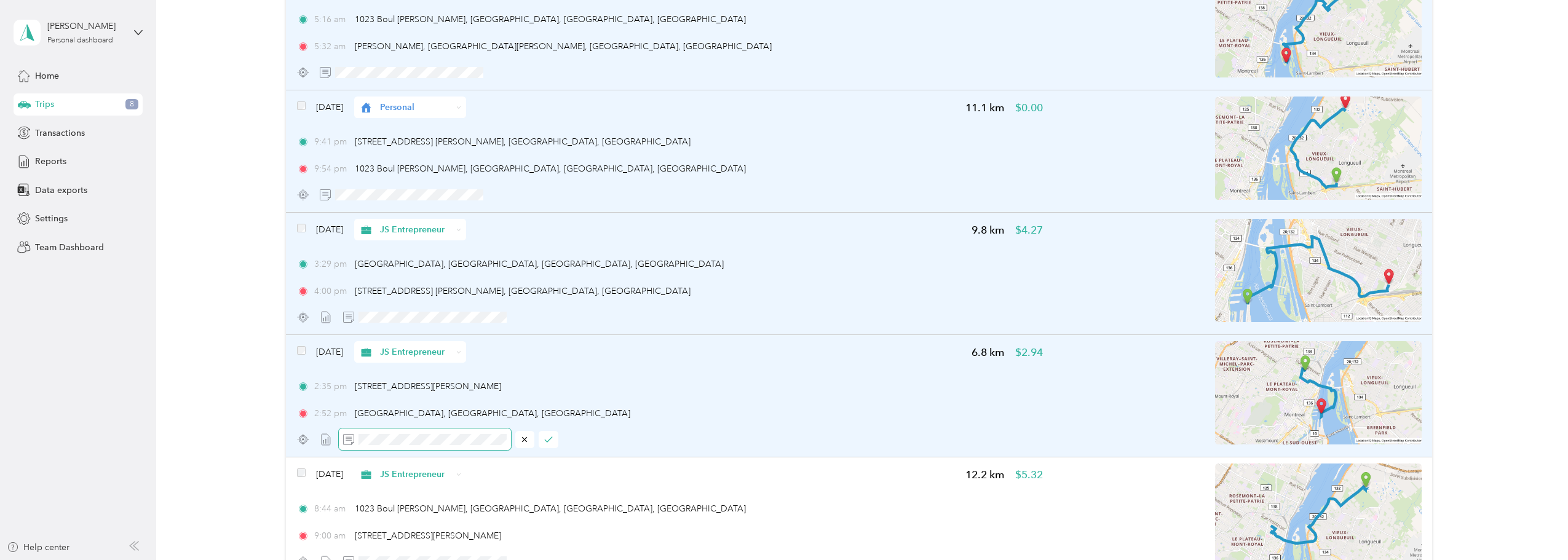
scroll to position [0, 0]
click at [546, 439] on icon "button" at bounding box center [548, 439] width 9 height 9
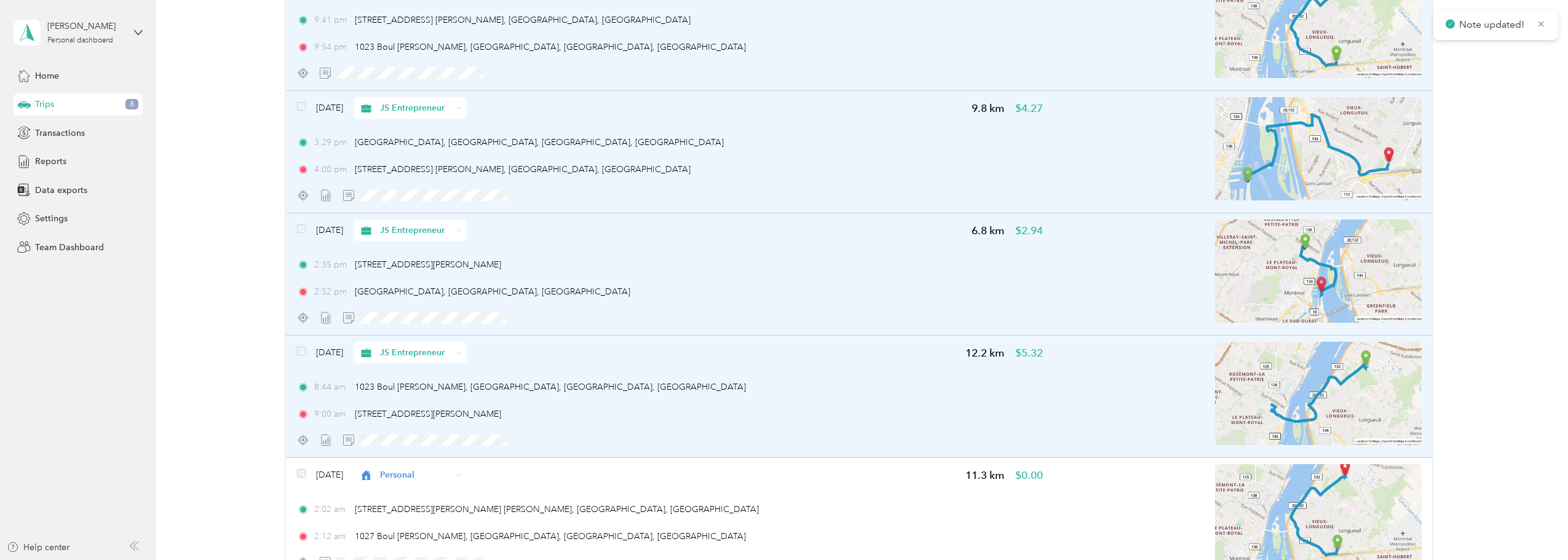
scroll to position [451, 0]
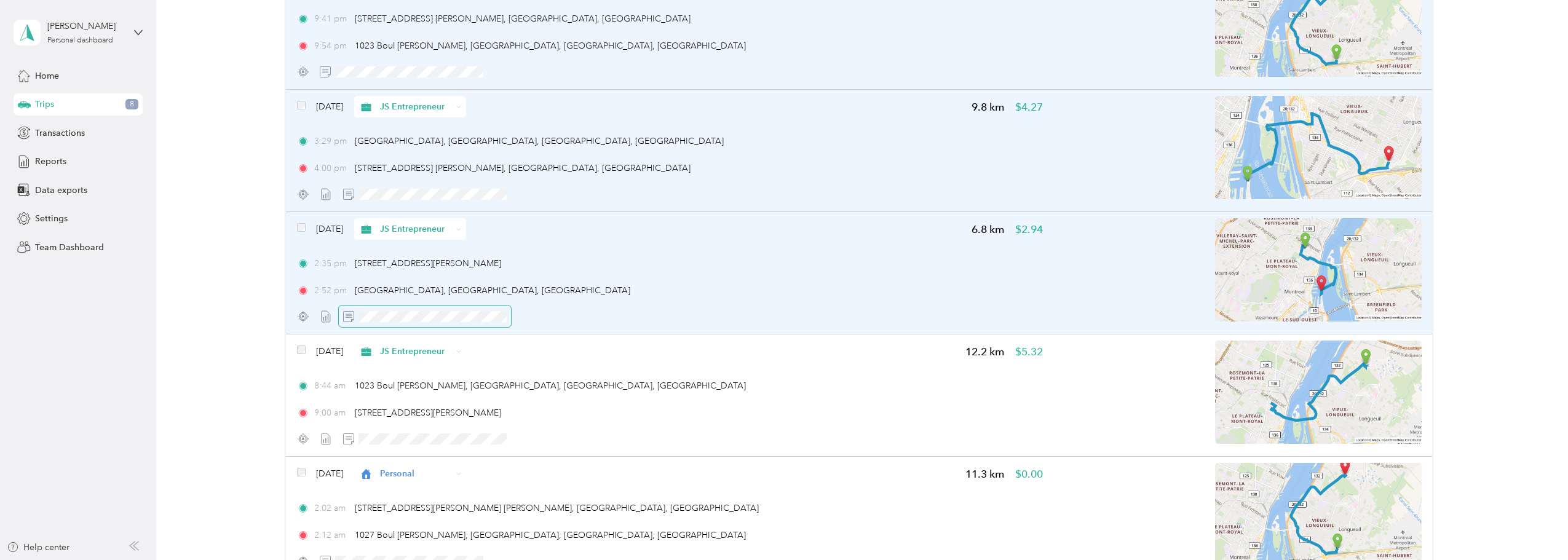
click at [545, 321] on div at bounding box center [670, 316] width 746 height 22
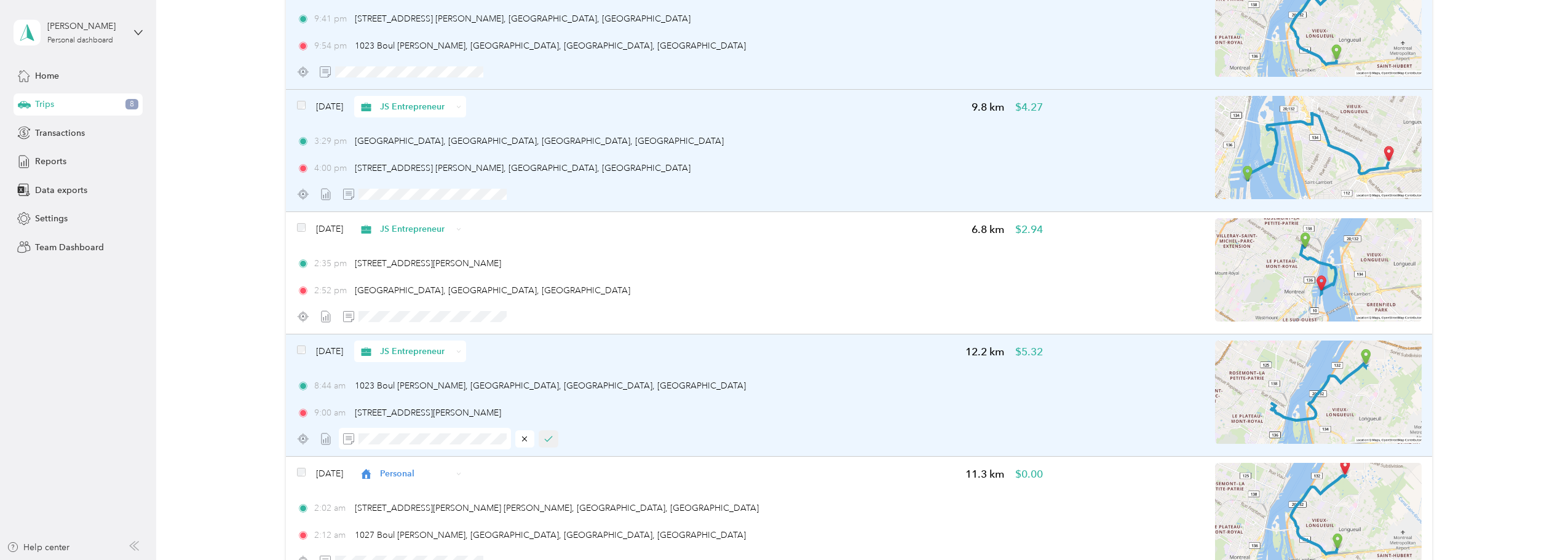
click at [549, 435] on icon "button" at bounding box center [548, 439] width 9 height 9
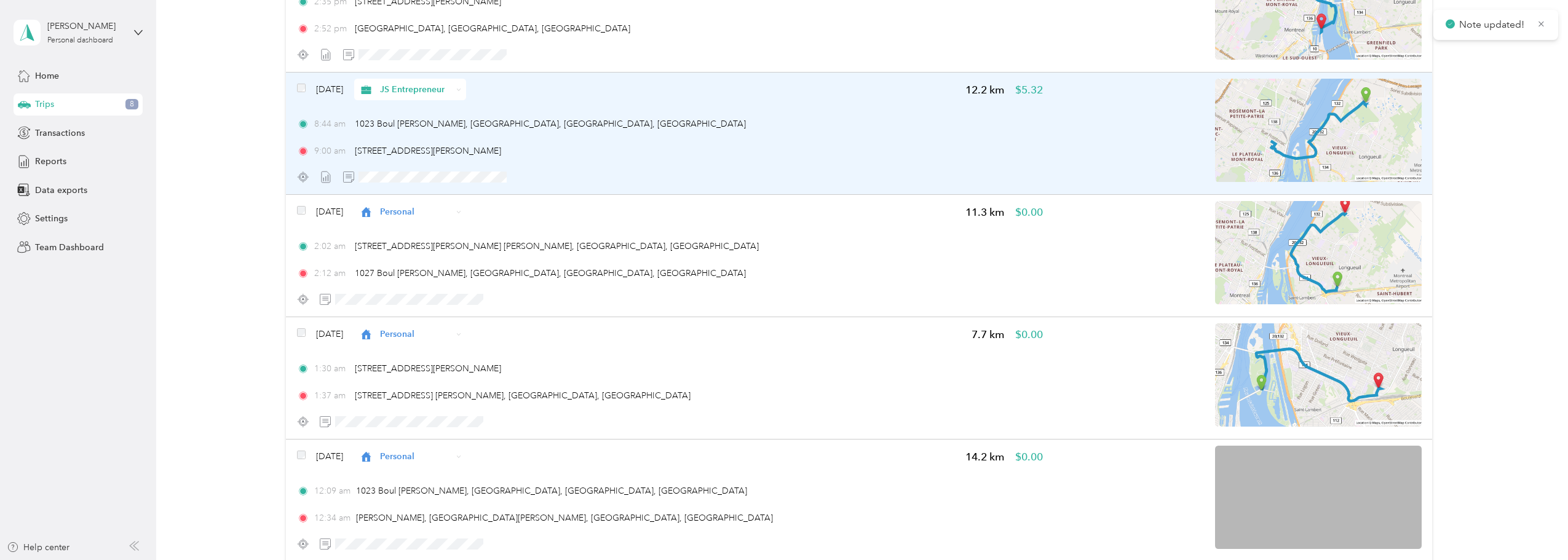
scroll to position [717, 0]
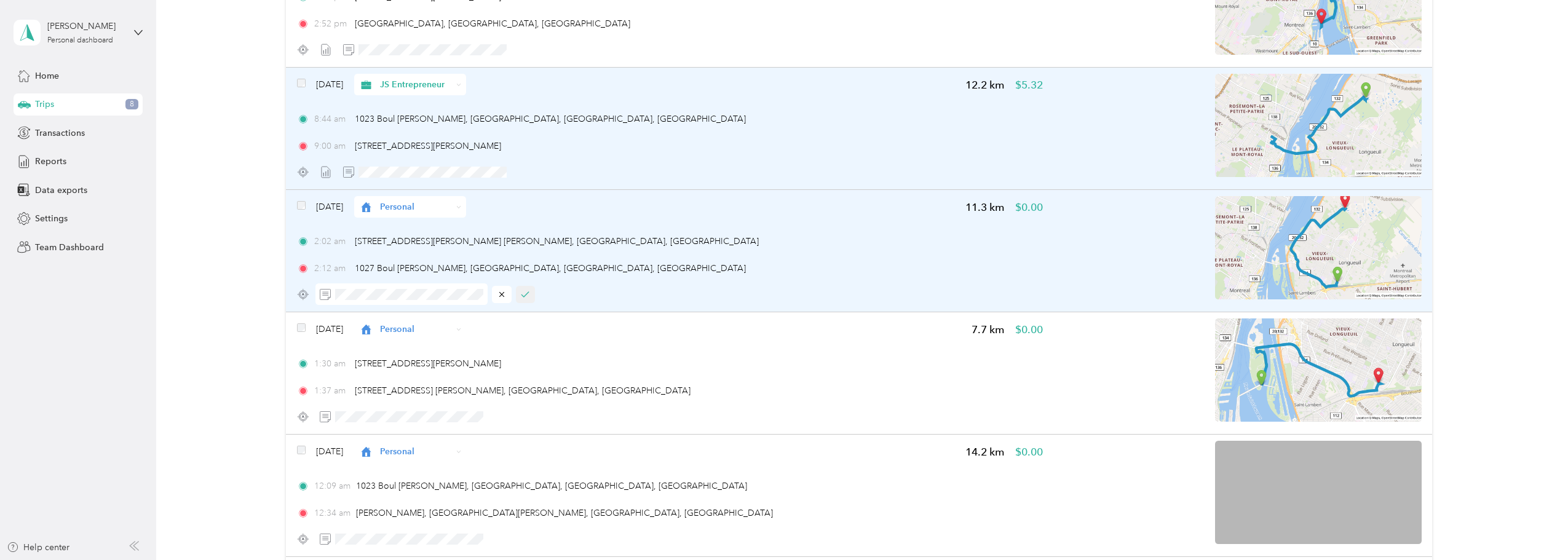
click at [527, 295] on icon "button" at bounding box center [525, 294] width 9 height 9
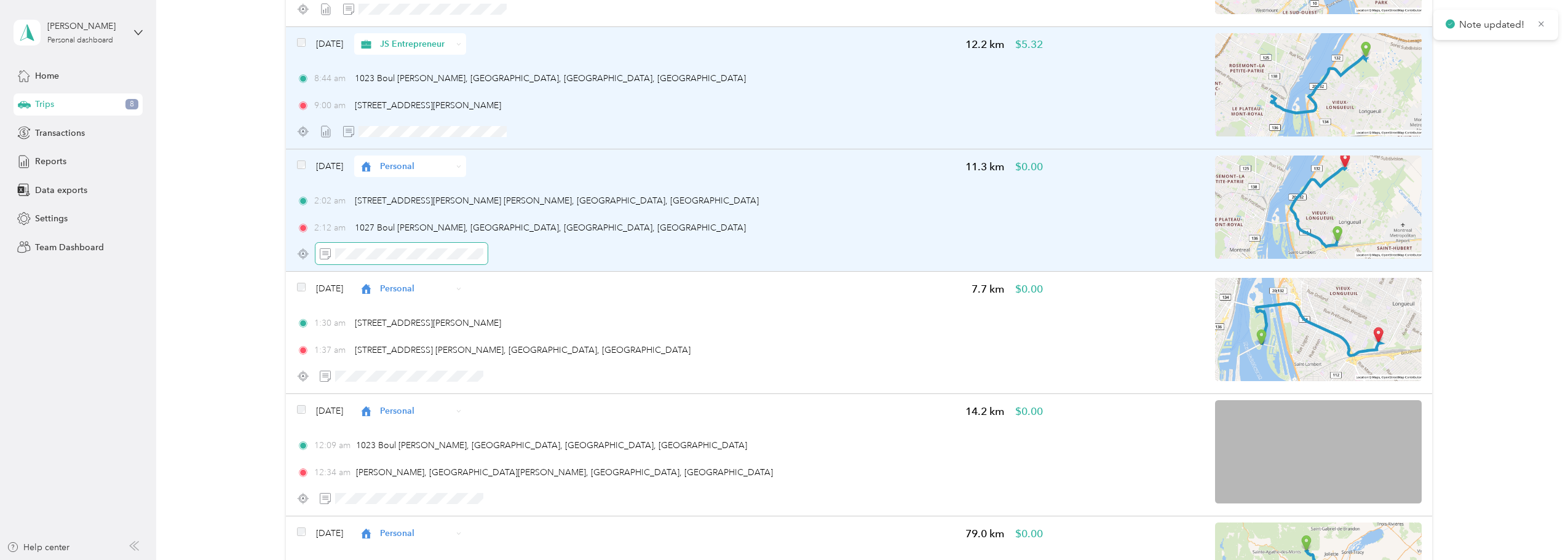
scroll to position [840, 0]
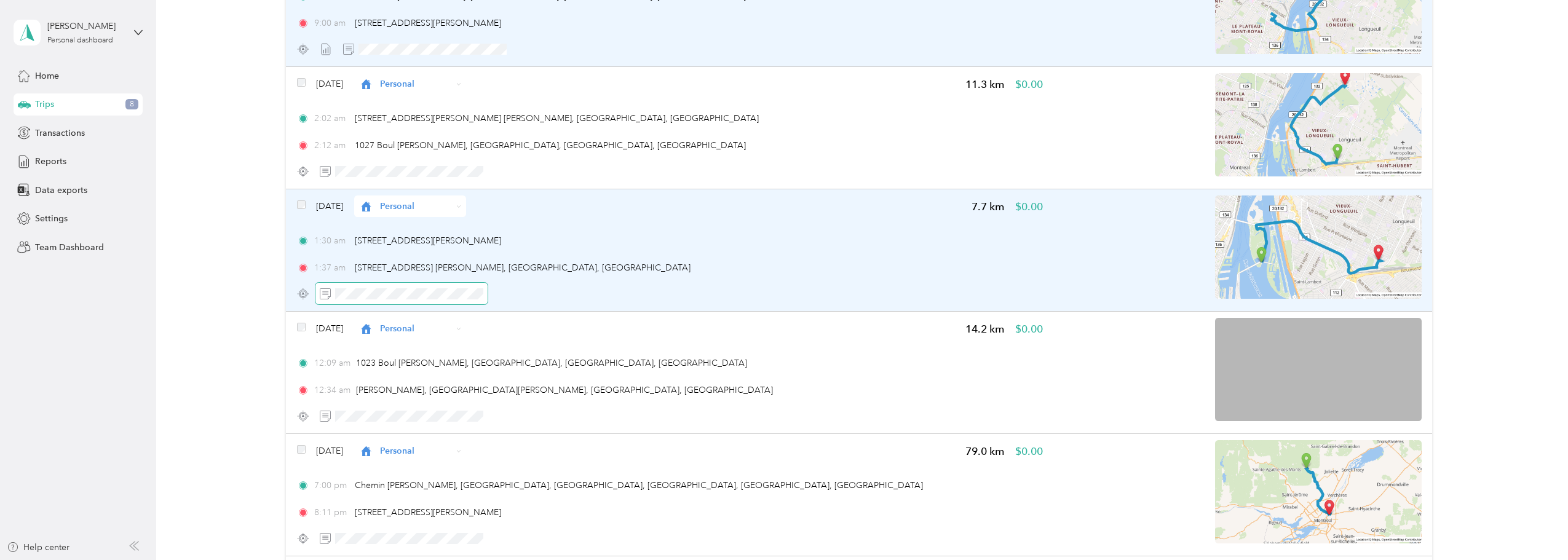
click at [377, 290] on span at bounding box center [402, 293] width 173 height 22
click at [526, 292] on icon "button" at bounding box center [525, 294] width 9 height 9
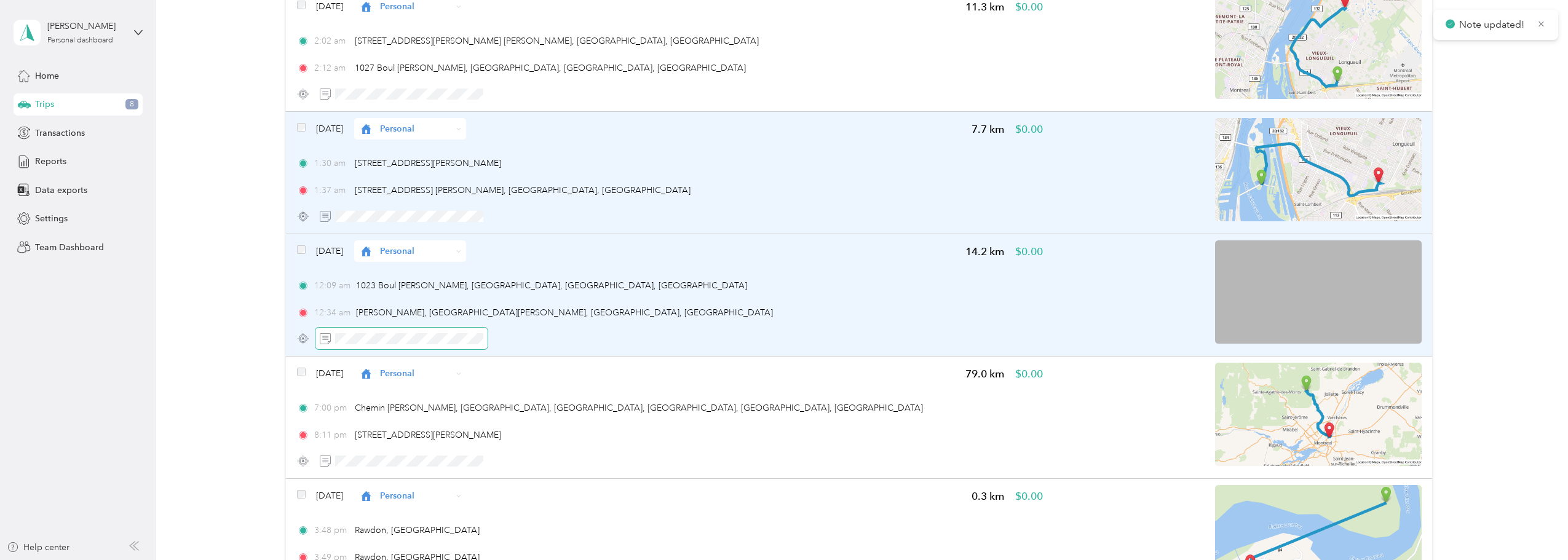
scroll to position [922, 0]
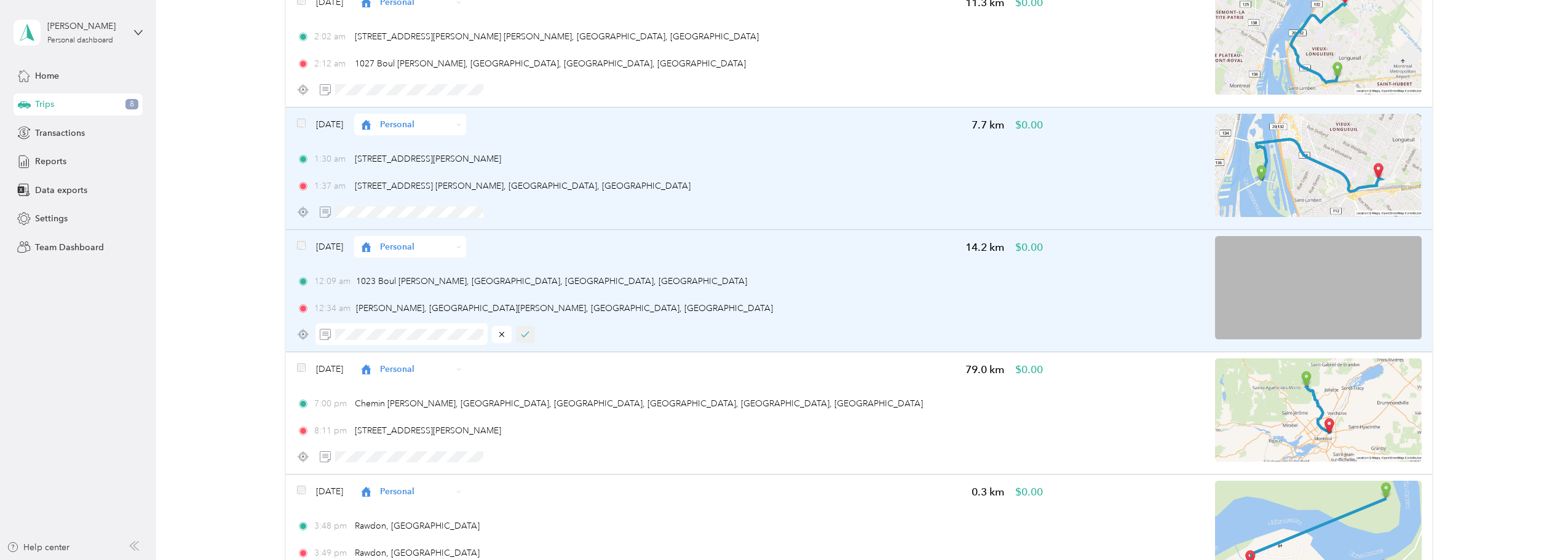
click at [529, 333] on icon "button" at bounding box center [525, 334] width 9 height 9
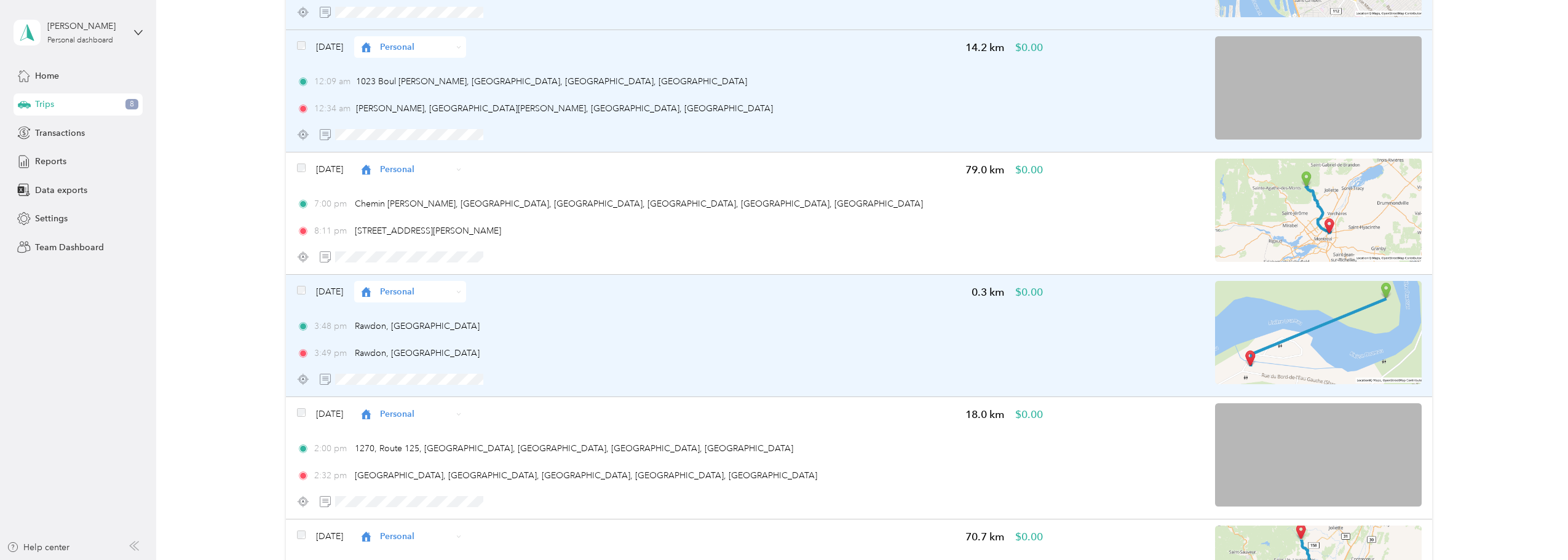
scroll to position [1127, 0]
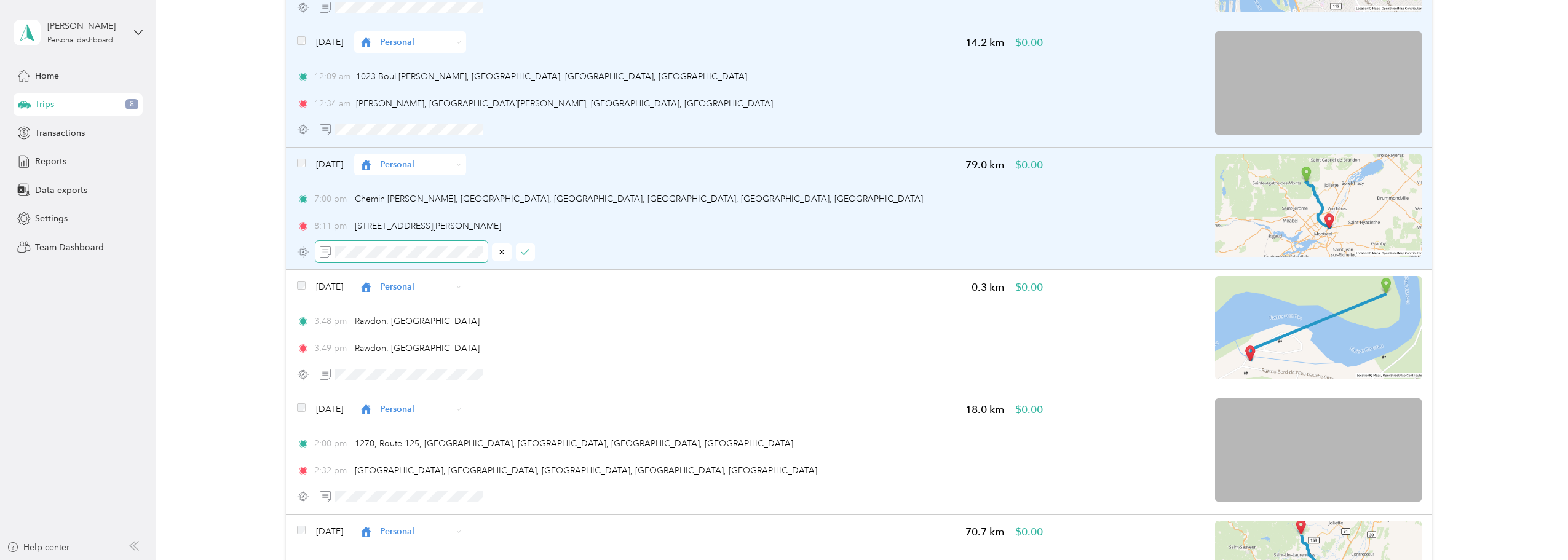
click at [332, 252] on span at bounding box center [402, 252] width 173 height 22
click at [527, 248] on icon "button" at bounding box center [525, 252] width 9 height 9
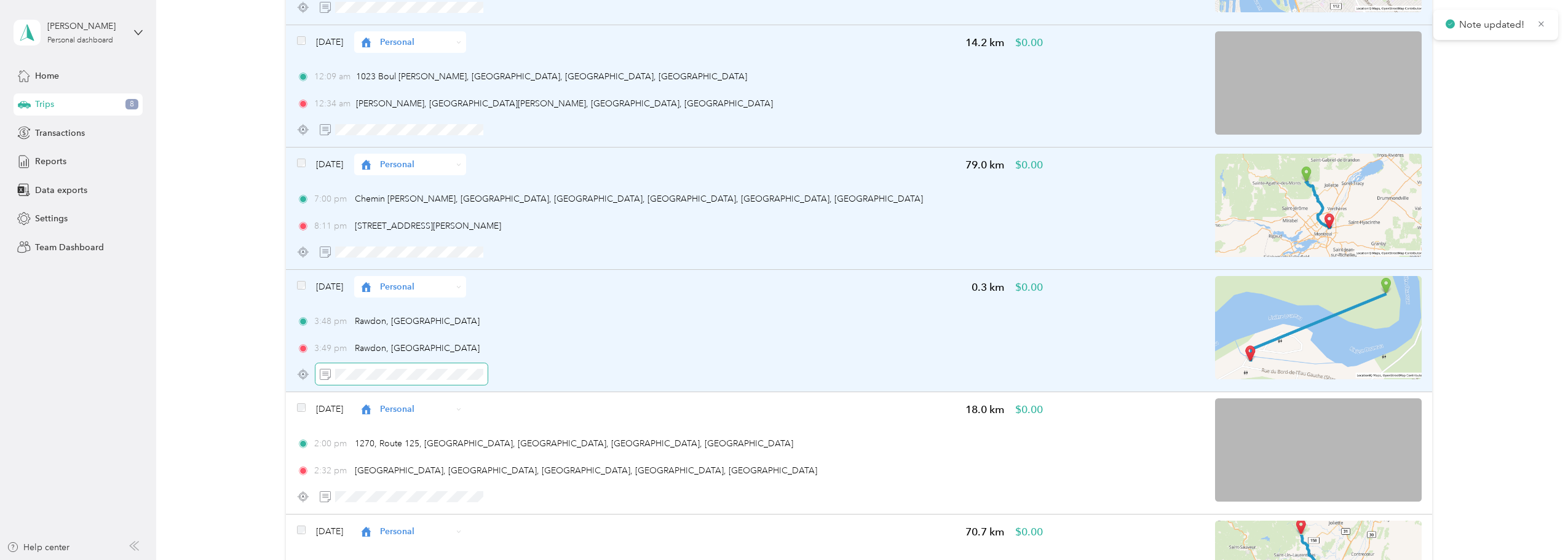
click at [394, 367] on span at bounding box center [402, 374] width 173 height 22
click at [522, 378] on icon "button" at bounding box center [525, 374] width 9 height 9
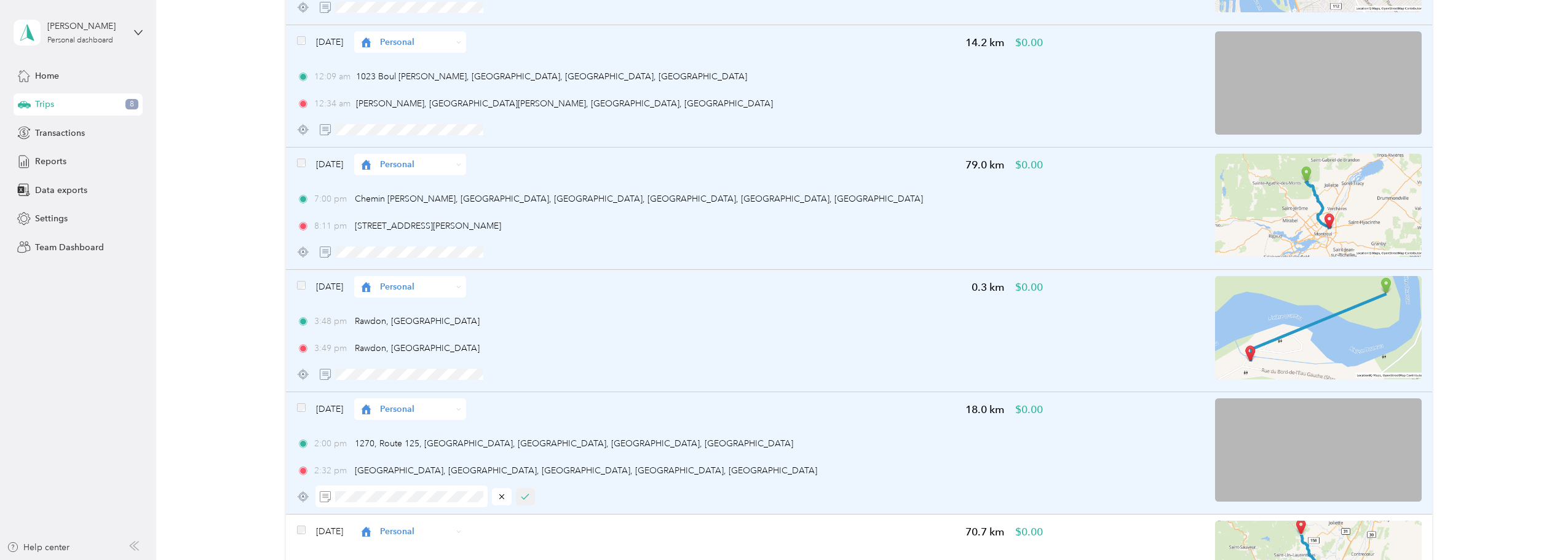
click at [525, 494] on icon "button" at bounding box center [525, 497] width 9 height 9
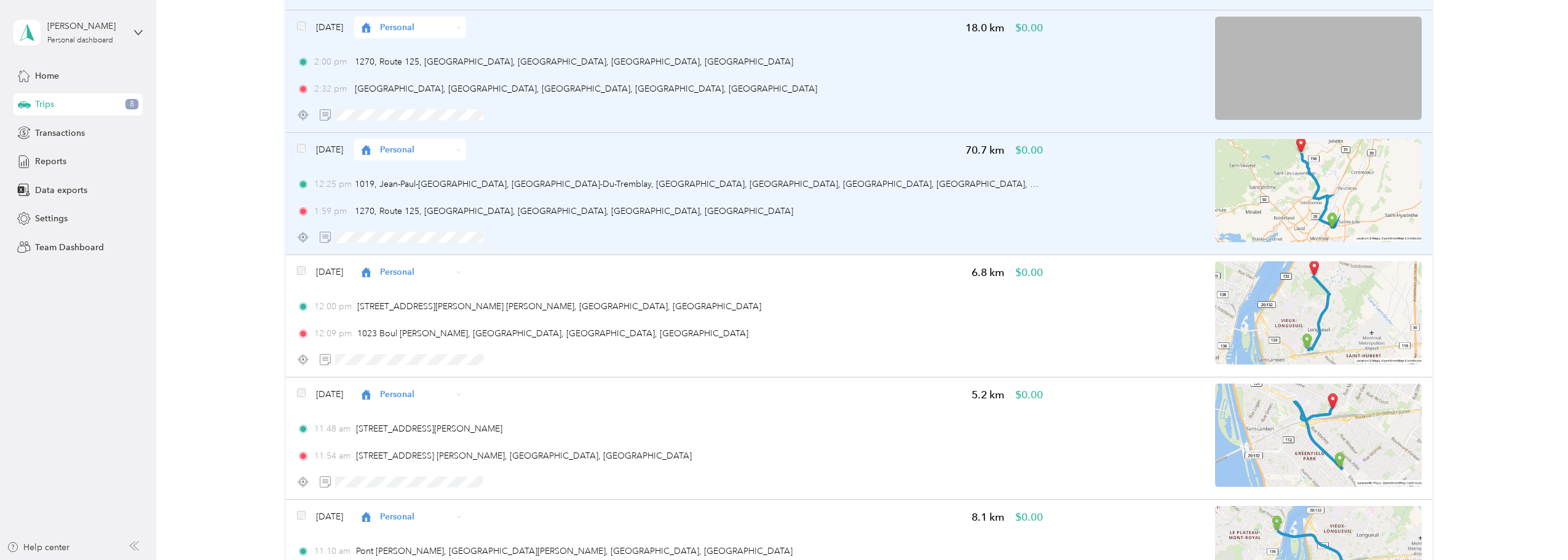
scroll to position [1517, 0]
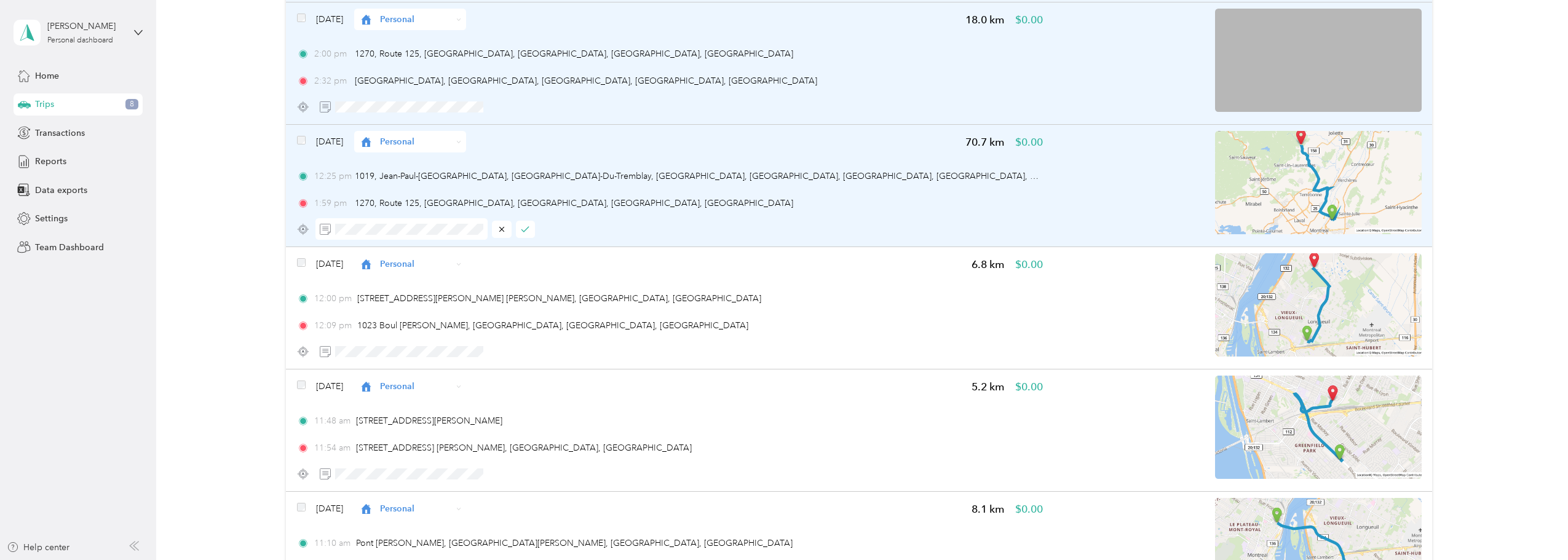
click at [537, 225] on div at bounding box center [670, 228] width 746 height 22
click at [527, 225] on icon "button" at bounding box center [525, 229] width 9 height 9
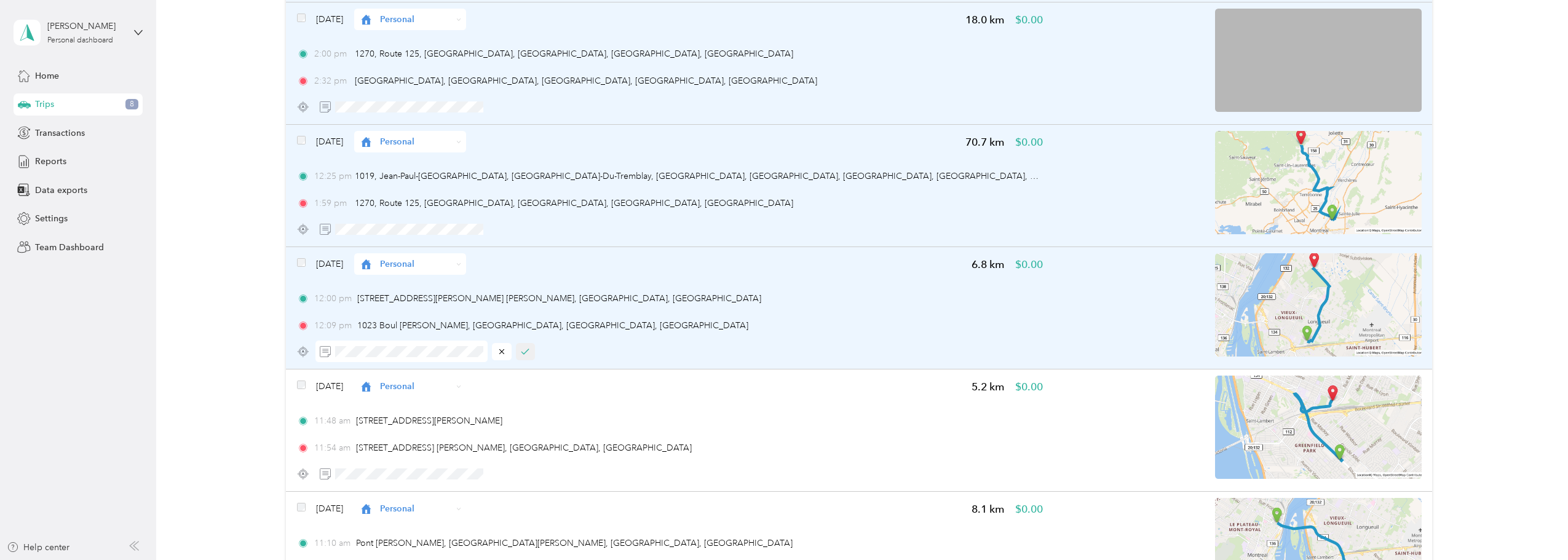
click at [523, 348] on icon "button" at bounding box center [525, 351] width 9 height 9
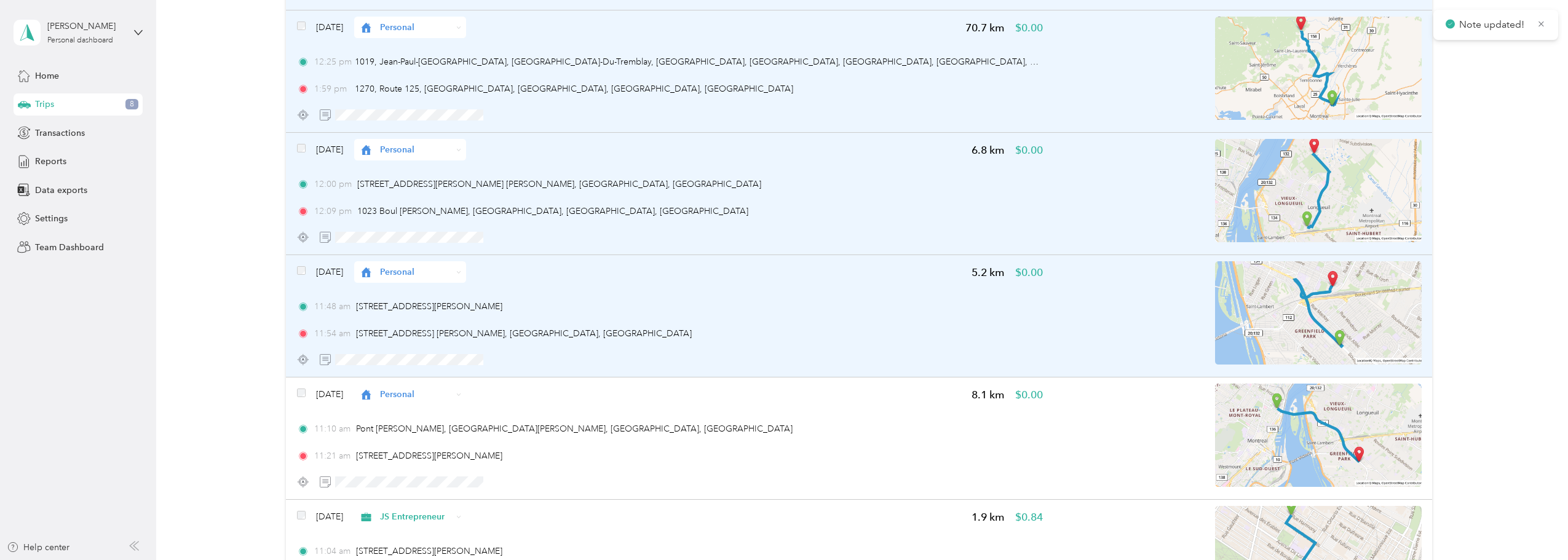
scroll to position [1640, 0]
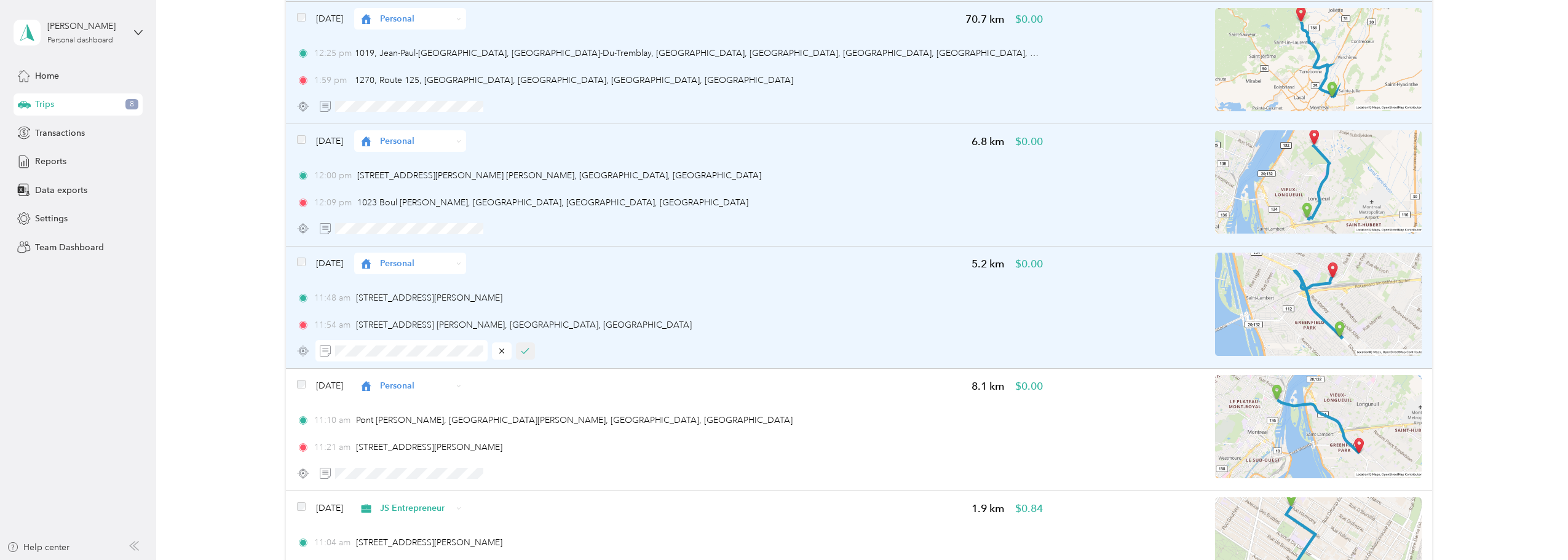
click at [522, 351] on icon "button" at bounding box center [525, 351] width 9 height 9
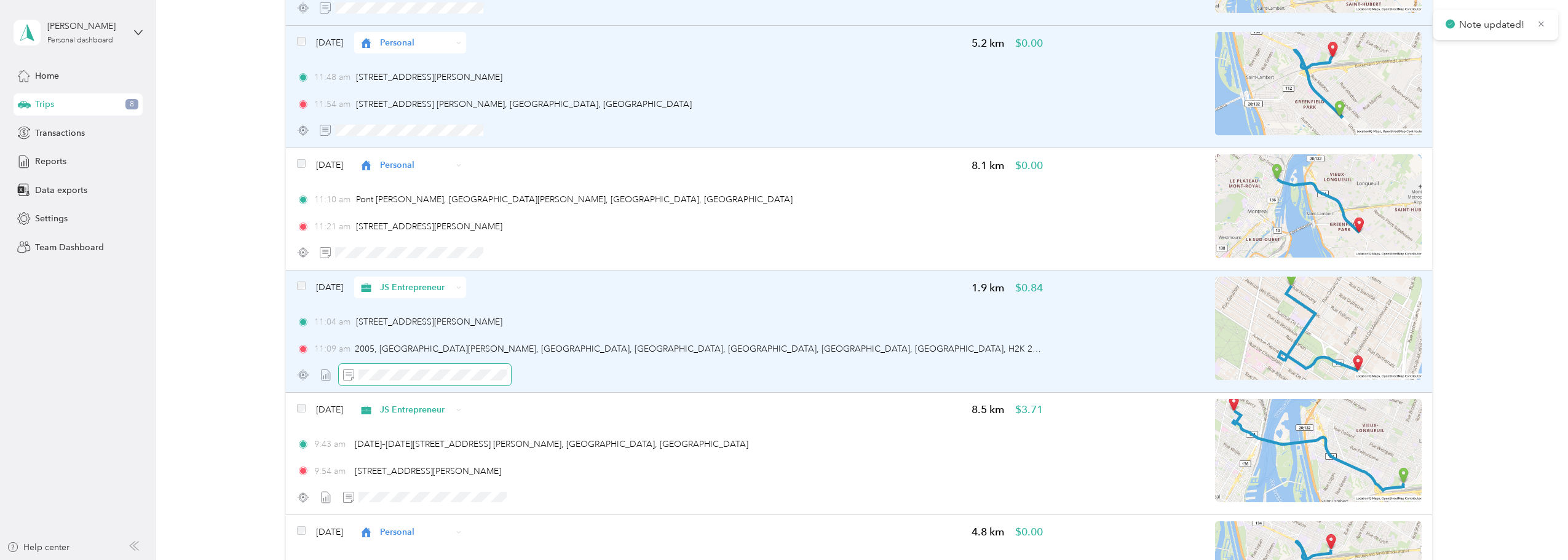
scroll to position [1886, 0]
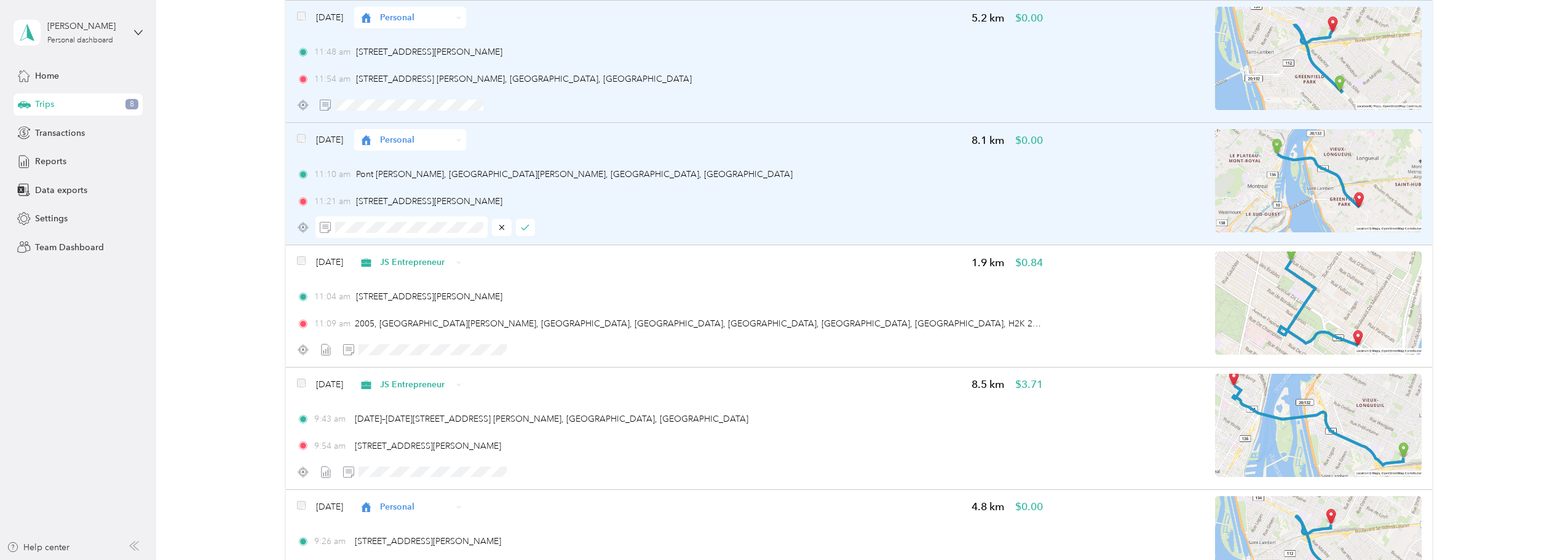
click at [535, 225] on div at bounding box center [670, 227] width 746 height 22
click at [530, 225] on button "button" at bounding box center [526, 228] width 20 height 18
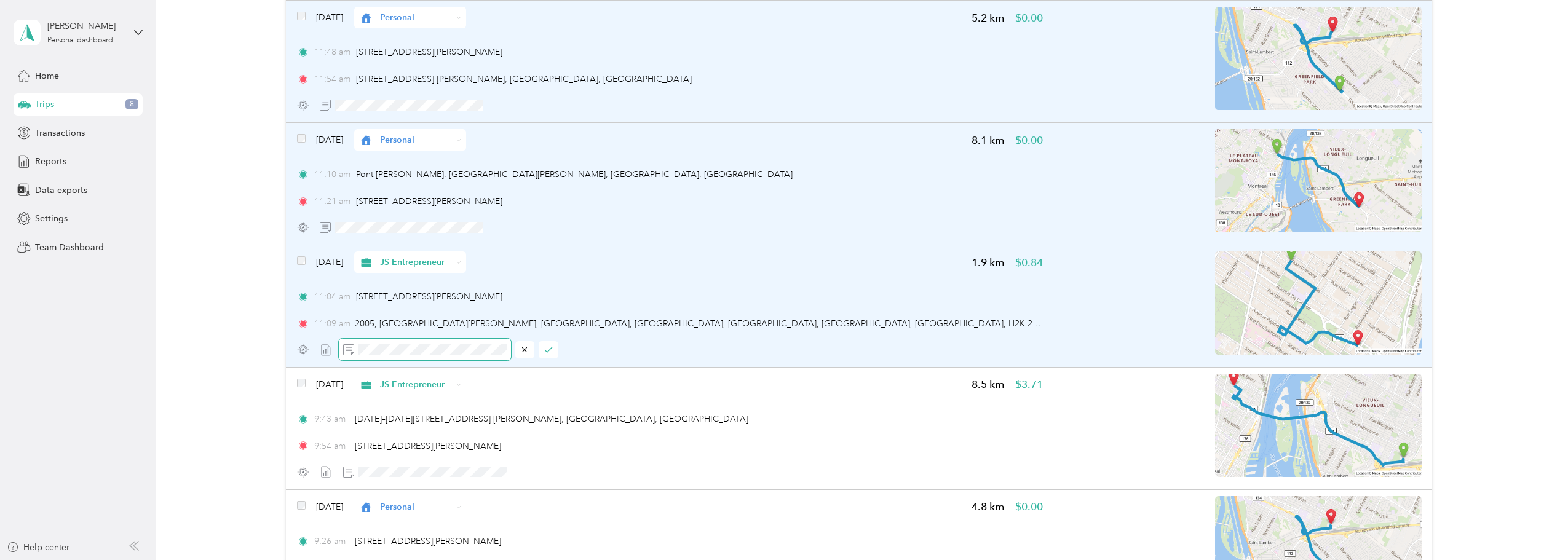
scroll to position [0, 0]
click at [340, 348] on span at bounding box center [425, 349] width 173 height 22
click at [550, 348] on icon "button" at bounding box center [548, 350] width 6 height 5
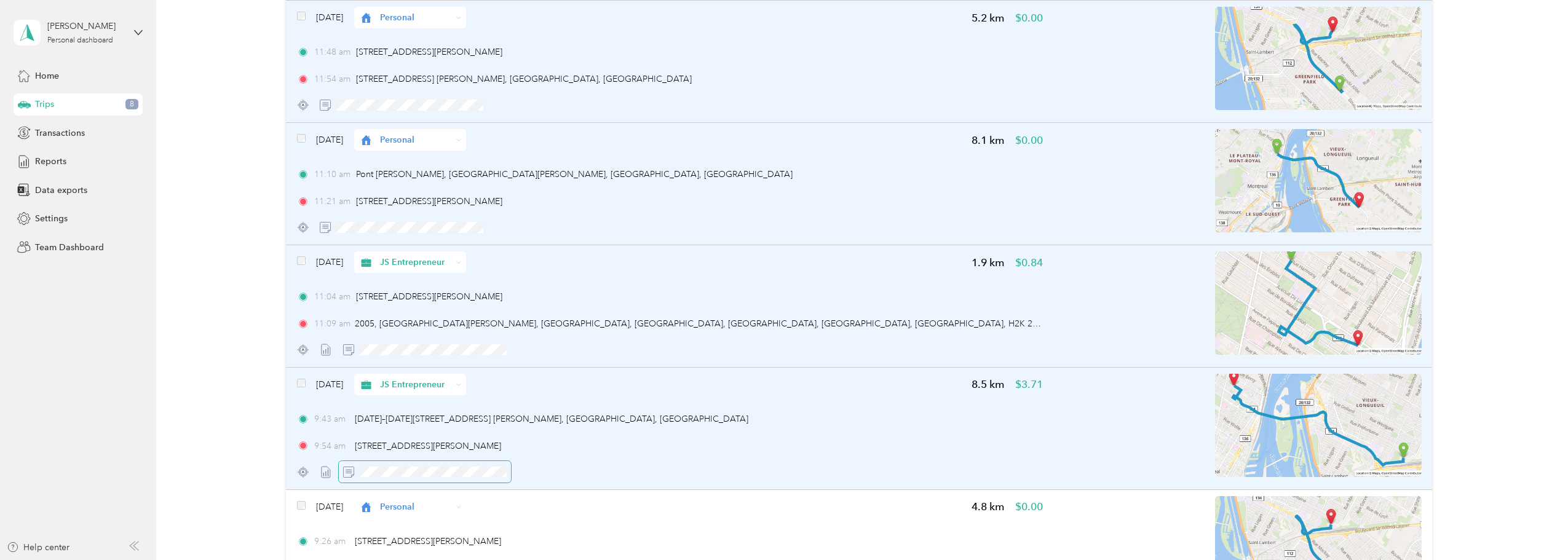
scroll to position [0, 18]
click at [555, 471] on button "button" at bounding box center [548, 472] width 20 height 18
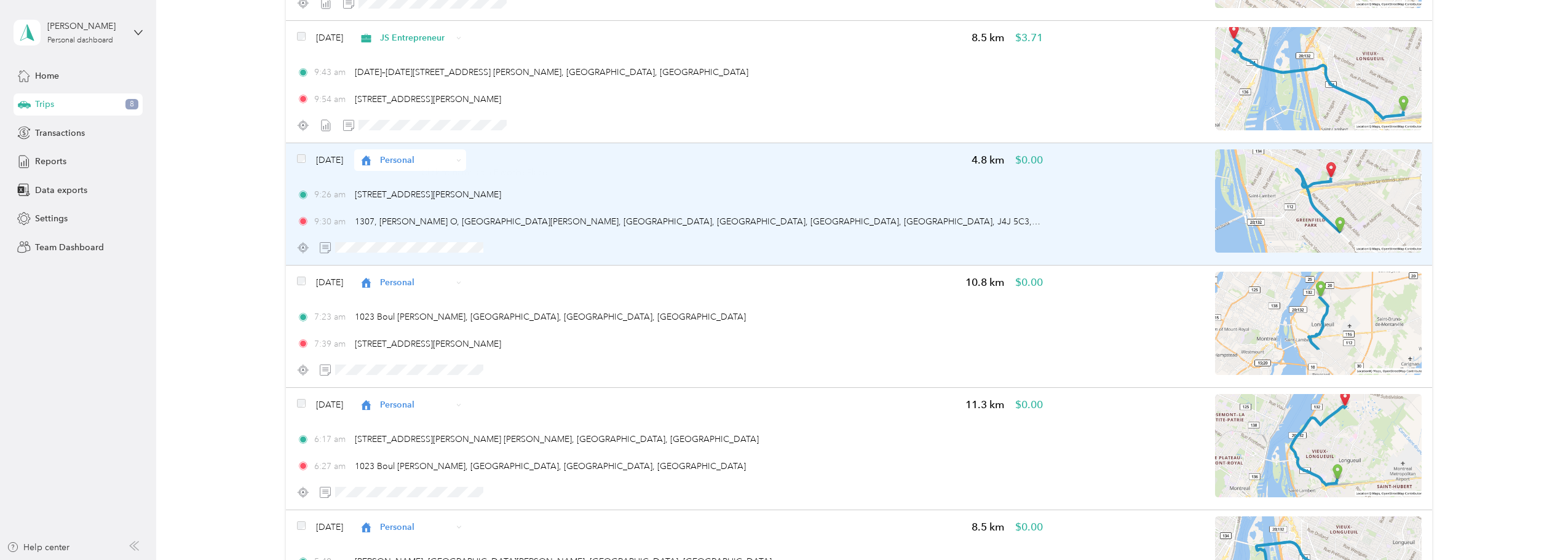
scroll to position [2234, 0]
click at [522, 252] on button "button" at bounding box center [526, 247] width 20 height 18
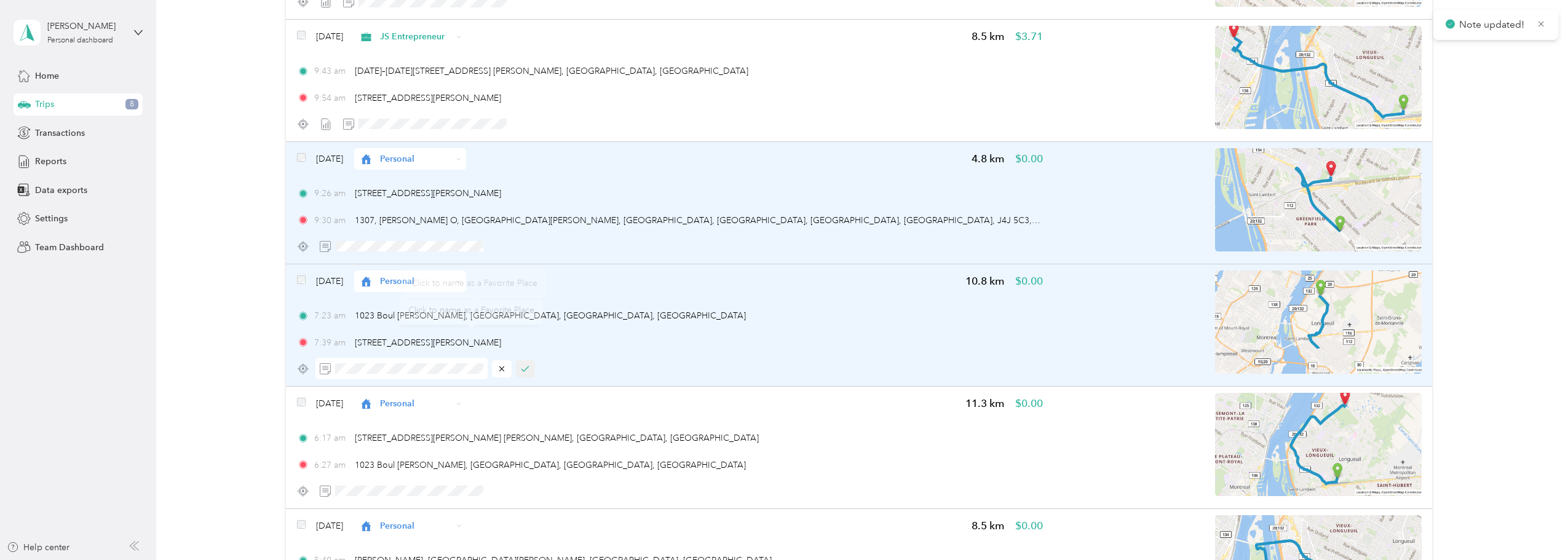
click at [528, 369] on icon "button" at bounding box center [525, 368] width 9 height 9
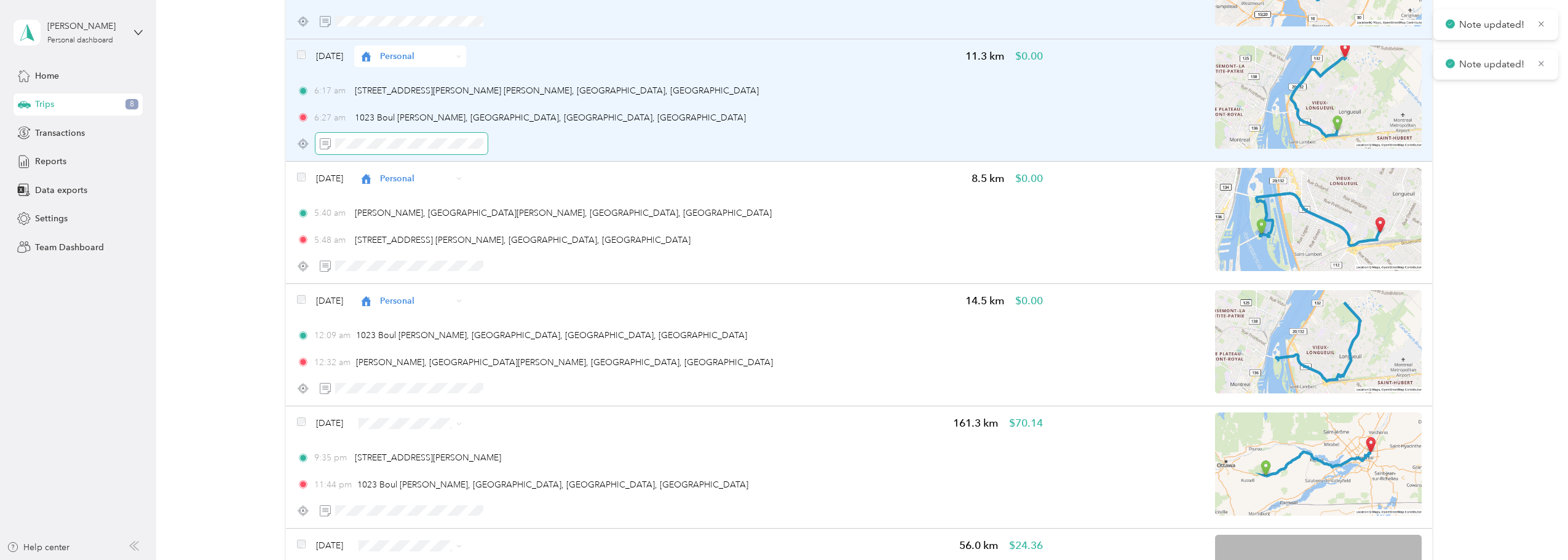
scroll to position [2583, 0]
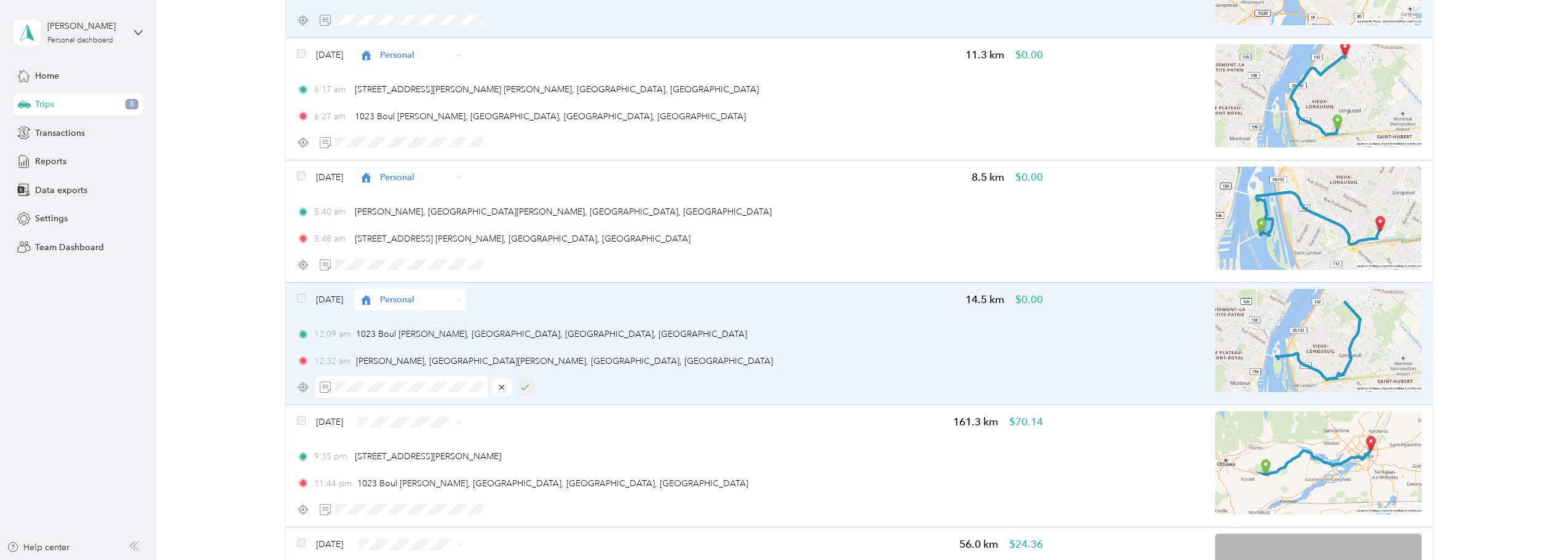
click at [523, 383] on icon "button" at bounding box center [525, 387] width 9 height 9
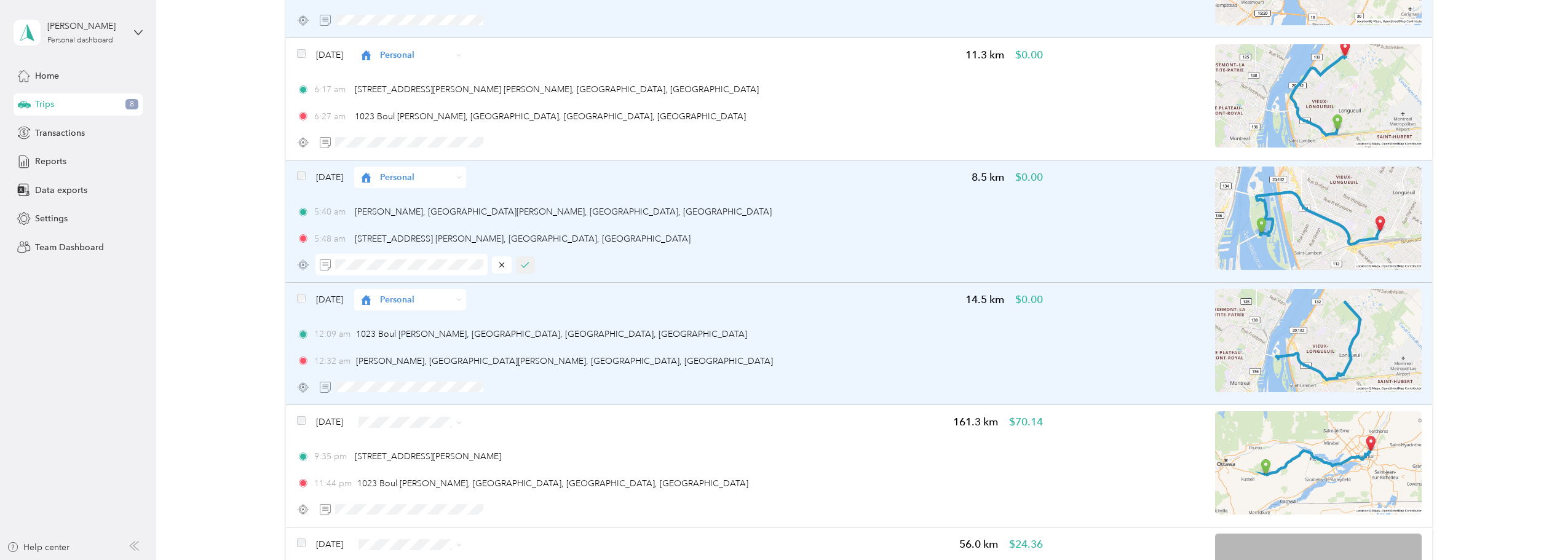
click at [529, 260] on button "button" at bounding box center [526, 265] width 20 height 18
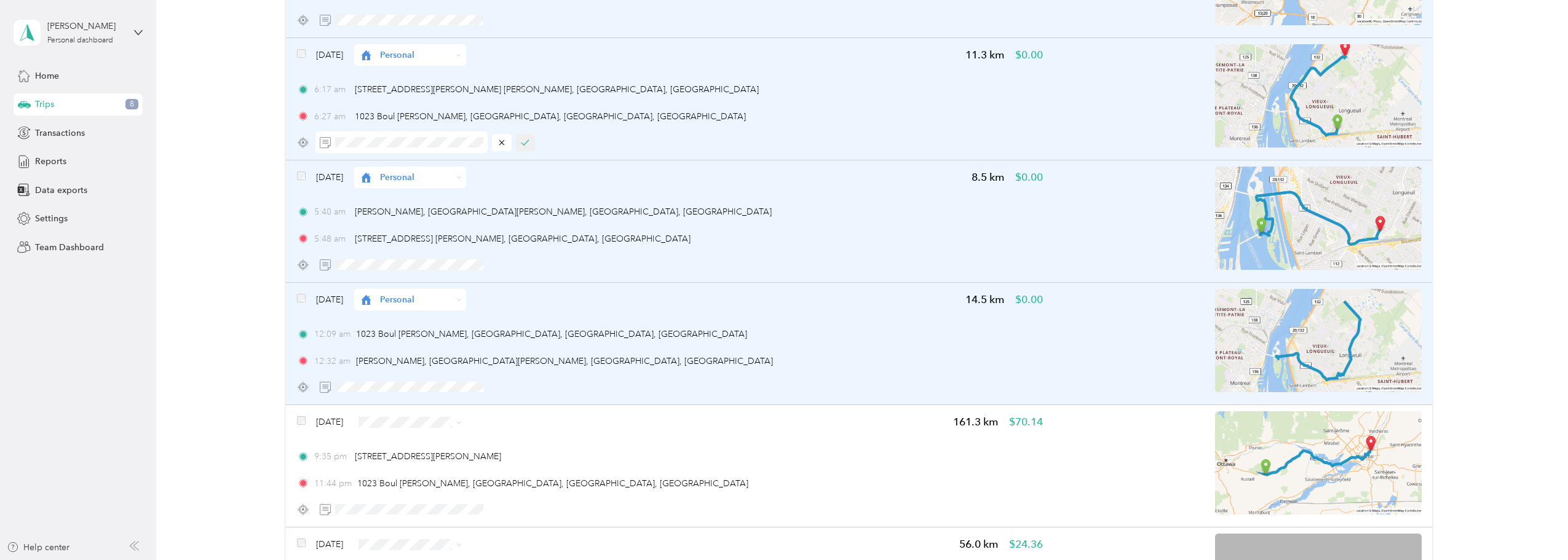
click at [525, 137] on button "button" at bounding box center [526, 143] width 20 height 18
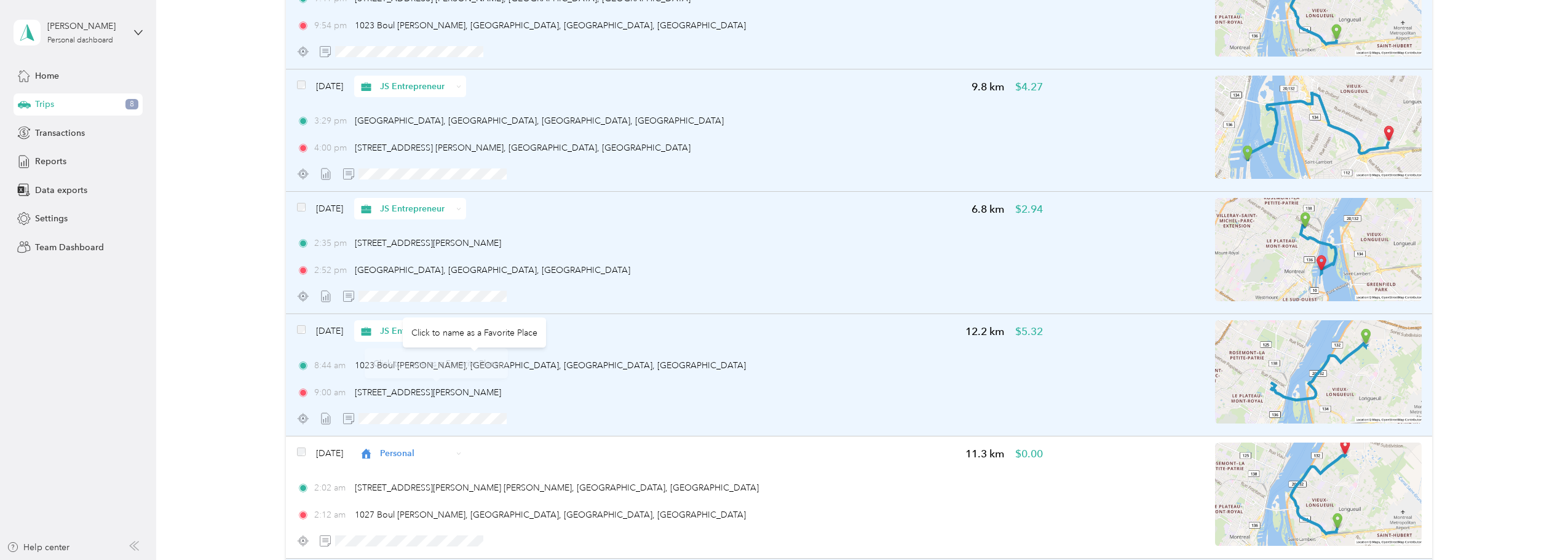
scroll to position [471, 0]
click at [549, 298] on icon "button" at bounding box center [548, 296] width 9 height 9
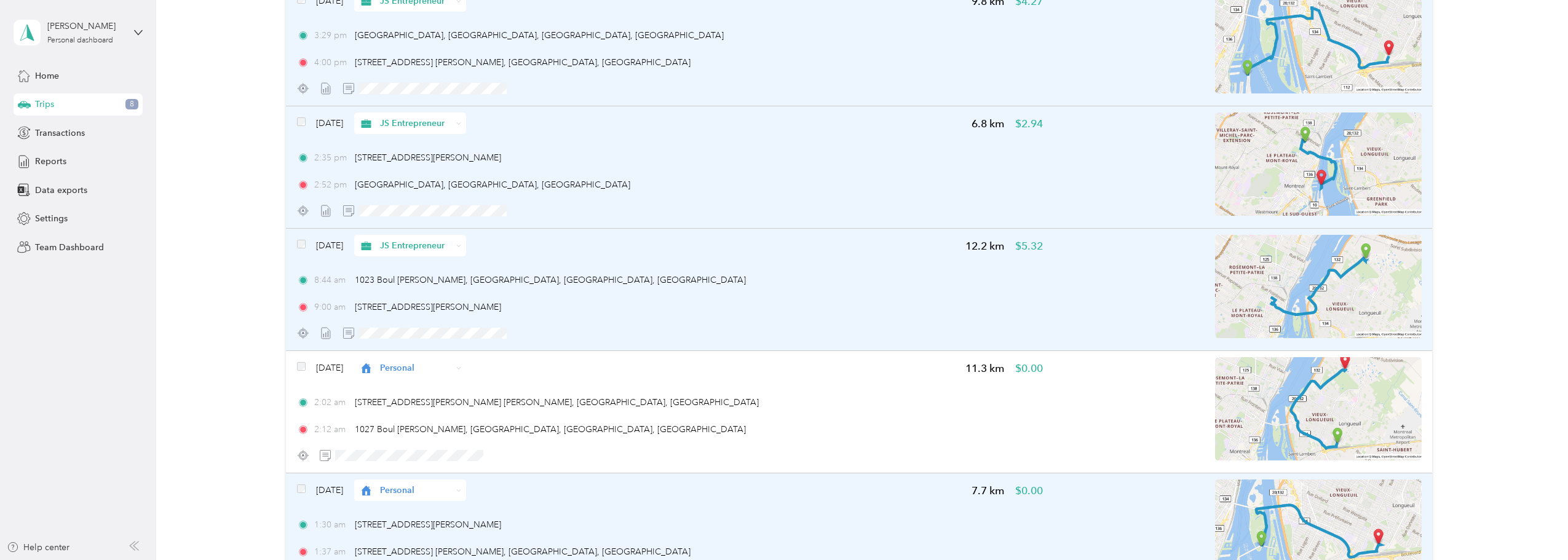
scroll to position [533, 0]
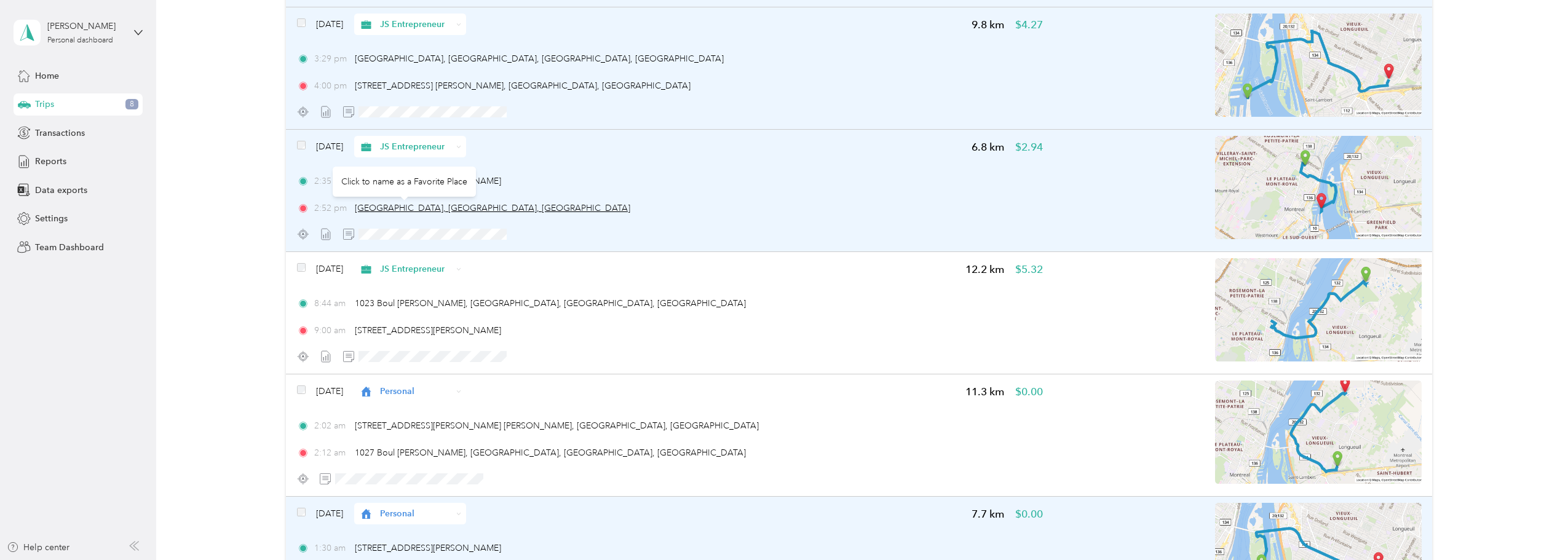
click at [426, 209] on span "[GEOGRAPHIC_DATA], [GEOGRAPHIC_DATA], [GEOGRAPHIC_DATA]" at bounding box center [492, 208] width 276 height 10
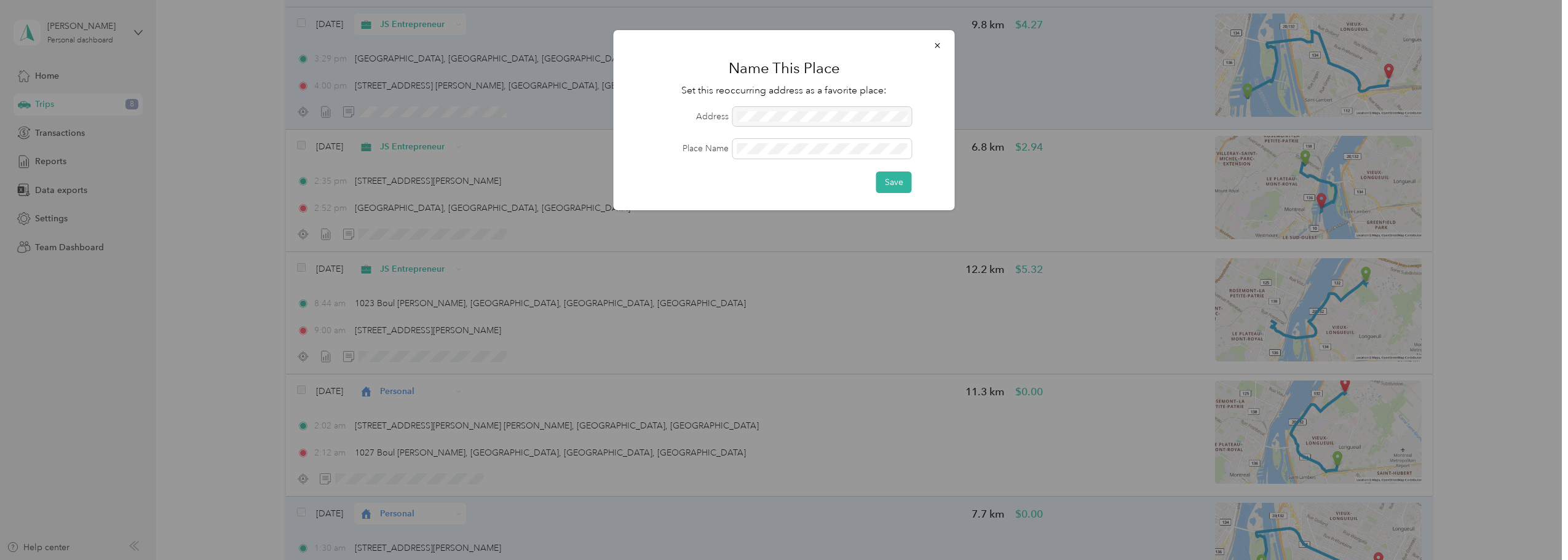
click at [549, 214] on div at bounding box center [784, 280] width 1568 height 560
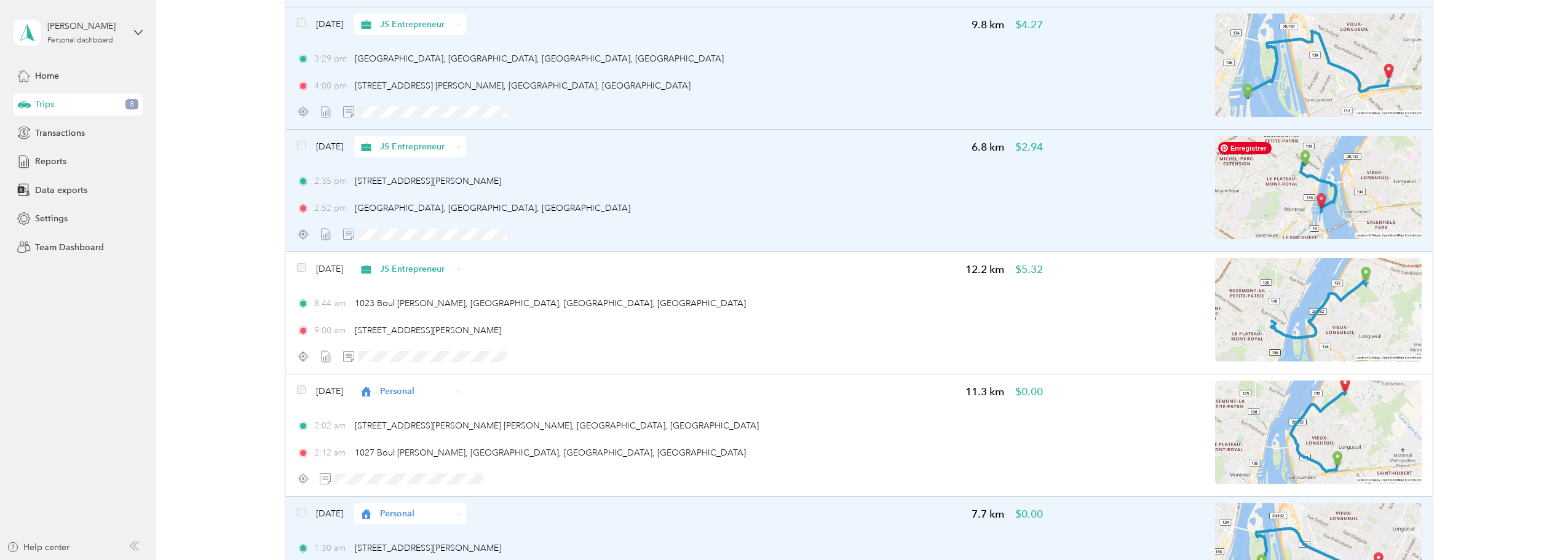
click at [1273, 194] on img at bounding box center [1318, 187] width 207 height 103
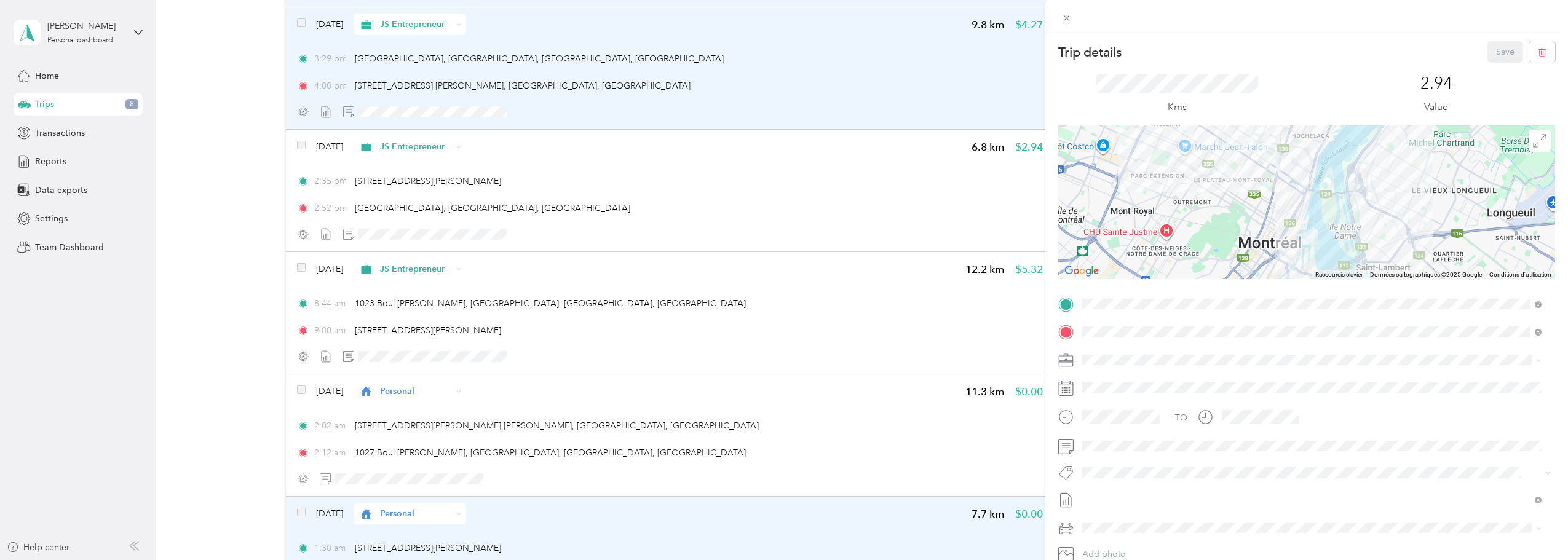
click at [1192, 260] on div at bounding box center [1307, 202] width 497 height 153
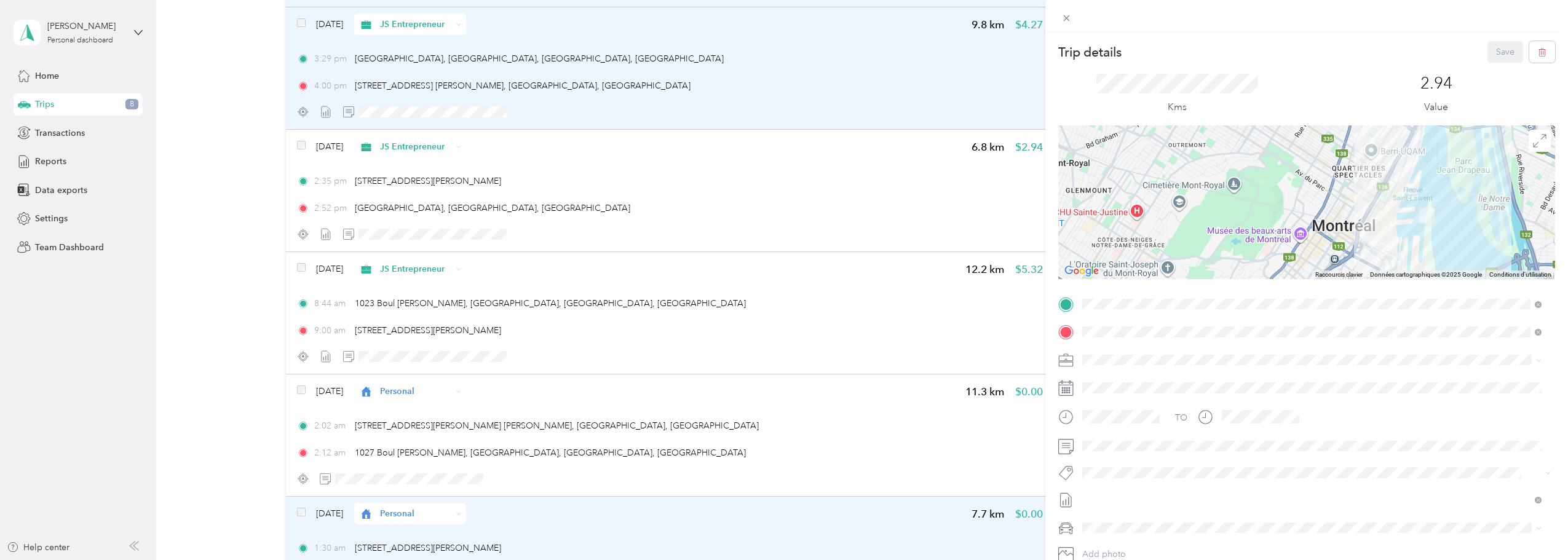
click at [301, 231] on div "Trip details Save This trip cannot be edited because it is either under review,…" at bounding box center [784, 280] width 1568 height 560
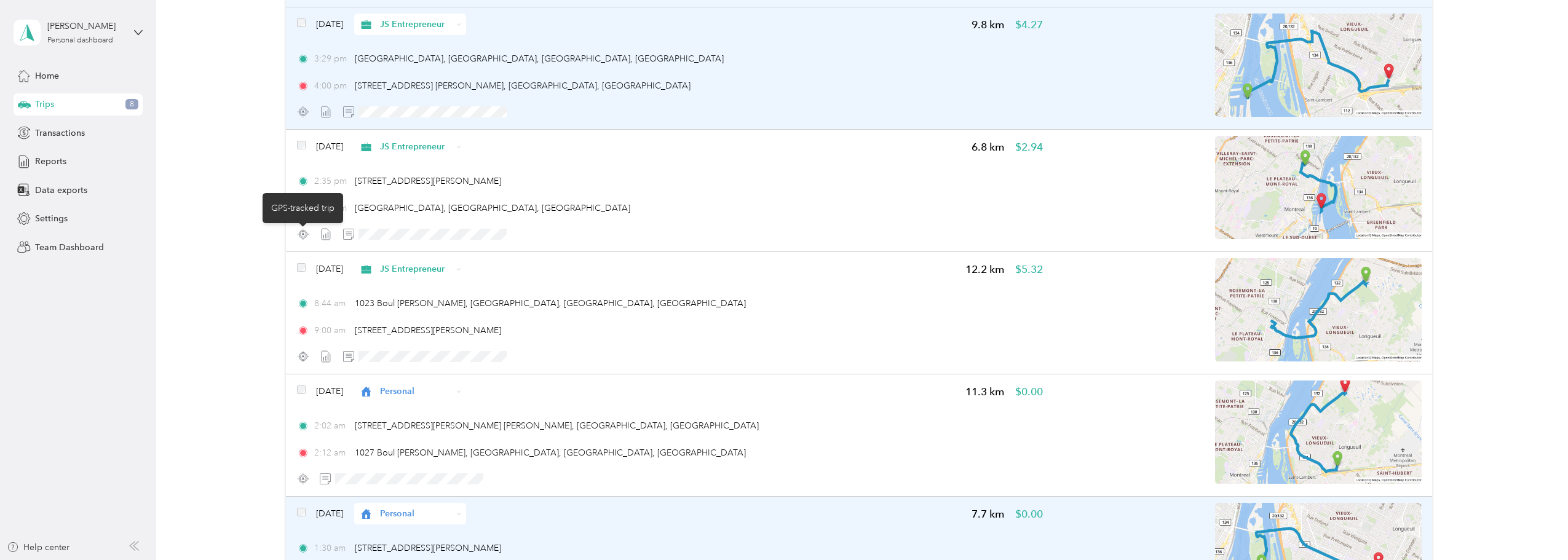
click at [301, 231] on circle at bounding box center [304, 234] width 6 height 6
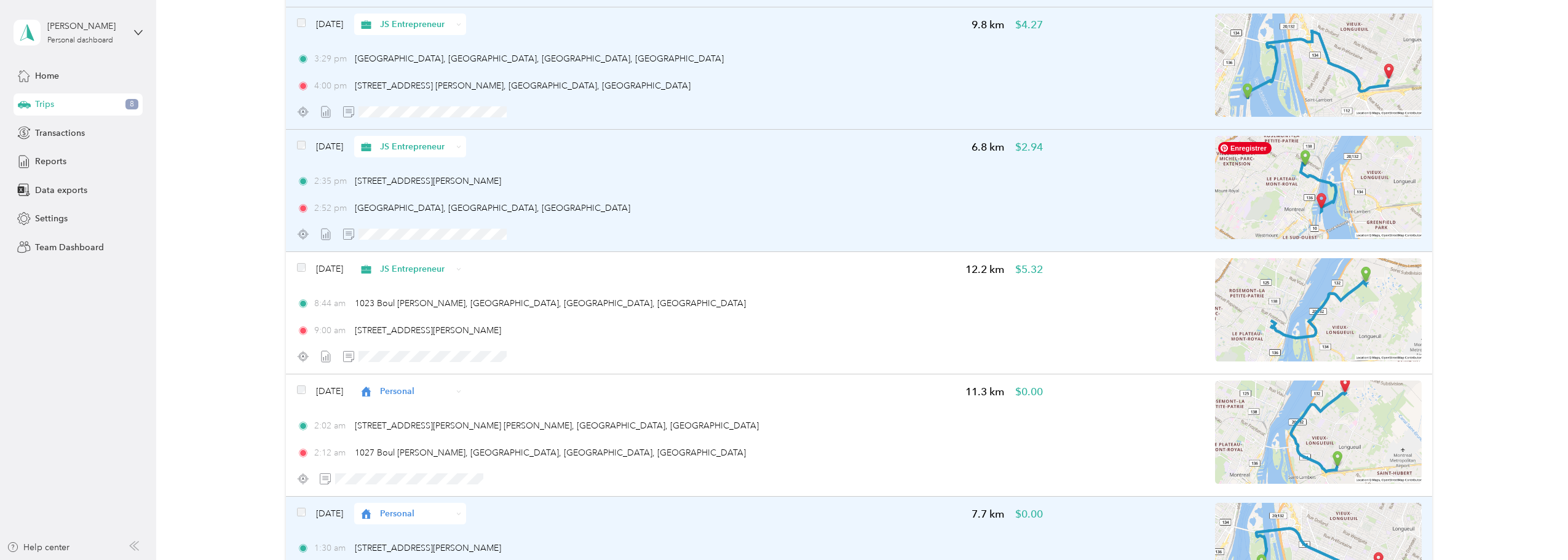
click at [1309, 217] on img at bounding box center [1318, 187] width 207 height 103
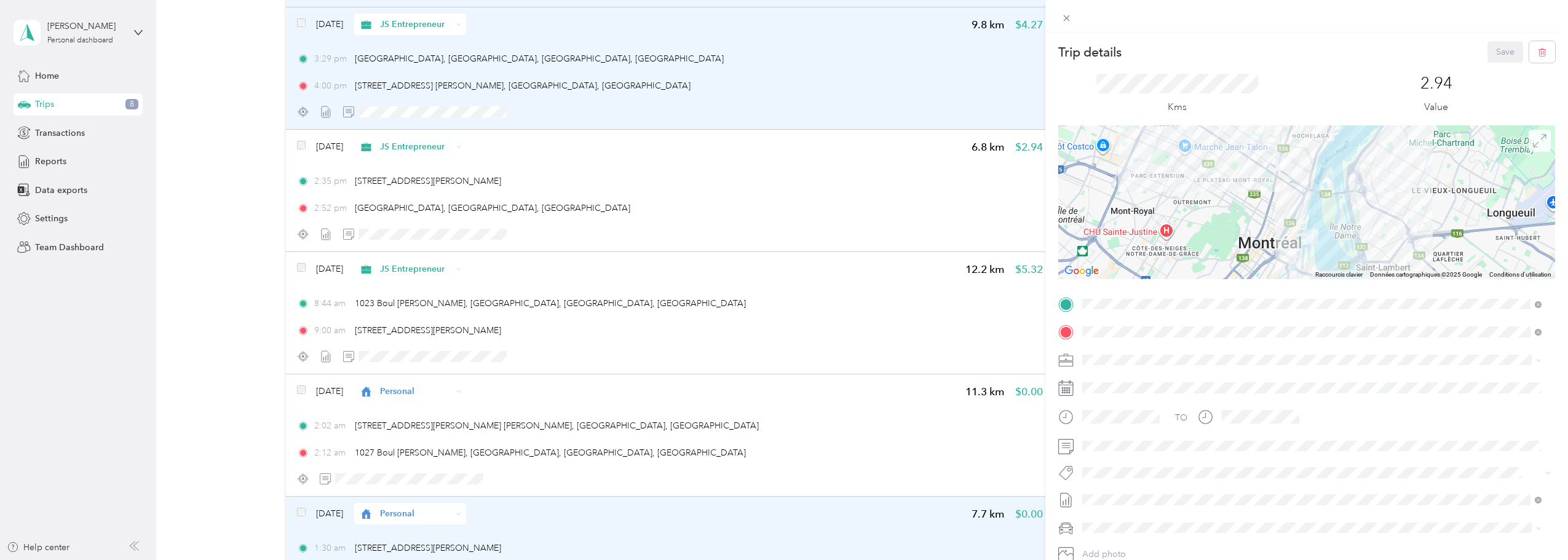
click at [1533, 141] on icon at bounding box center [1539, 141] width 14 height 14
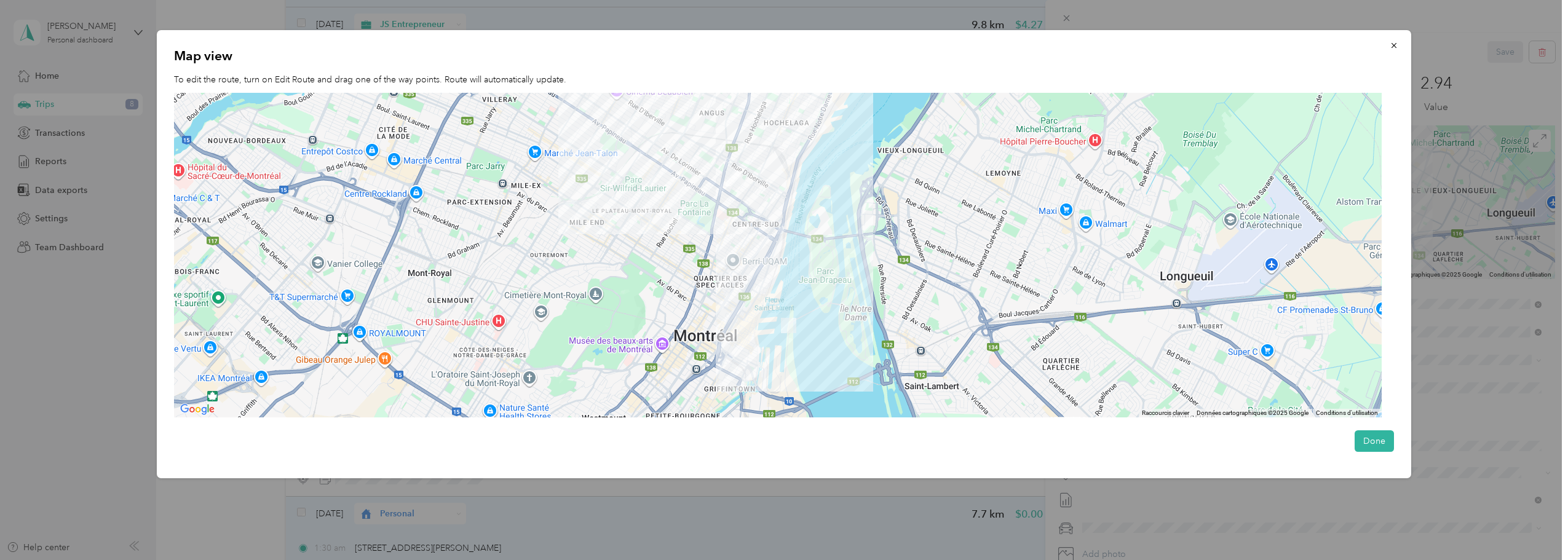
click at [792, 344] on div at bounding box center [778, 255] width 1208 height 324
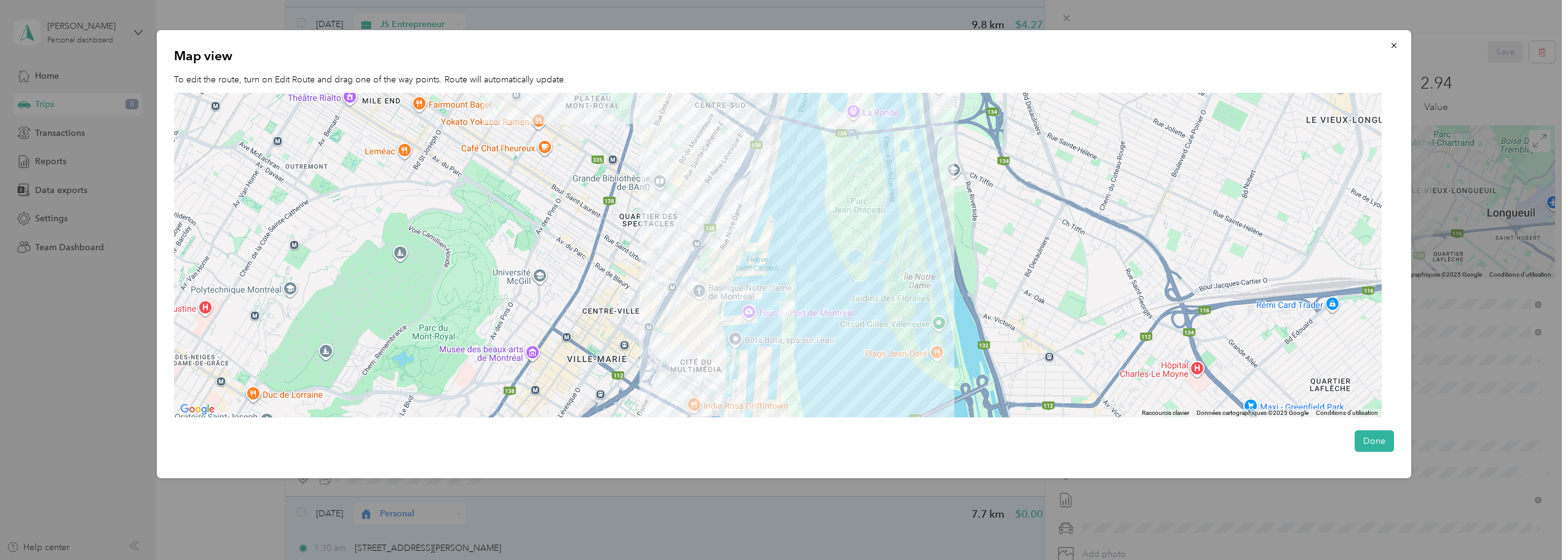
click at [787, 327] on div at bounding box center [778, 255] width 1208 height 324
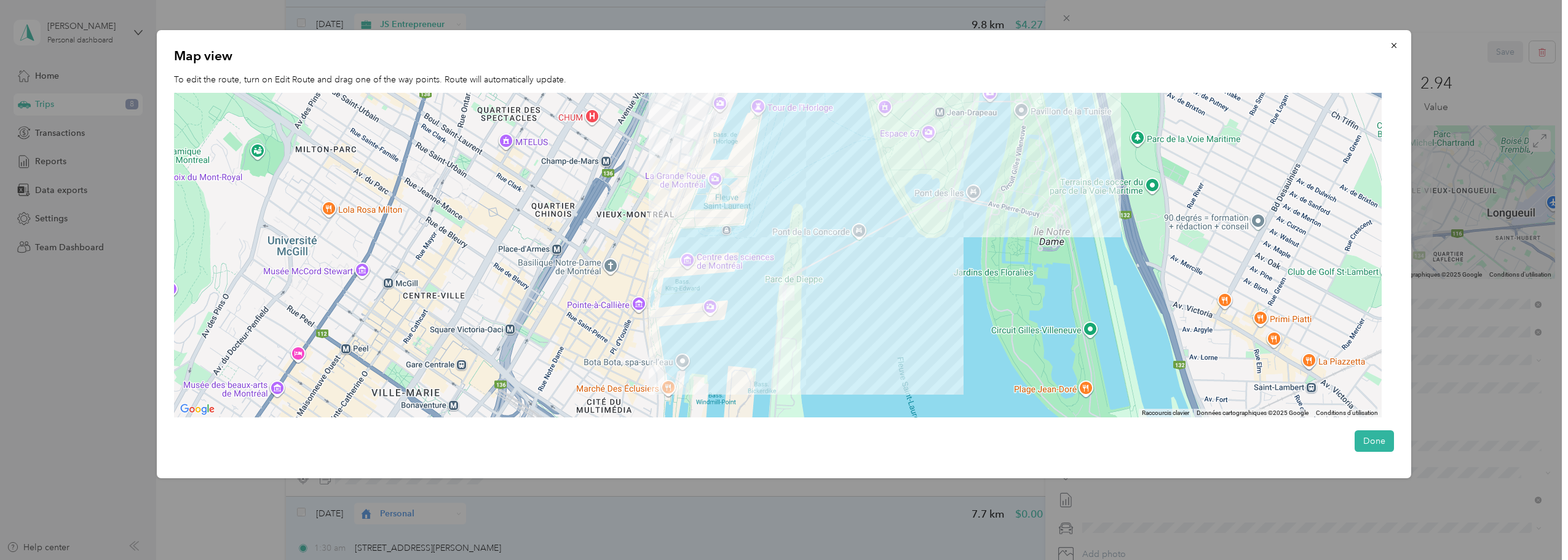
click at [792, 314] on div at bounding box center [778, 255] width 1208 height 324
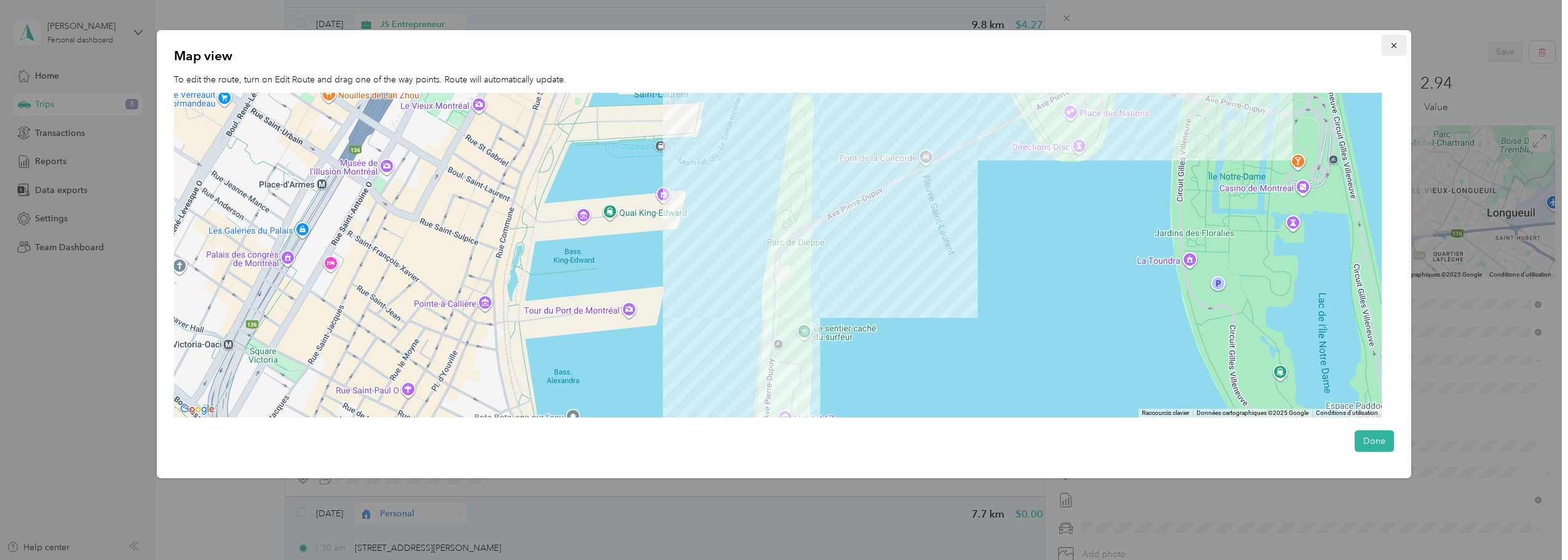
click at [1396, 46] on icon "button" at bounding box center [1393, 46] width 9 height 9
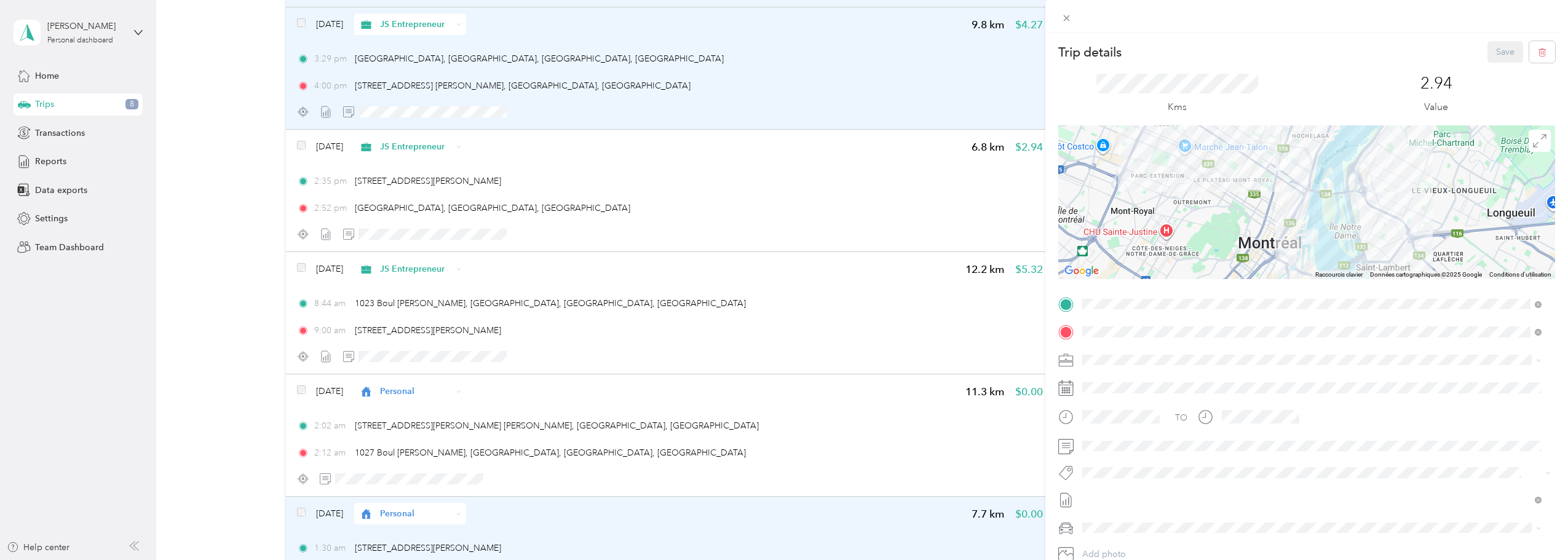
click at [245, 458] on div "Trip details Save This trip cannot be edited because it is either under review,…" at bounding box center [784, 280] width 1568 height 560
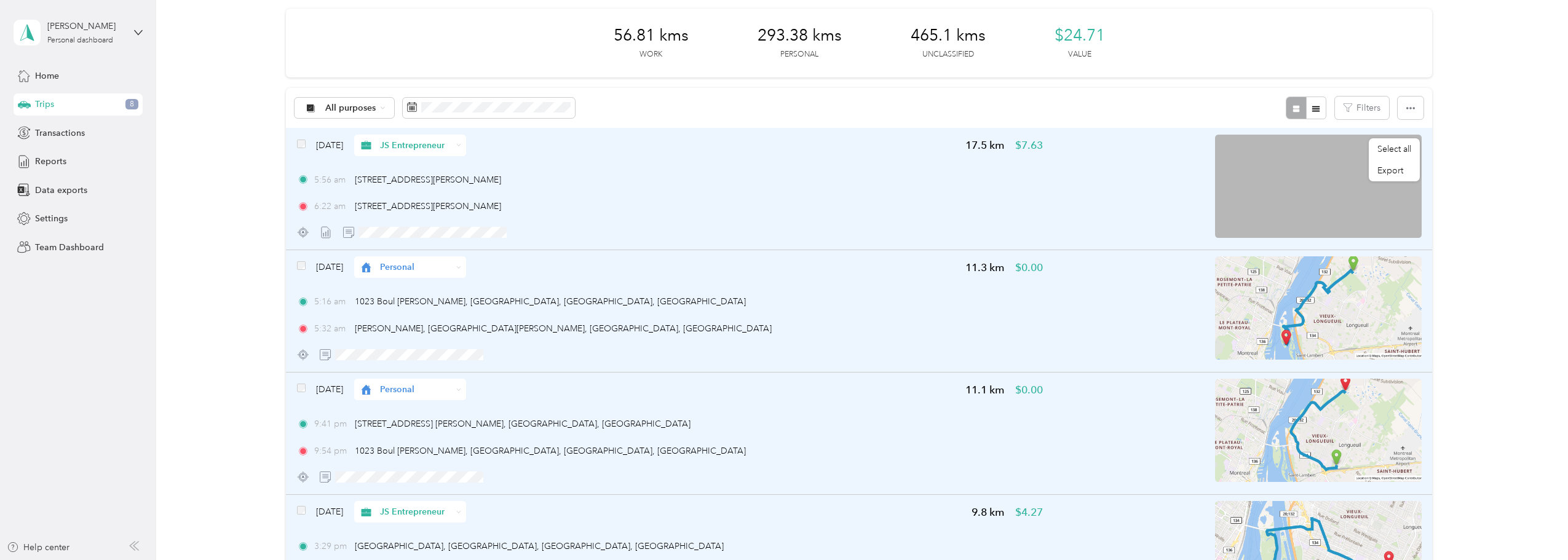
scroll to position [20, 0]
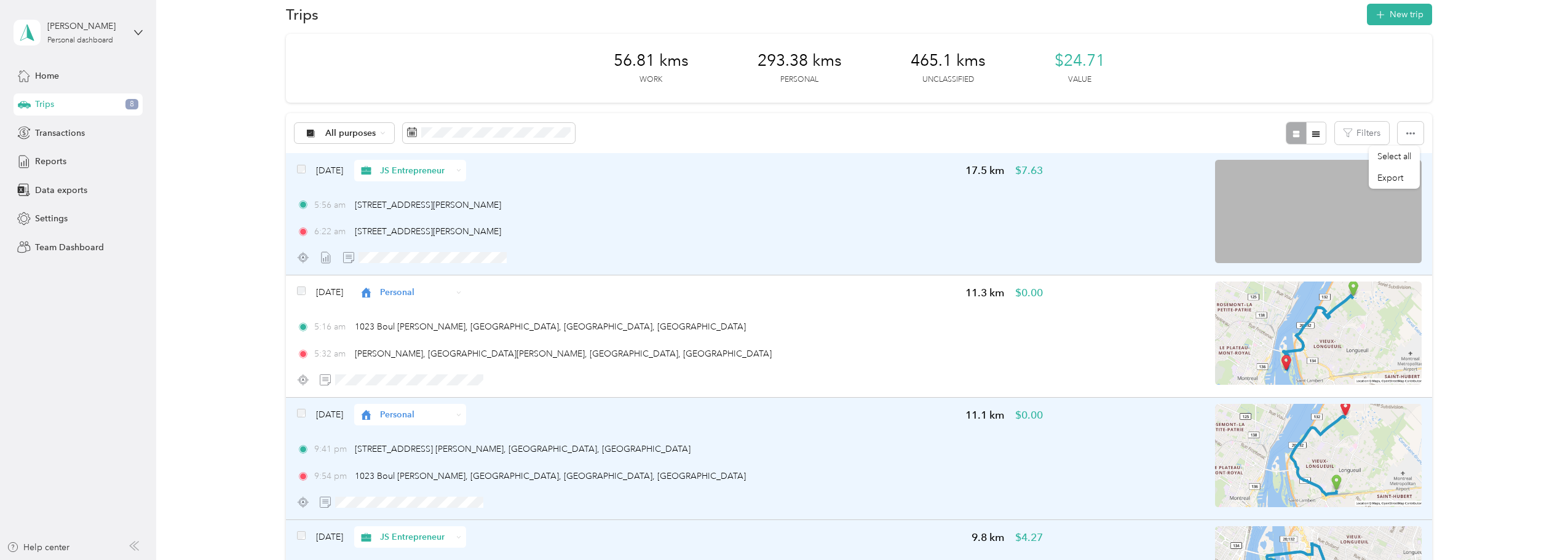
click at [565, 326] on span "1023 Boul [PERSON_NAME], [GEOGRAPHIC_DATA], [GEOGRAPHIC_DATA], [GEOGRAPHIC_DATA]" at bounding box center [550, 327] width 391 height 10
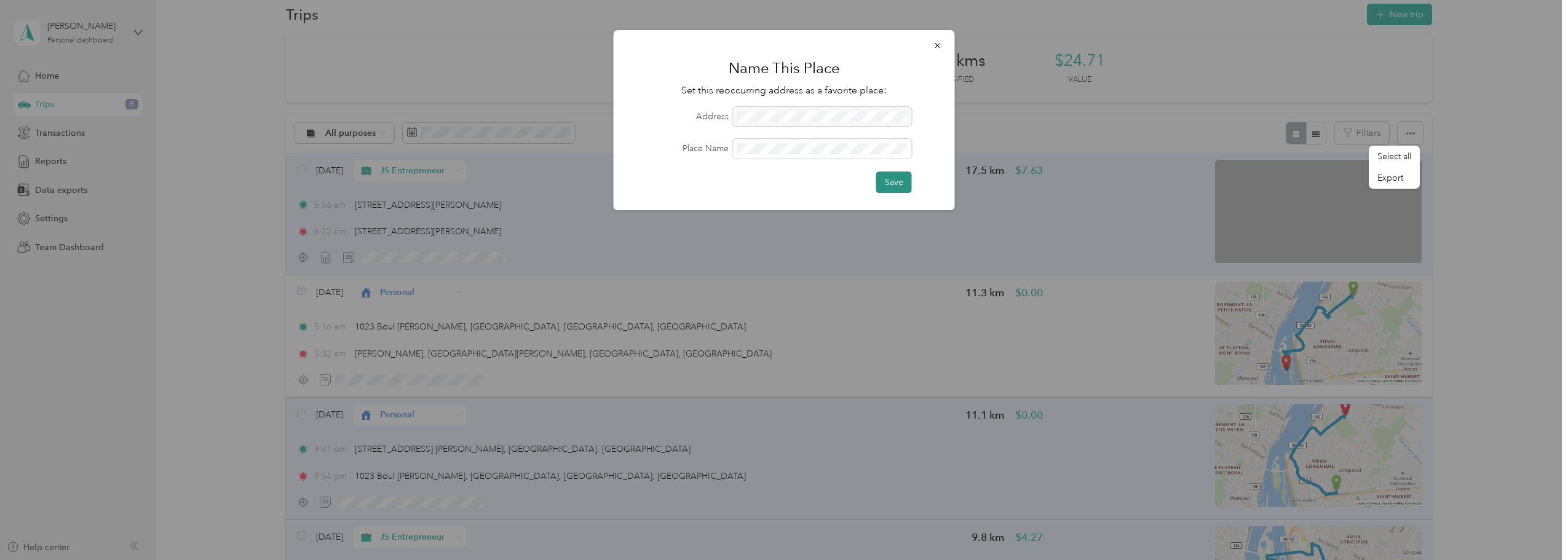
click at [895, 181] on button "Save" at bounding box center [894, 182] width 36 height 22
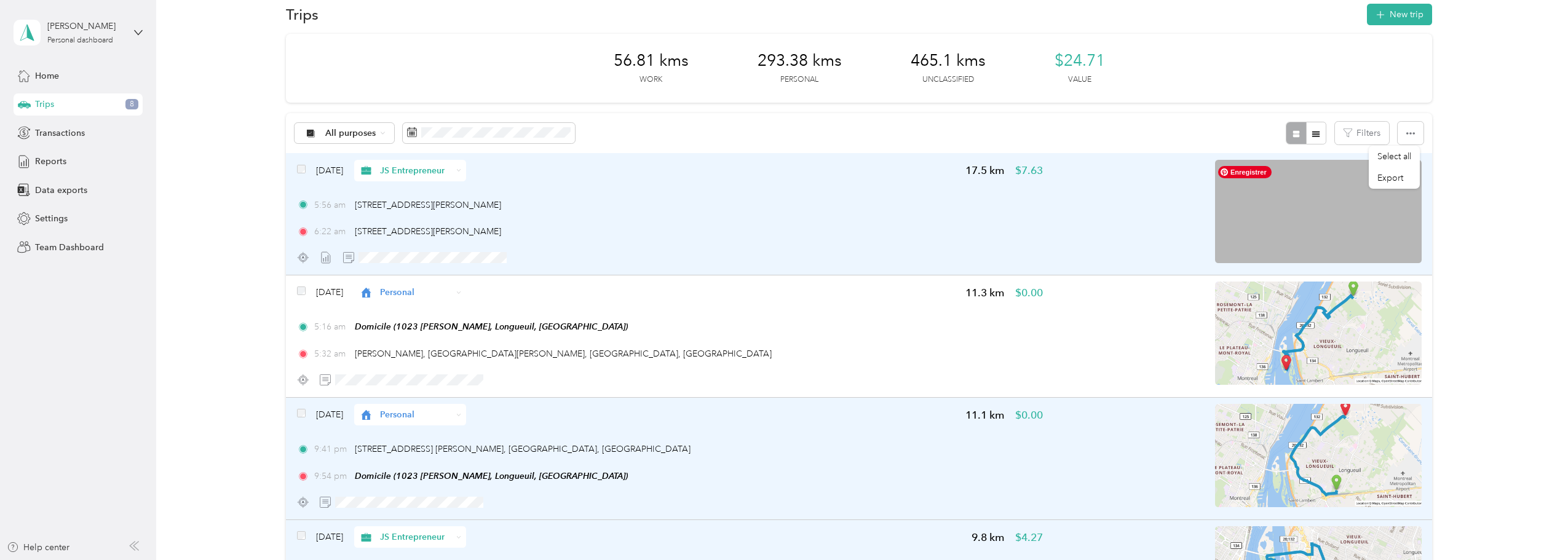
click at [1416, 129] on button "button" at bounding box center [1410, 133] width 26 height 22
click at [1402, 177] on img at bounding box center [1318, 211] width 207 height 103
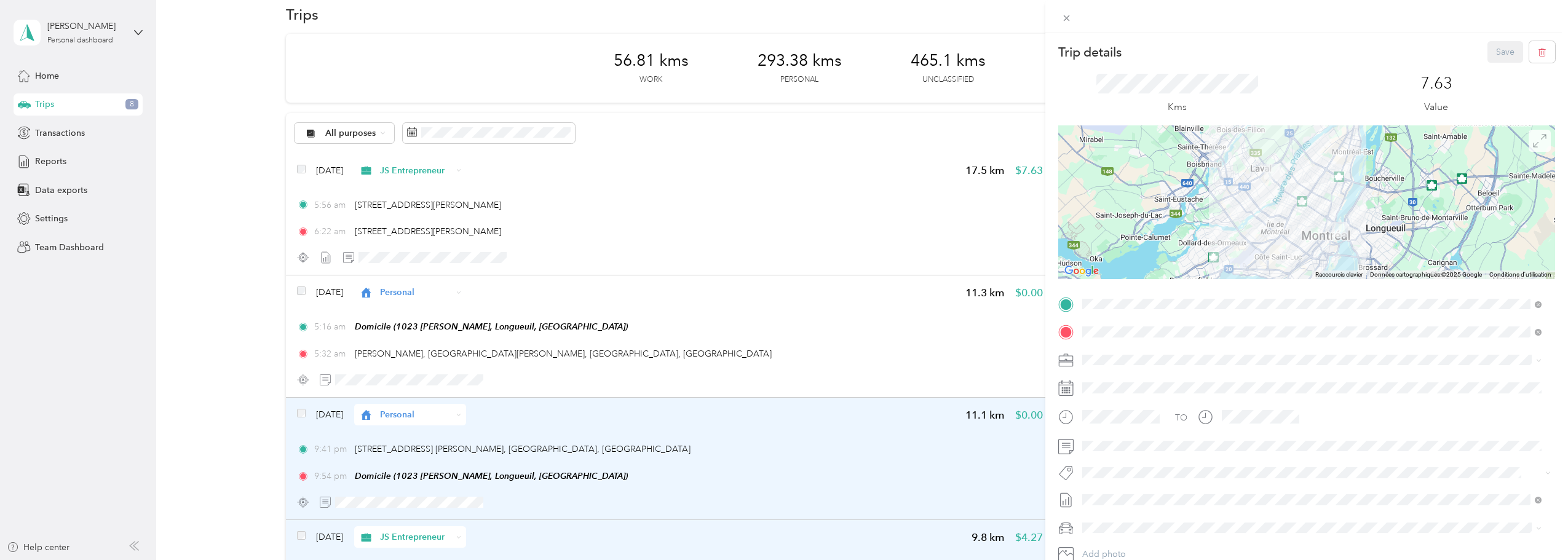
click at [1533, 145] on icon at bounding box center [1539, 141] width 14 height 14
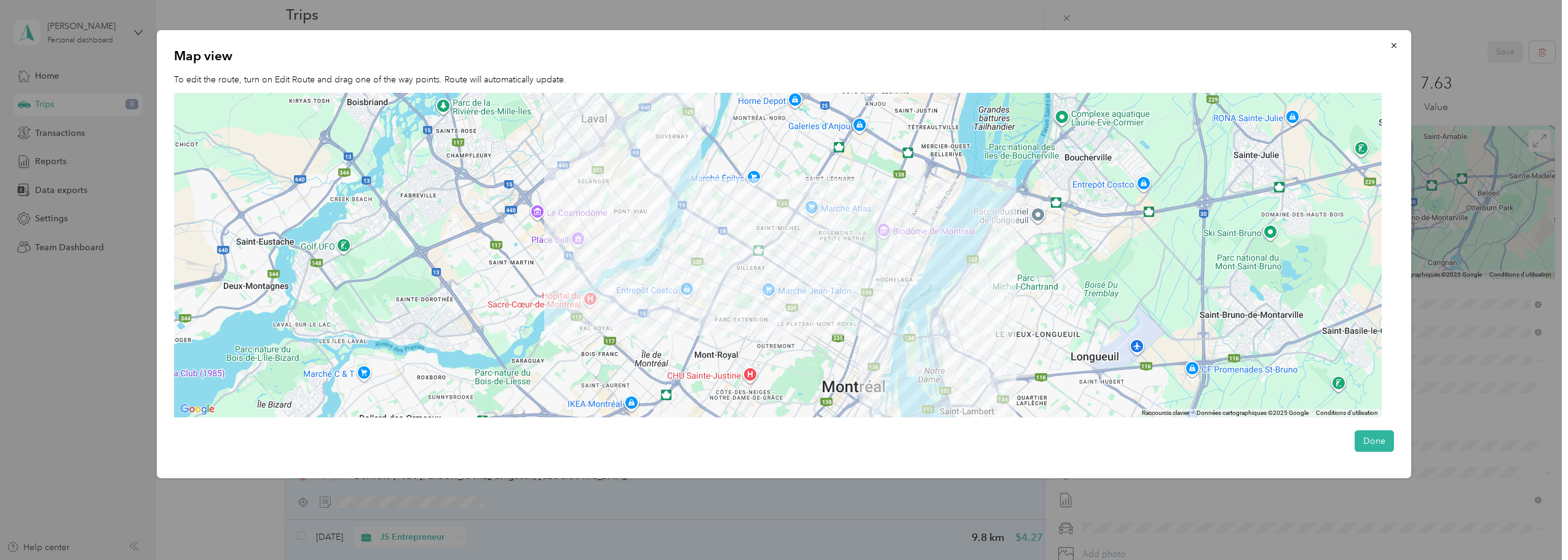
click at [911, 374] on img at bounding box center [915, 369] width 26 height 26
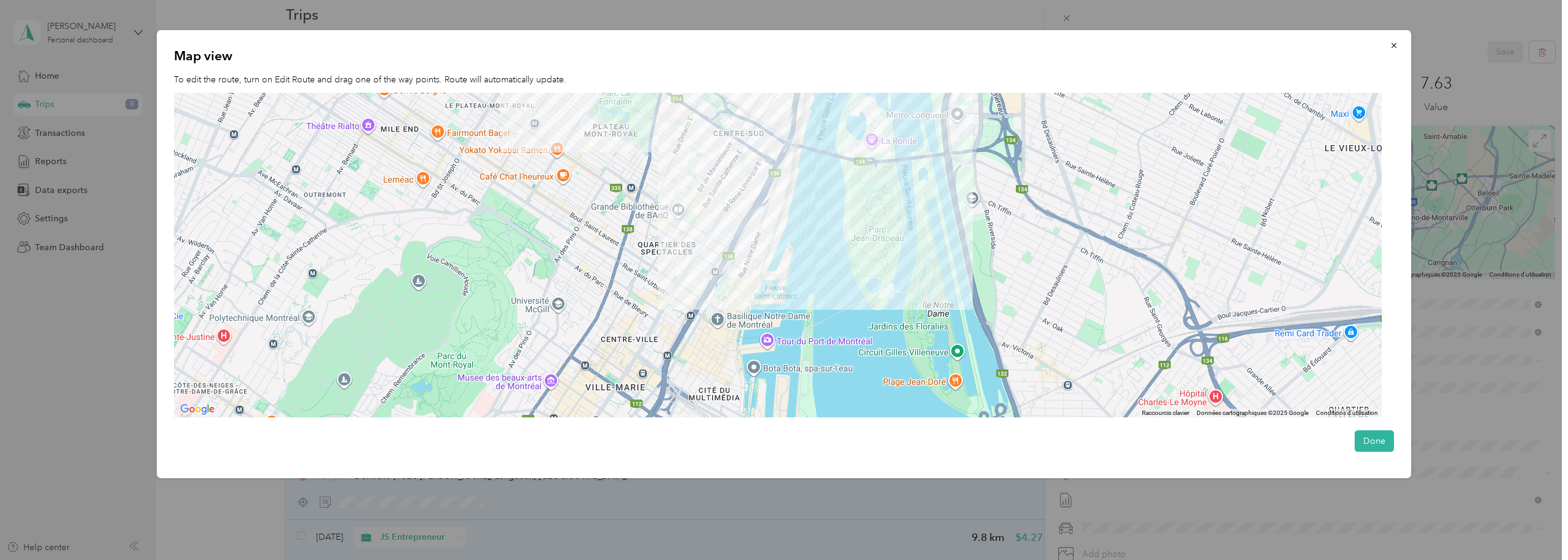
drag, startPoint x: 981, startPoint y: 368, endPoint x: 947, endPoint y: 216, distance: 155.8
click at [947, 216] on div at bounding box center [778, 255] width 1208 height 324
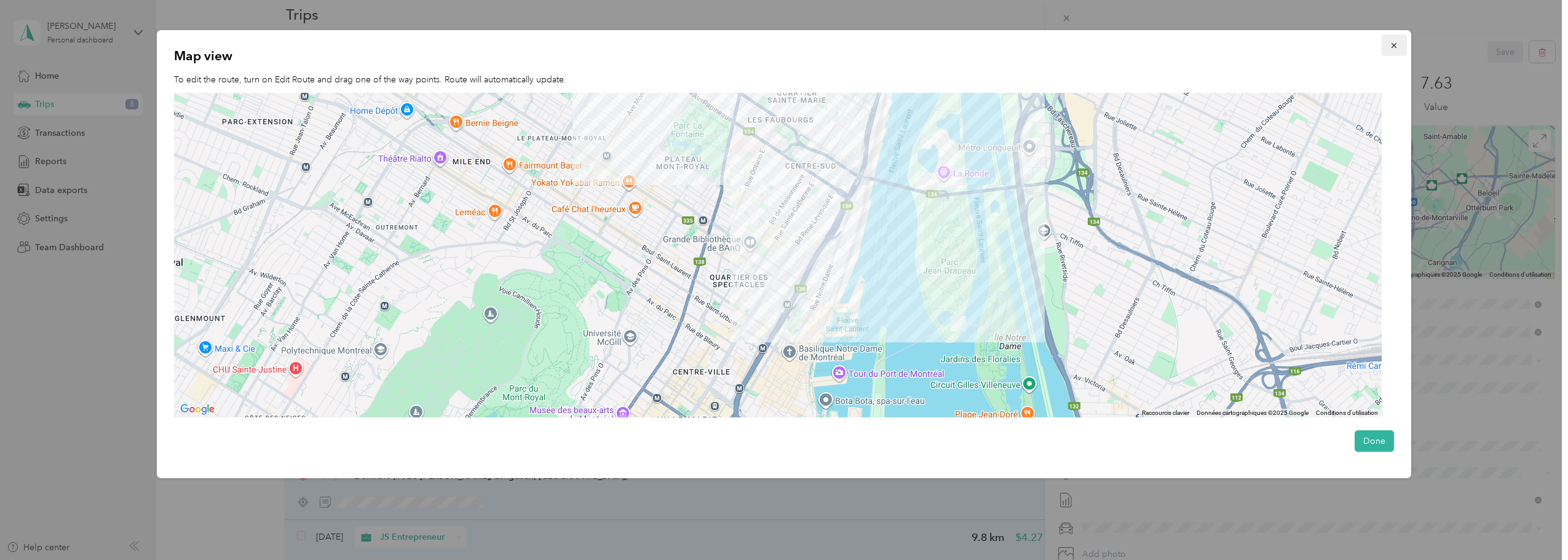
click at [1395, 46] on icon "button" at bounding box center [1393, 46] width 9 height 9
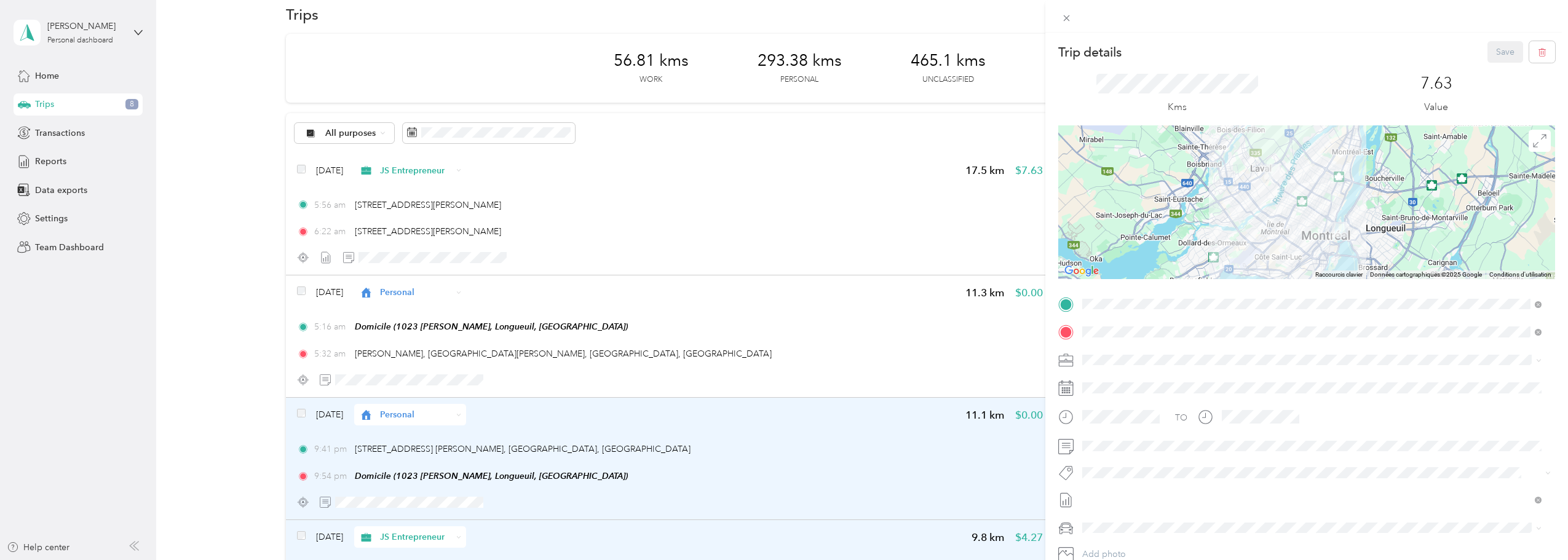
click at [420, 205] on div "Trip details Save This trip cannot be edited because it is either under review,…" at bounding box center [784, 280] width 1568 height 560
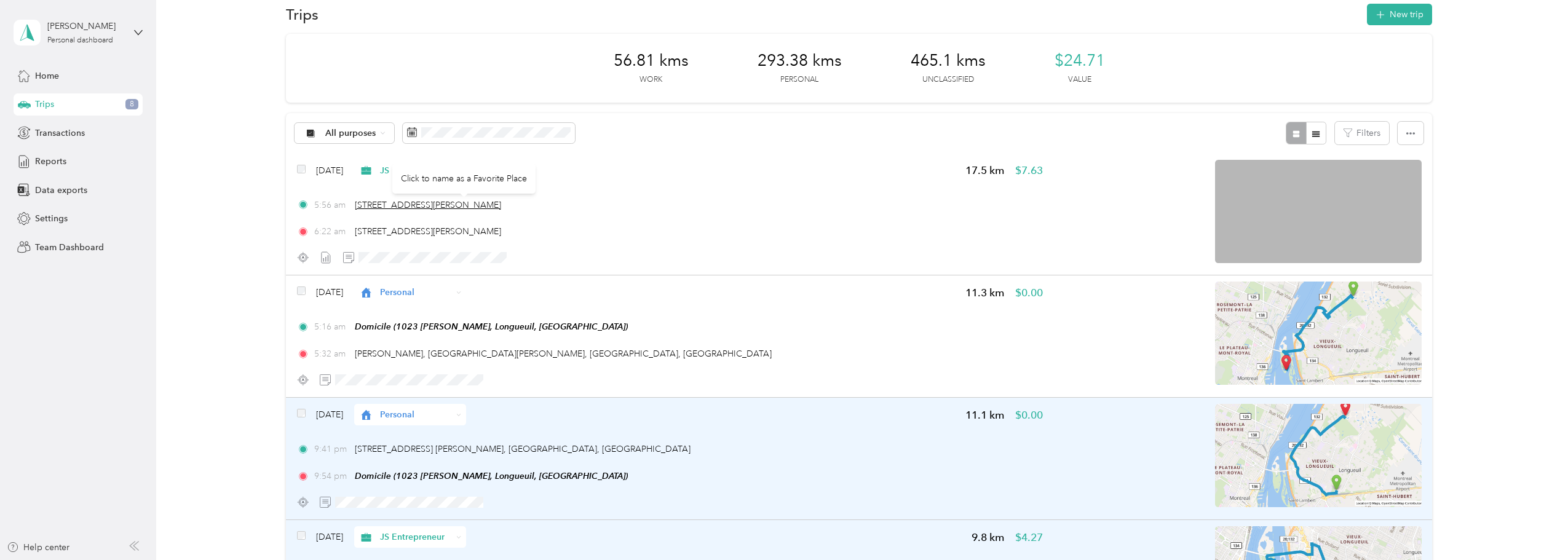
click at [488, 205] on span "[STREET_ADDRESS][PERSON_NAME]" at bounding box center [427, 205] width 146 height 10
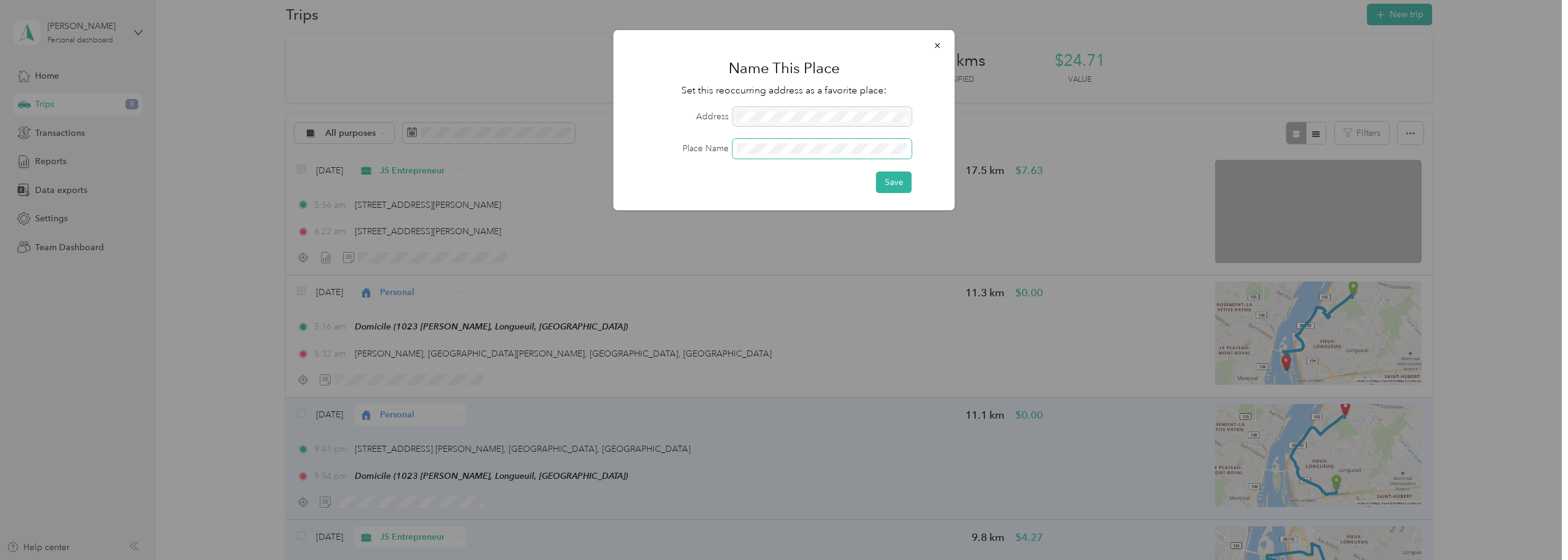
click at [782, 142] on span at bounding box center [822, 149] width 179 height 20
click at [896, 182] on button "Save" at bounding box center [894, 182] width 36 height 22
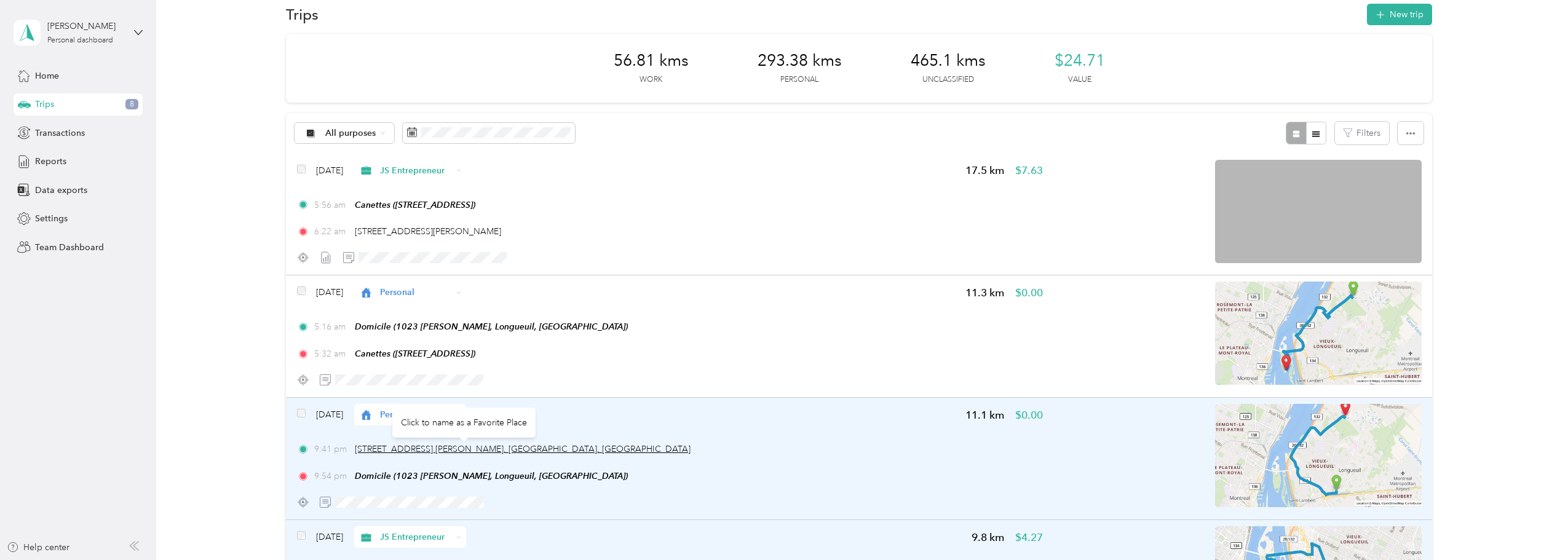
click at [415, 450] on span "[STREET_ADDRESS] [PERSON_NAME], [GEOGRAPHIC_DATA], [GEOGRAPHIC_DATA]" at bounding box center [522, 449] width 335 height 10
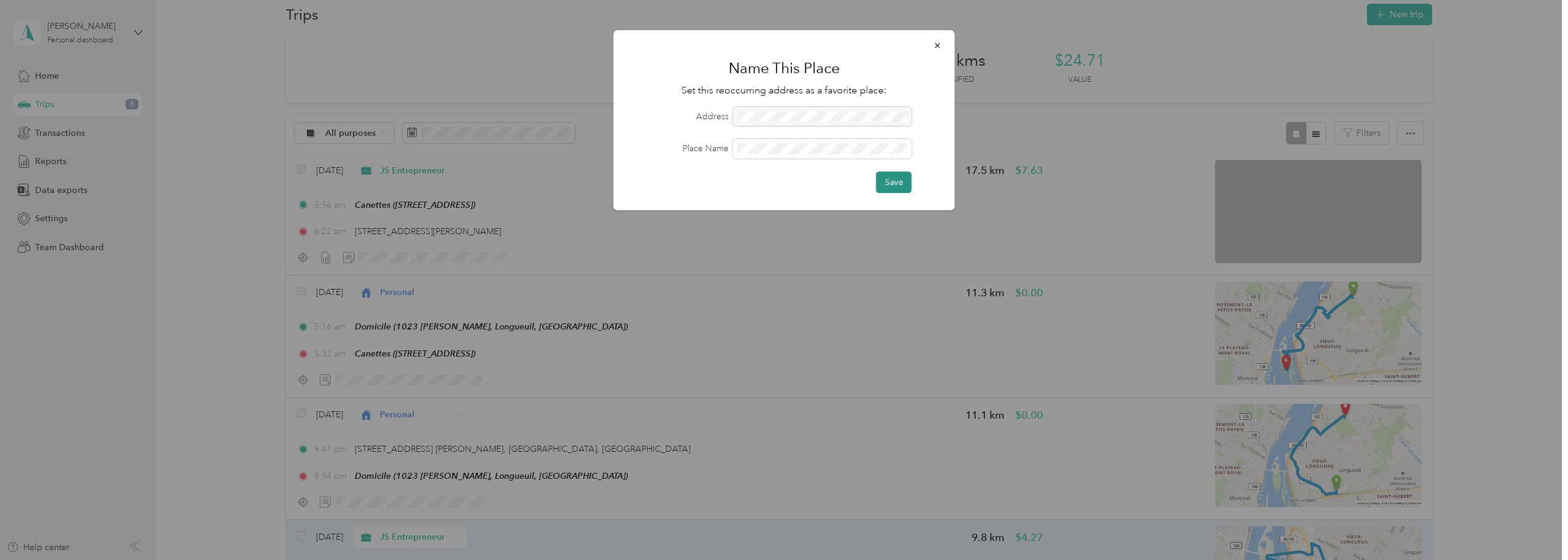
click at [899, 181] on button "Save" at bounding box center [894, 182] width 36 height 22
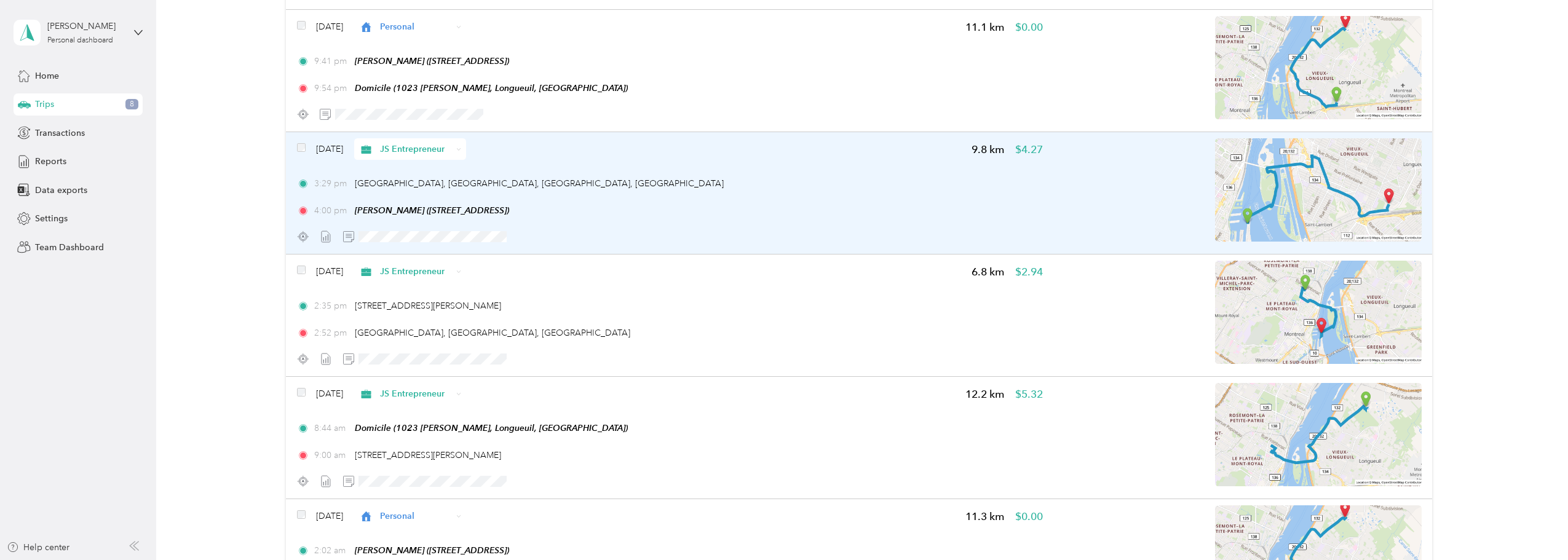
scroll to position [410, 0]
click at [442, 184] on span "[GEOGRAPHIC_DATA], [GEOGRAPHIC_DATA], [GEOGRAPHIC_DATA], [GEOGRAPHIC_DATA]" at bounding box center [539, 181] width 369 height 10
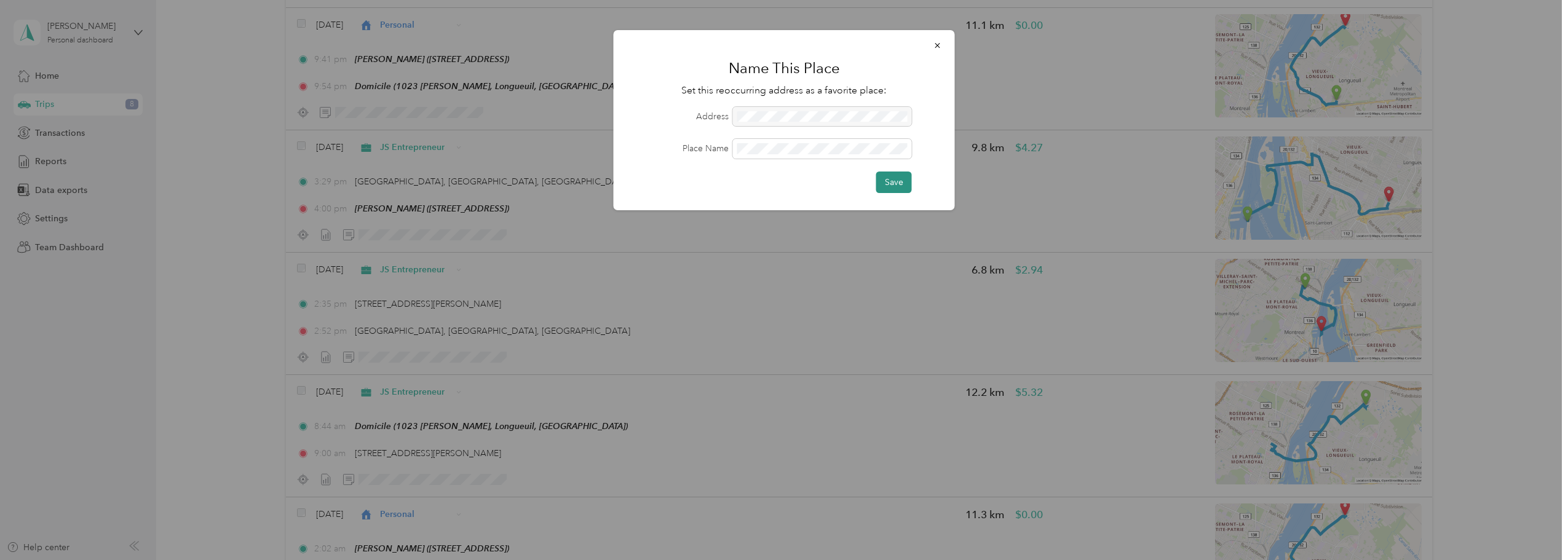
click at [893, 182] on button "Save" at bounding box center [894, 182] width 36 height 22
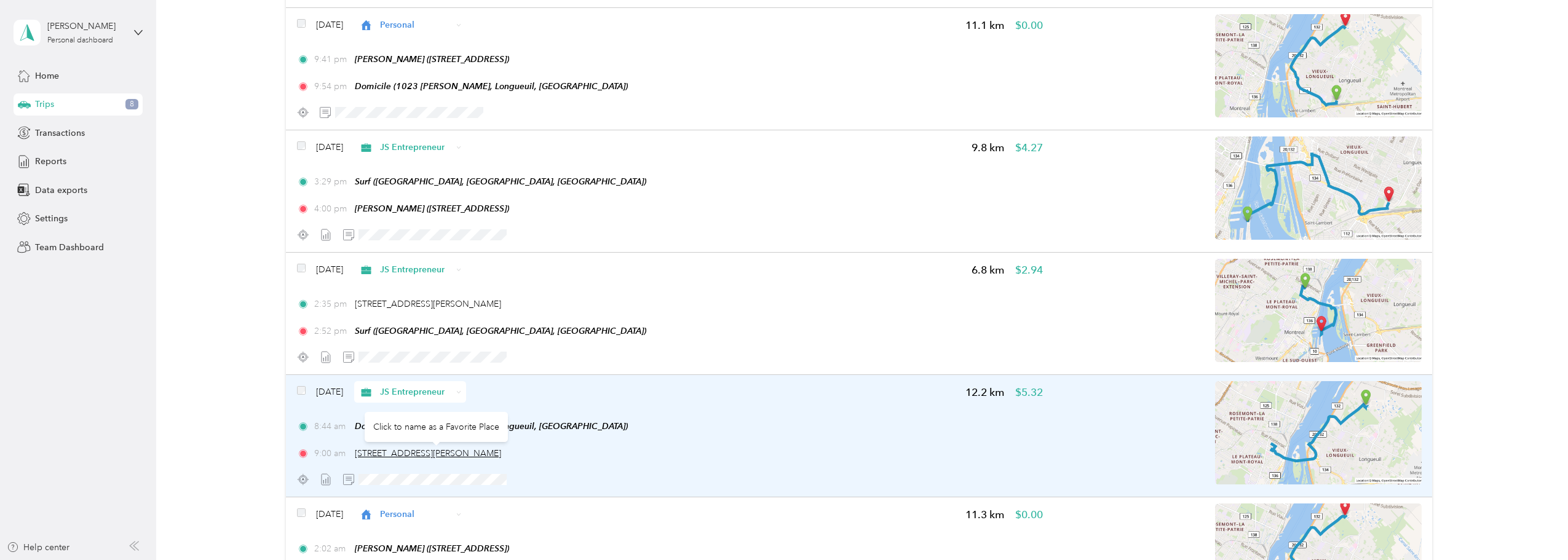
click at [469, 452] on span "[STREET_ADDRESS][PERSON_NAME]" at bounding box center [427, 453] width 146 height 10
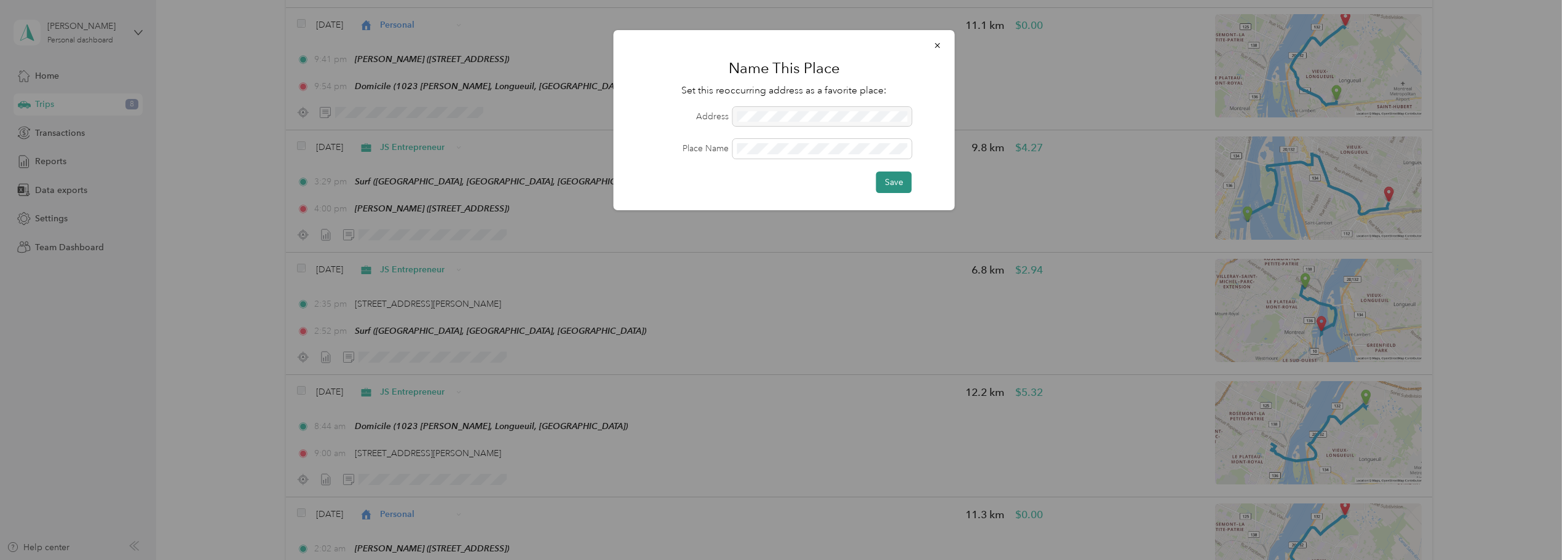
click at [893, 173] on button "Save" at bounding box center [894, 182] width 36 height 22
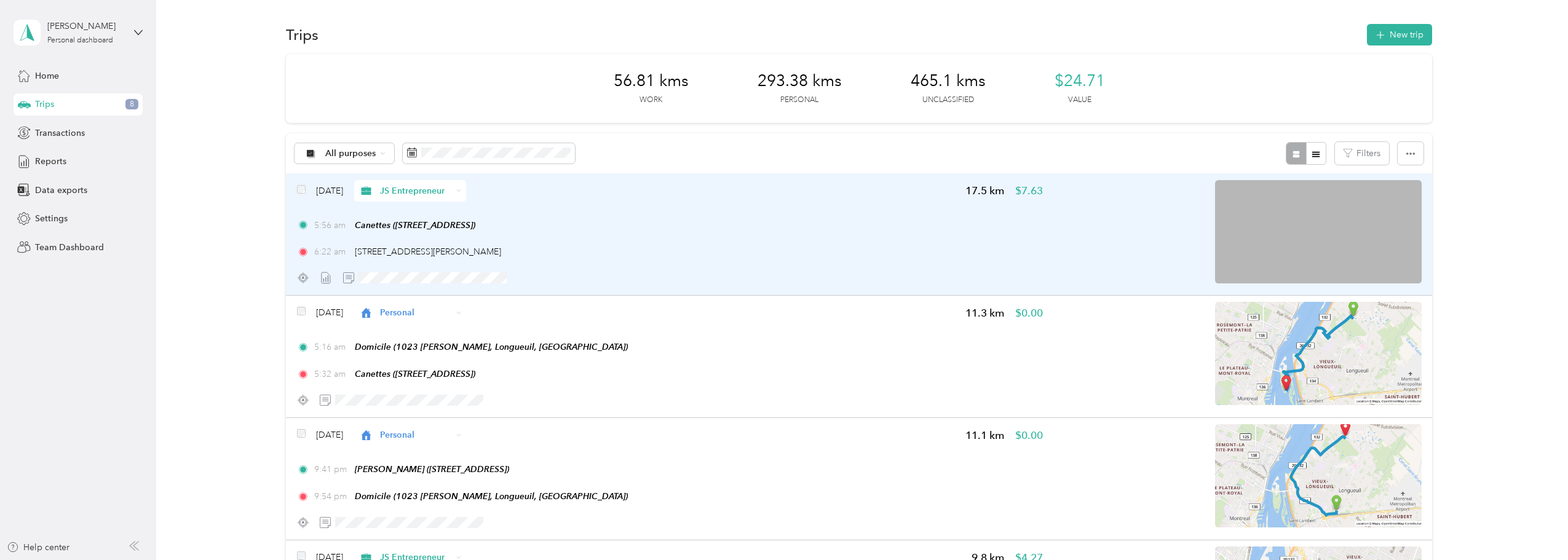
click at [442, 191] on span "JS Entrepreneur" at bounding box center [416, 191] width 72 height 13
click at [698, 183] on div "[DATE] JS Entrepreneur 17.5 km $7.63" at bounding box center [670, 191] width 746 height 22
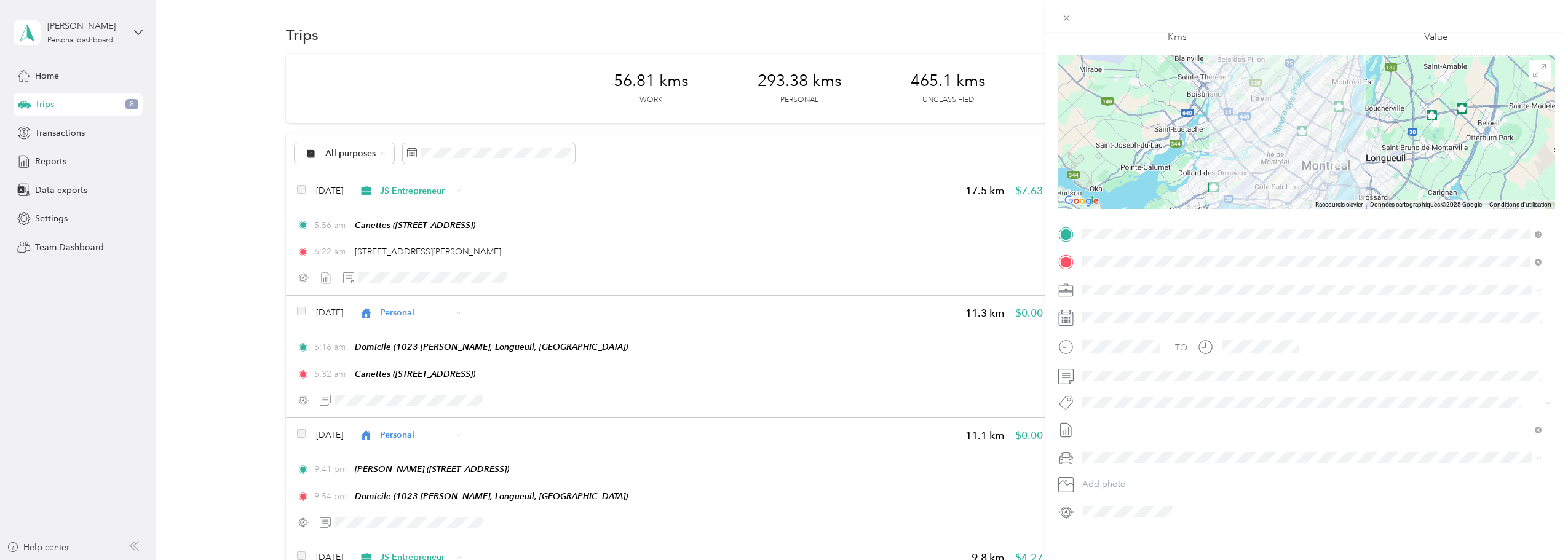
scroll to position [85, 0]
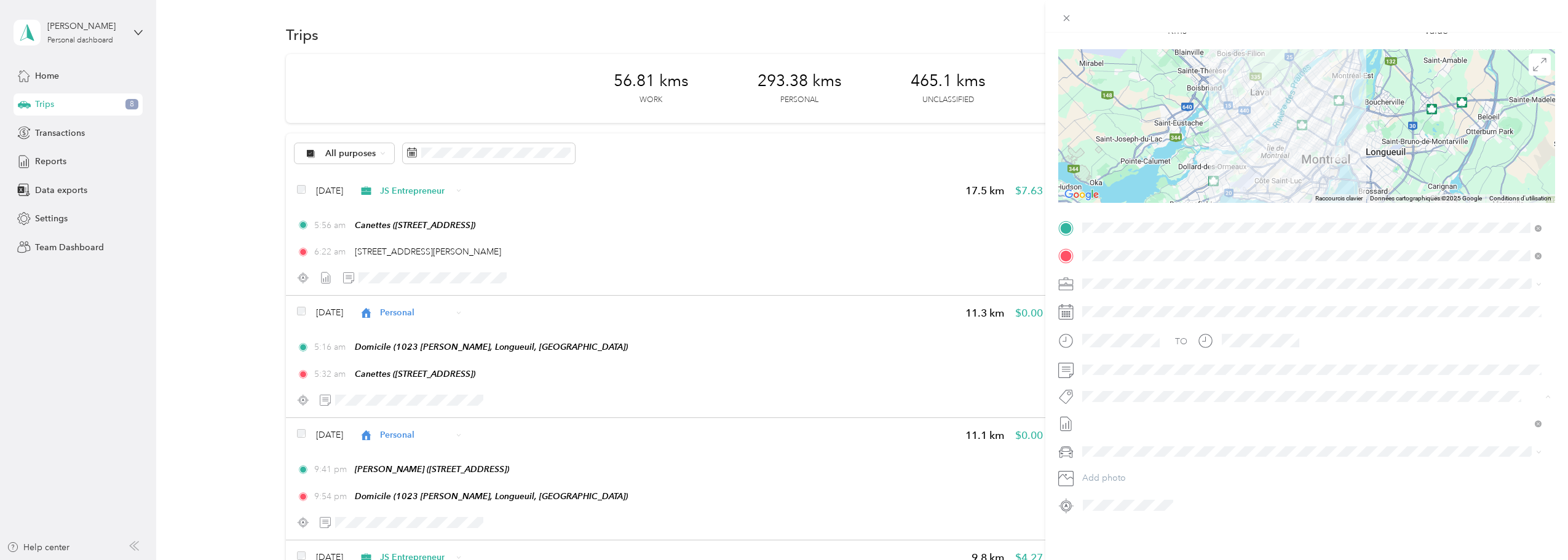
click at [115, 341] on div "Trip details Save This trip cannot be edited because it is either under review,…" at bounding box center [784, 280] width 1568 height 560
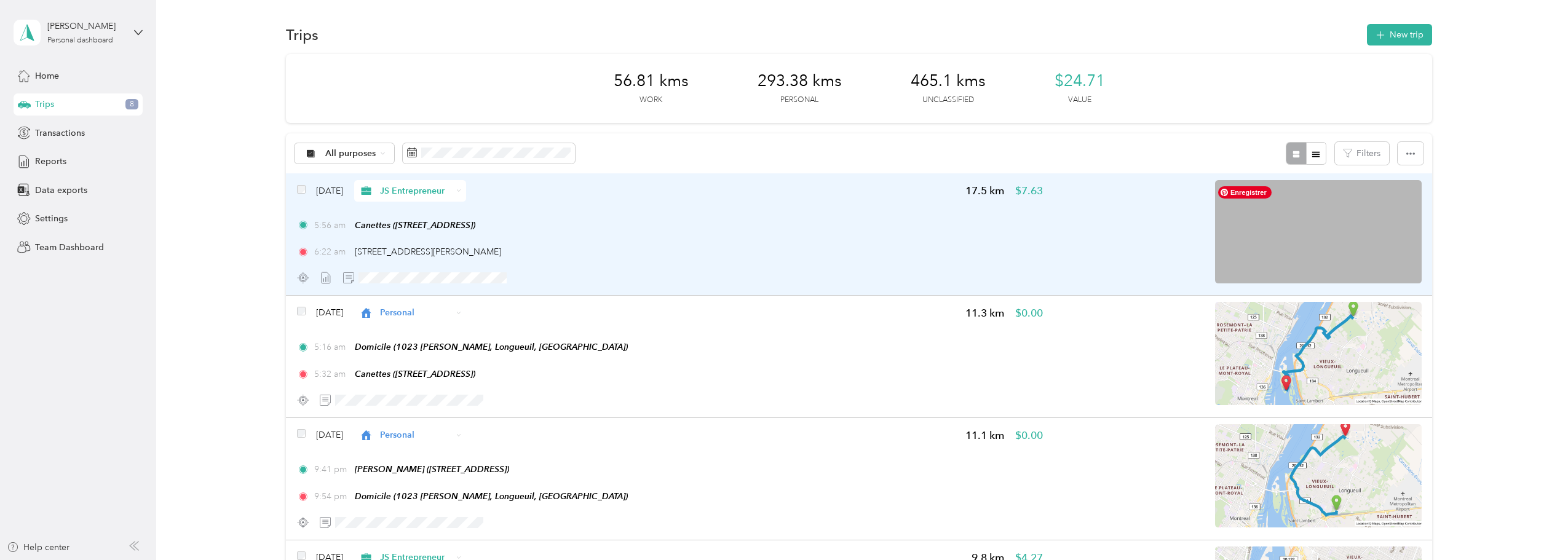
click at [1280, 244] on img at bounding box center [1318, 232] width 207 height 103
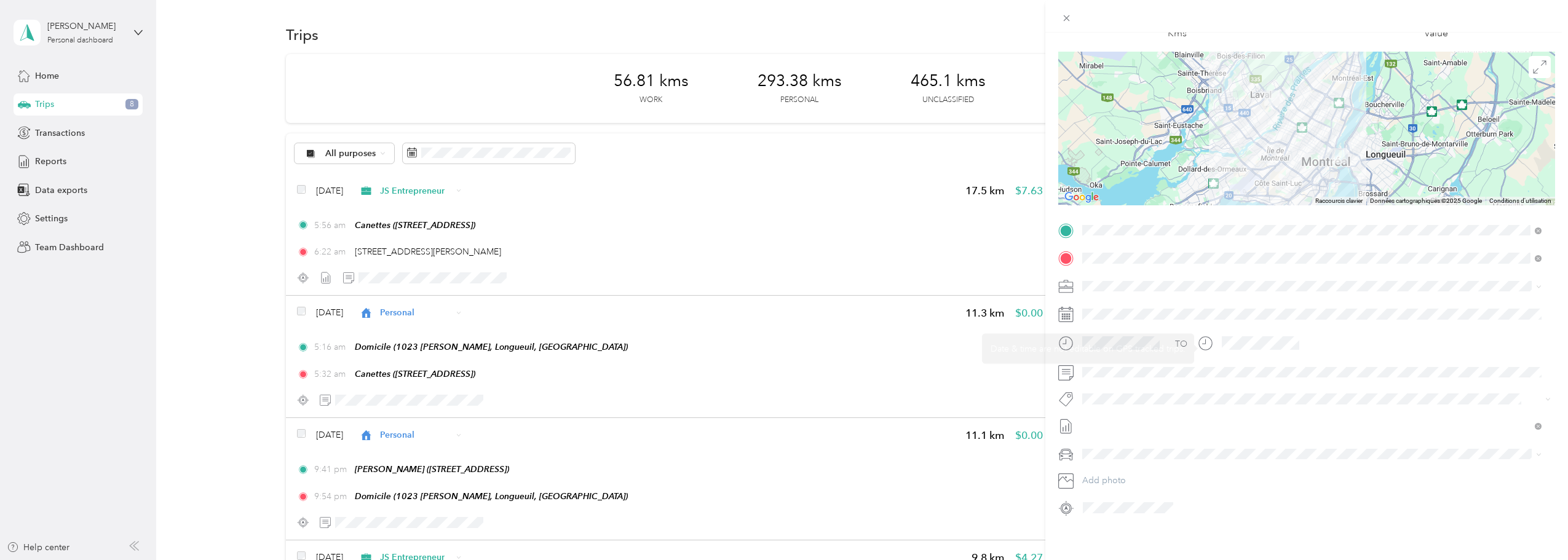
scroll to position [85, 0]
click at [165, 279] on div "Trip details Save This trip cannot be edited because it is either under review,…" at bounding box center [784, 280] width 1568 height 560
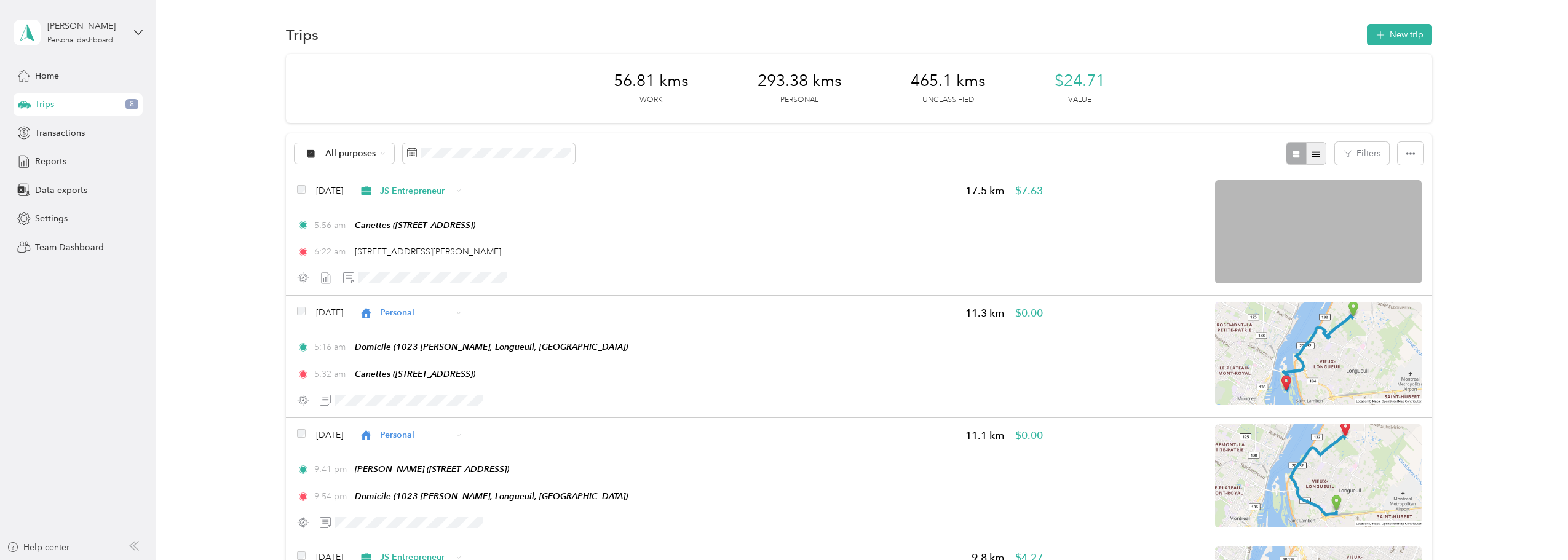
click at [1312, 153] on icon "button" at bounding box center [1315, 153] width 7 height 6
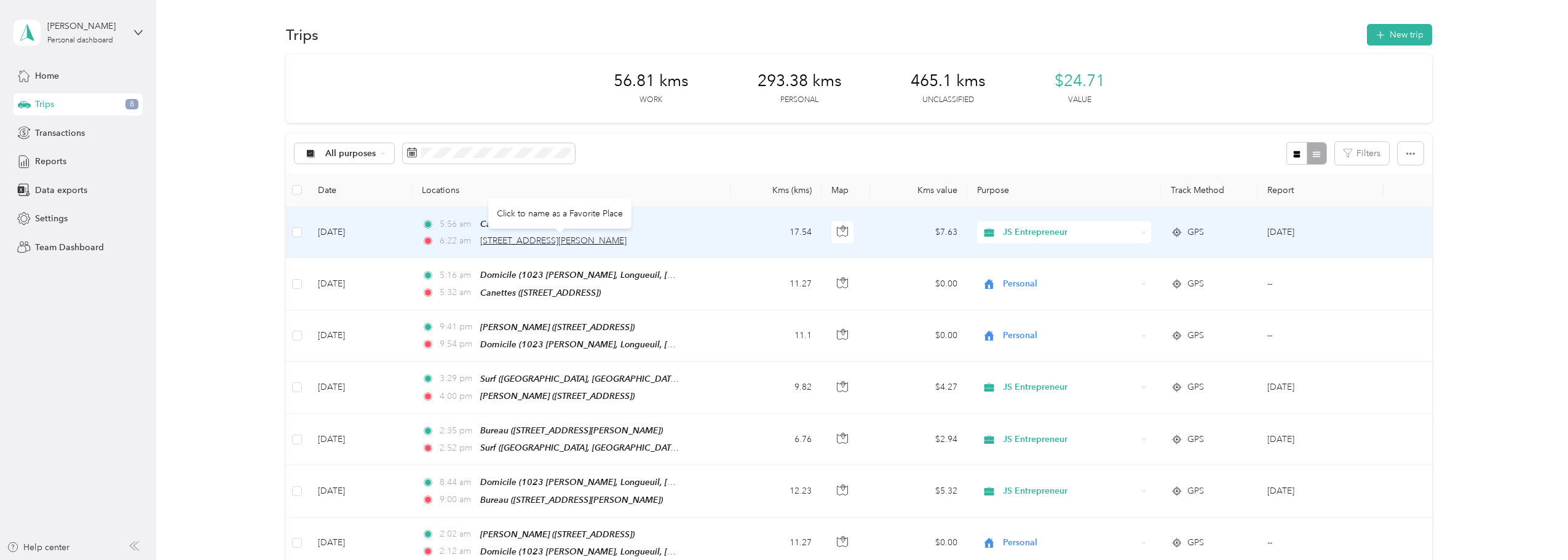
click at [498, 236] on span "[STREET_ADDRESS][PERSON_NAME]" at bounding box center [553, 240] width 146 height 10
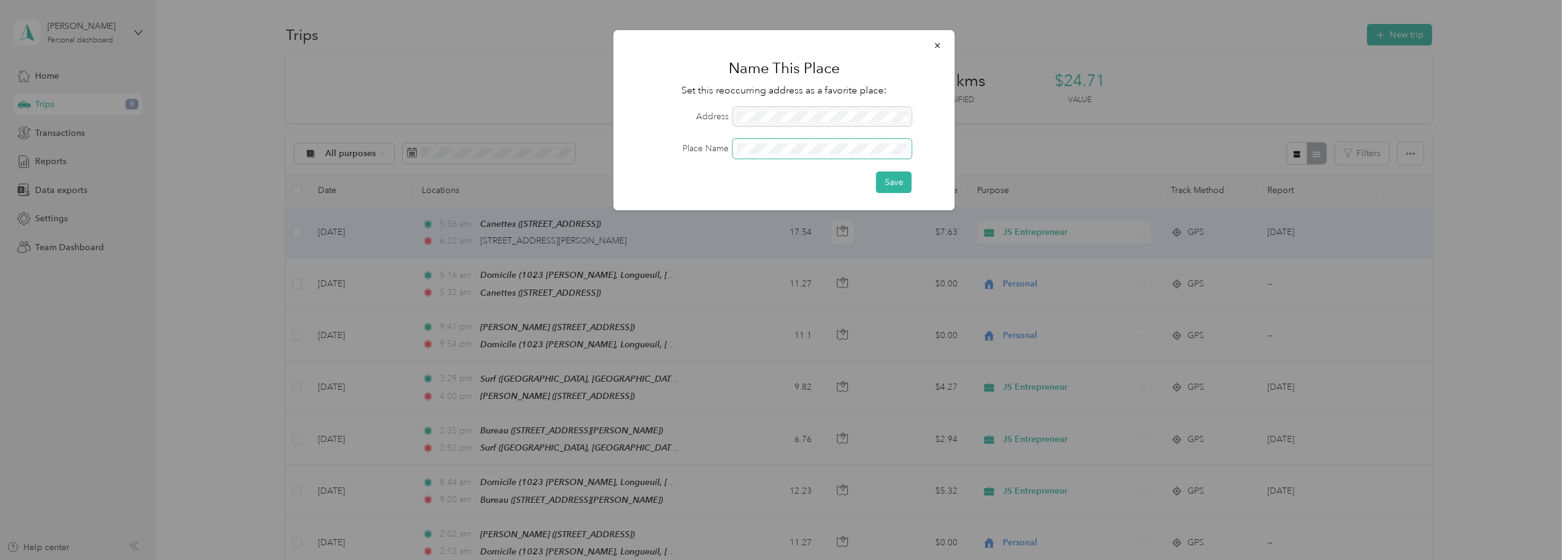
click at [752, 144] on span at bounding box center [822, 149] width 179 height 20
click at [898, 182] on button "Save" at bounding box center [894, 182] width 36 height 22
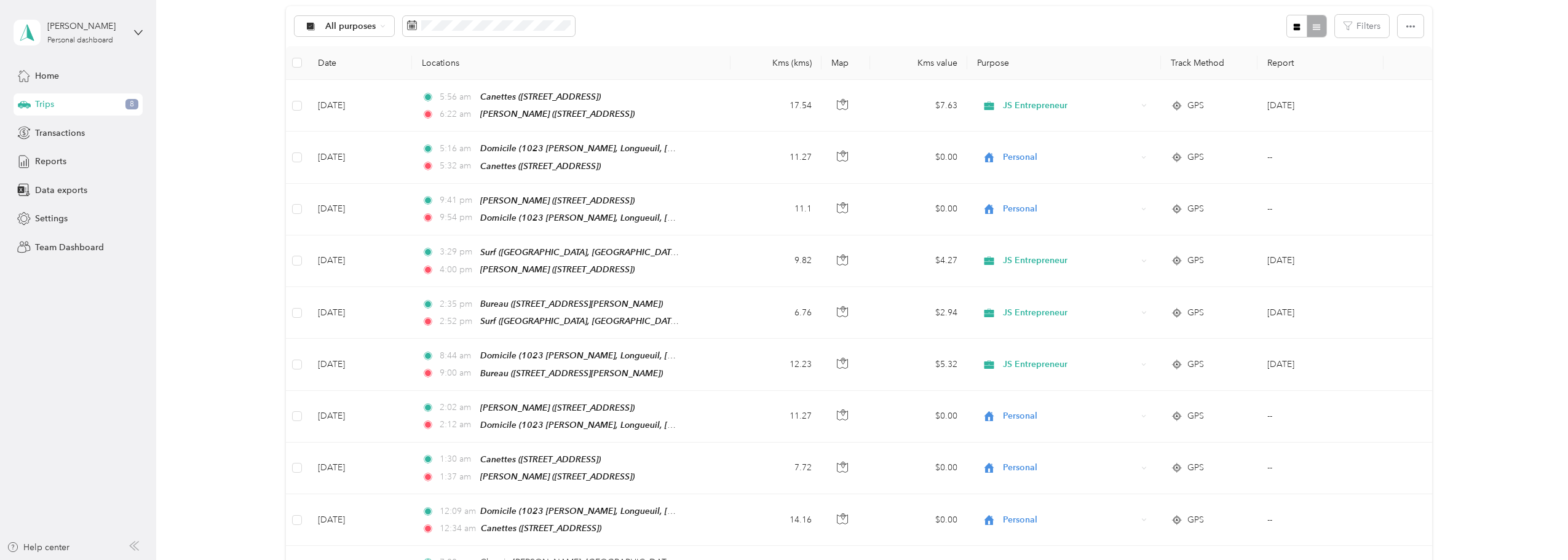
scroll to position [105, 0]
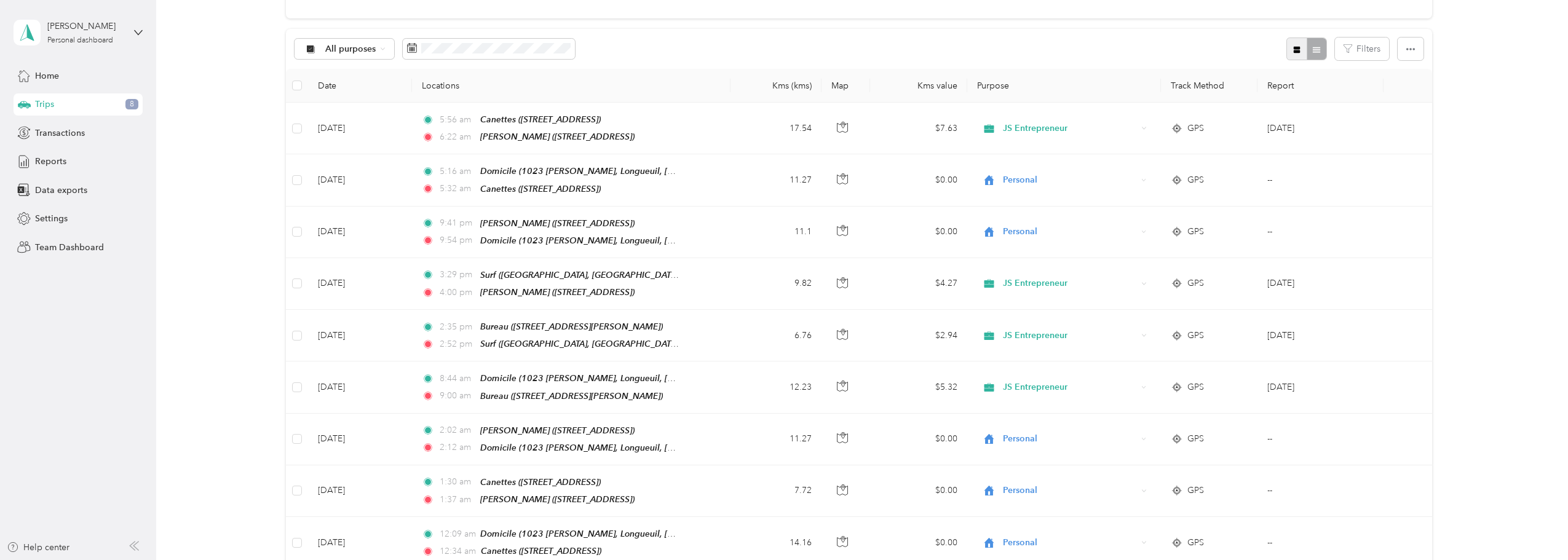
click at [1296, 44] on span "button" at bounding box center [1296, 49] width 9 height 10
